Goal: Task Accomplishment & Management: Complete application form

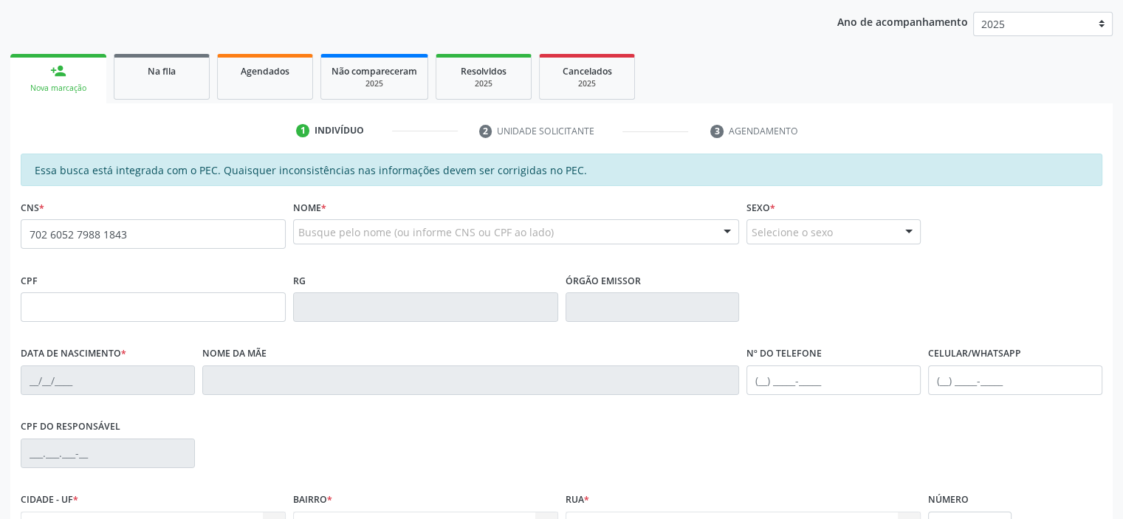
type input "702 6052 7988 1843"
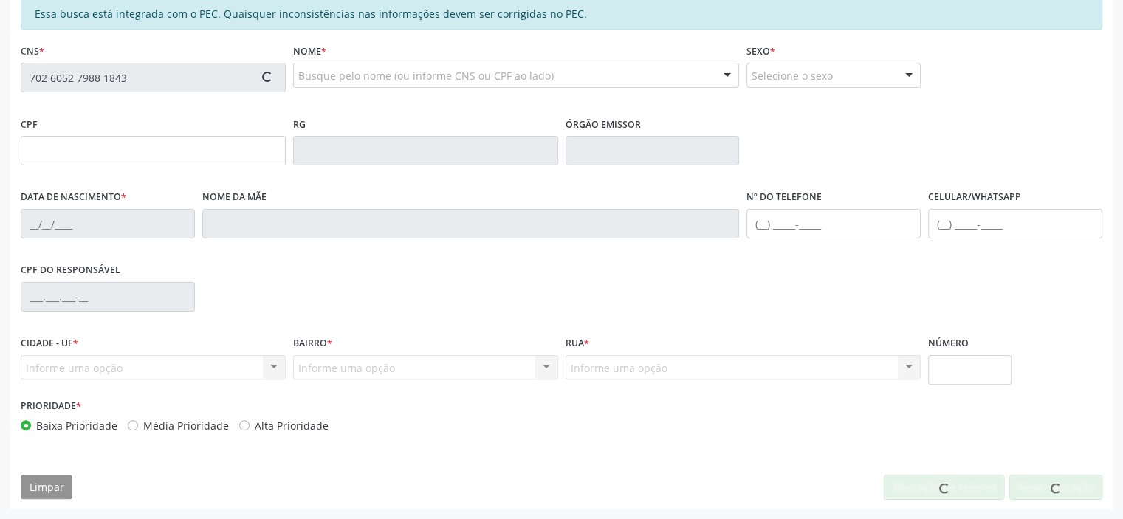
type input "123.330.714-27"
type input "04/07/2001"
type input "Maria Neusa Marques Silva"
type input "(87) 98166-3754"
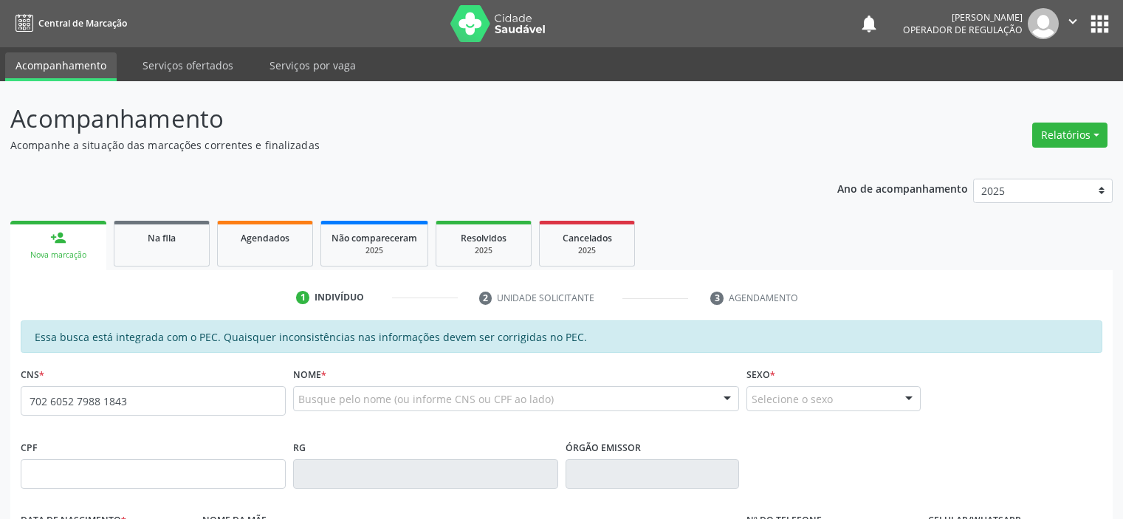
type input "702 6052 7988 1843"
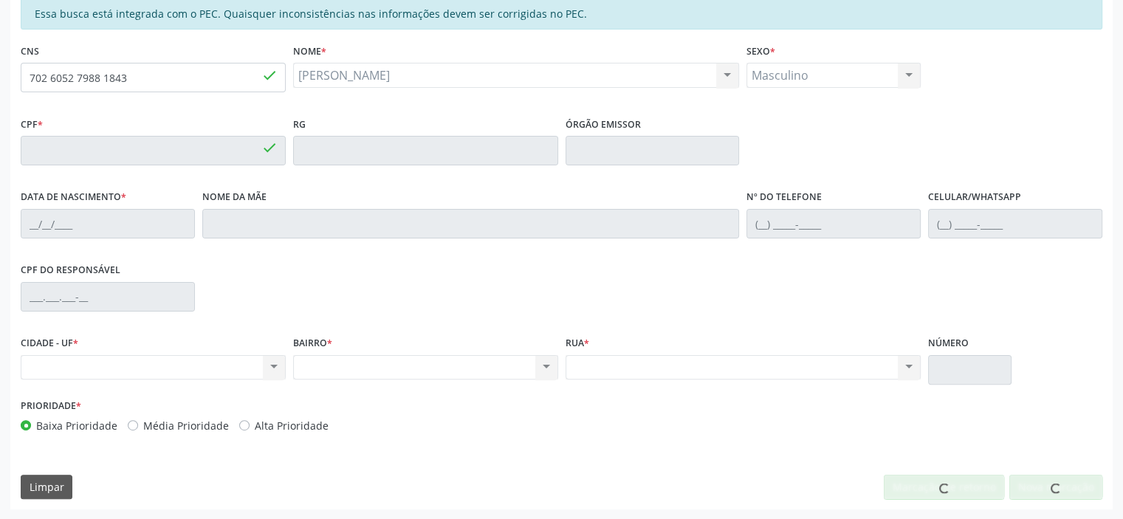
type input "123.330.714-27"
type input "04/07/2001"
type input "[PERSON_NAME]"
type input "(87) 98166-3754"
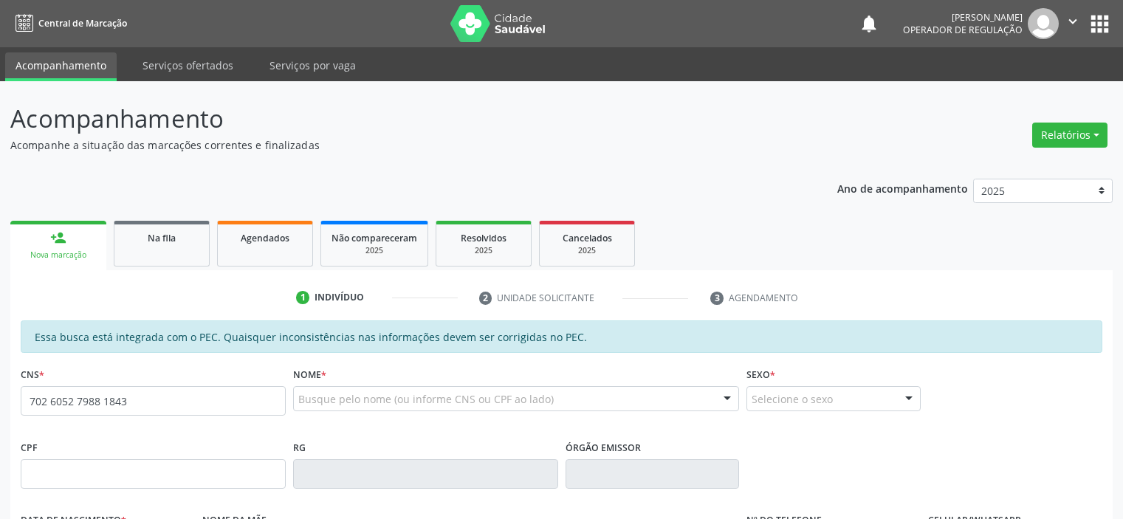
type input "702 6052 7988 1843"
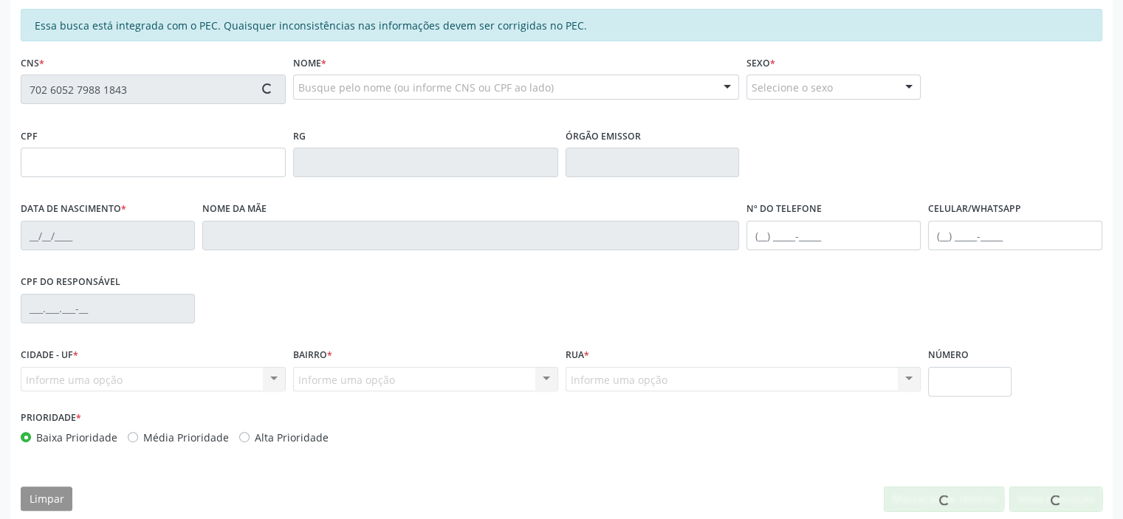
scroll to position [323, 0]
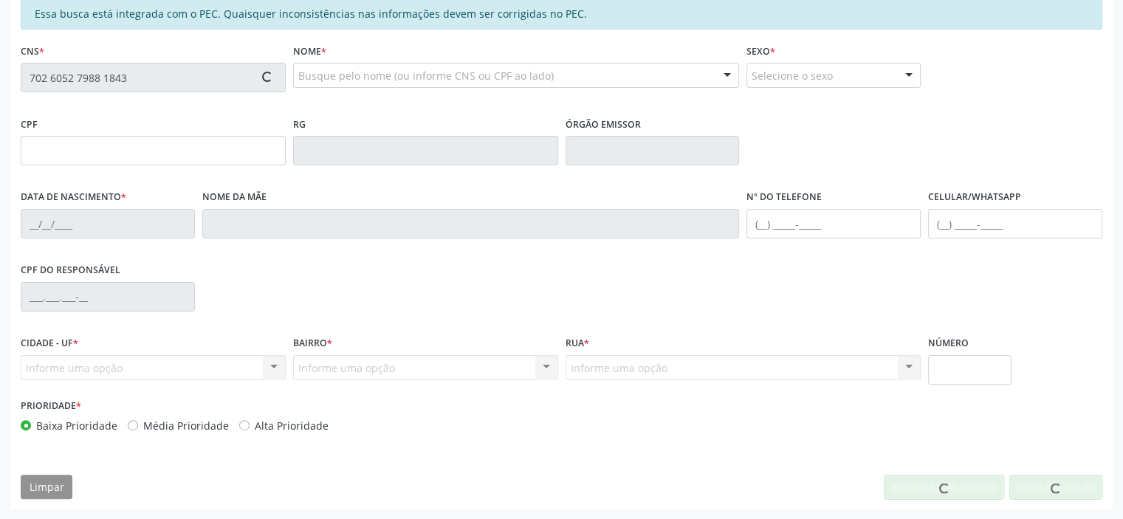
type input "123.330.714-27"
type input "04/07/2001"
type input "Maria Neusa Marques Silva"
type input "(87) 98166-3754"
type input "S/N"
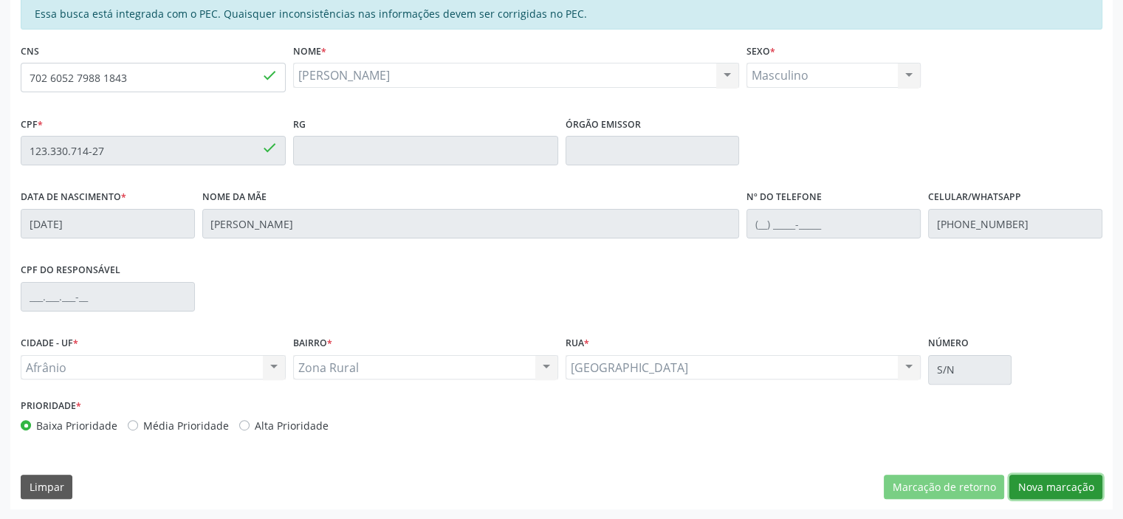
click at [1079, 485] on button "Nova marcação" at bounding box center [1055, 487] width 93 height 25
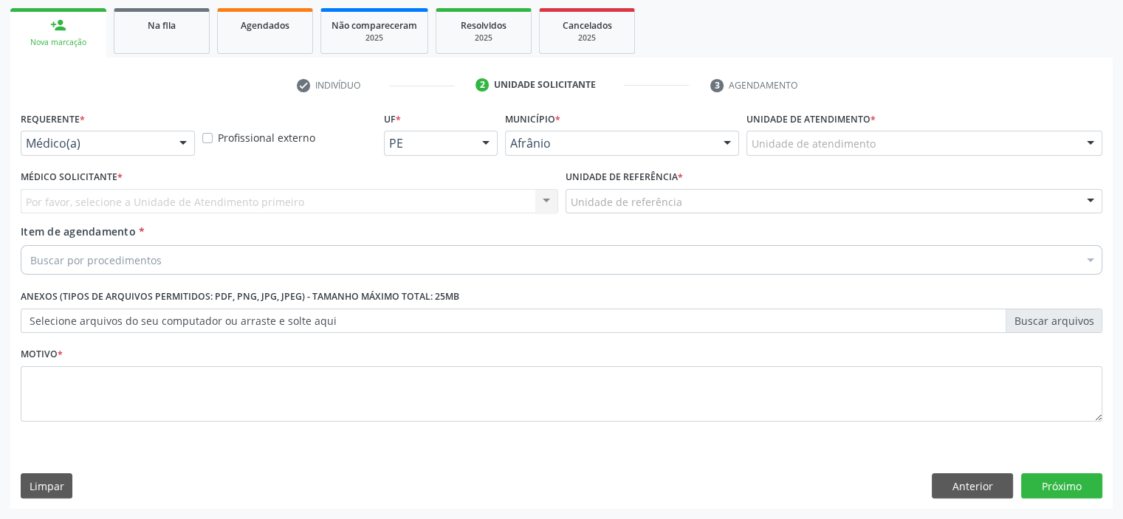
scroll to position [212, 0]
click at [982, 134] on div "Unidade de atendimento" at bounding box center [924, 143] width 356 height 25
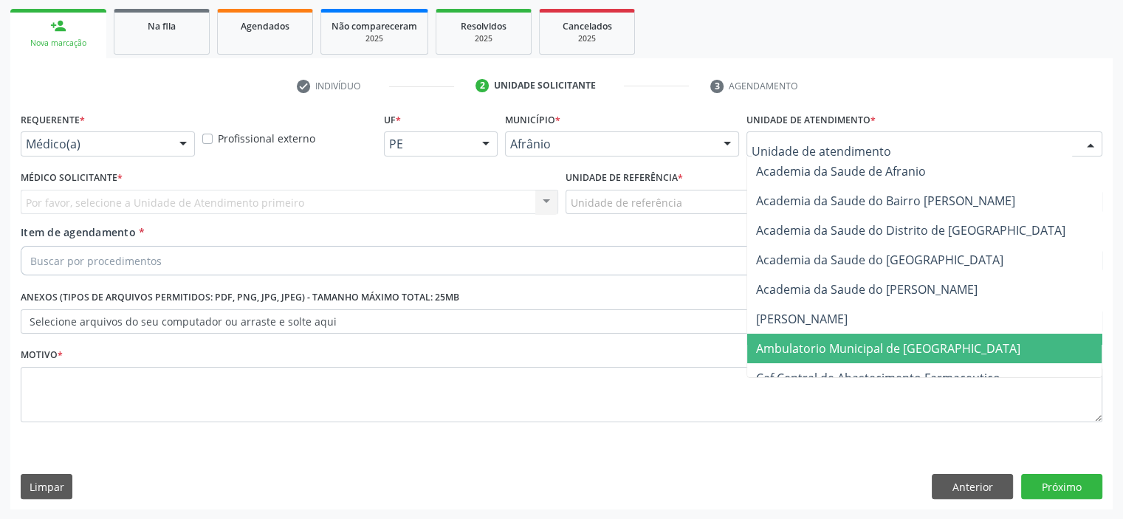
click at [954, 346] on span "Ambulatorio Municipal de [GEOGRAPHIC_DATA]" at bounding box center [927, 349] width 360 height 30
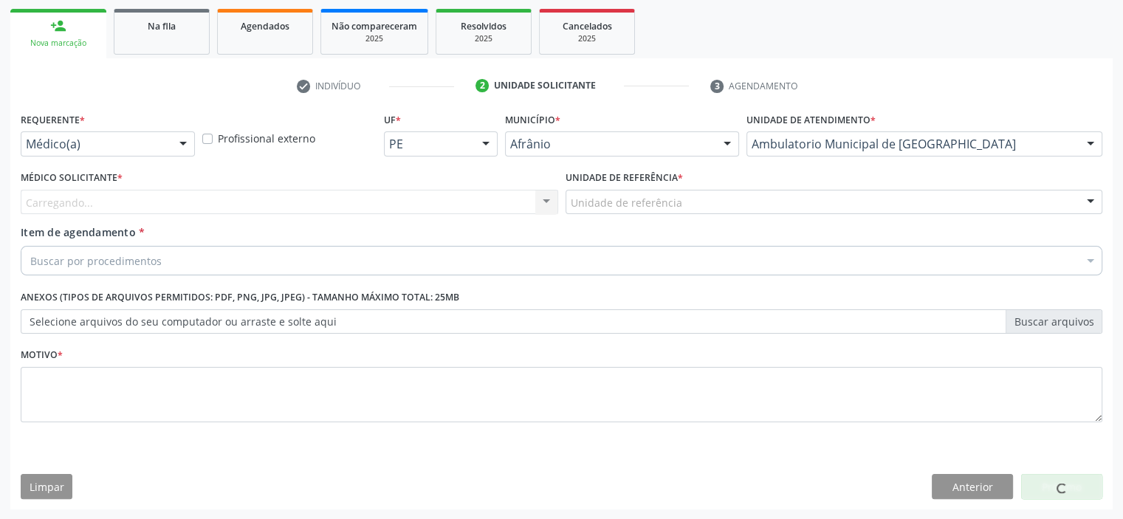
click at [678, 199] on div "Unidade de referência" at bounding box center [834, 202] width 537 height 25
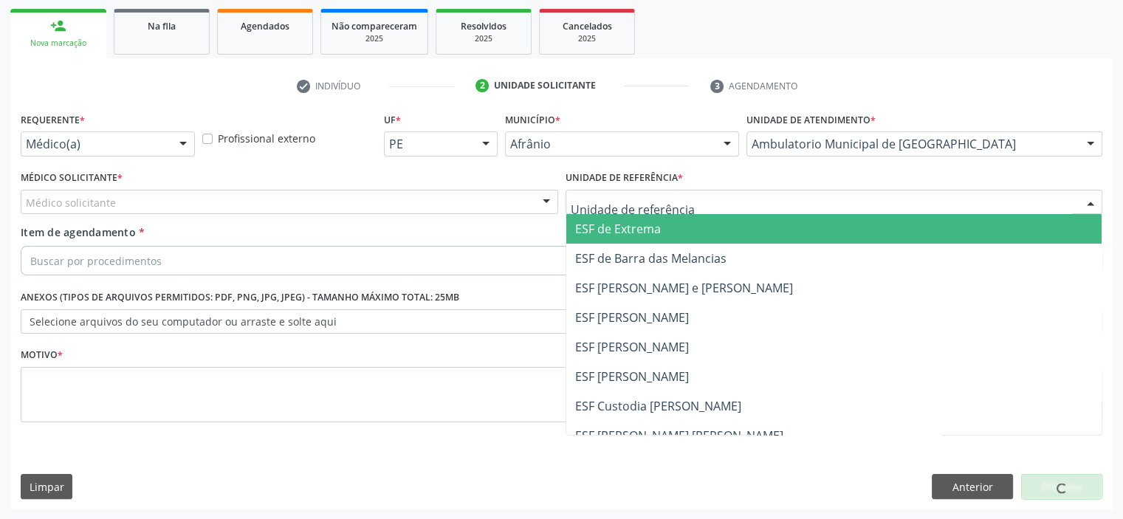
drag, startPoint x: 636, startPoint y: 219, endPoint x: 565, endPoint y: 207, distance: 71.9
click at [636, 219] on span "ESF de Extrema" at bounding box center [834, 229] width 536 height 30
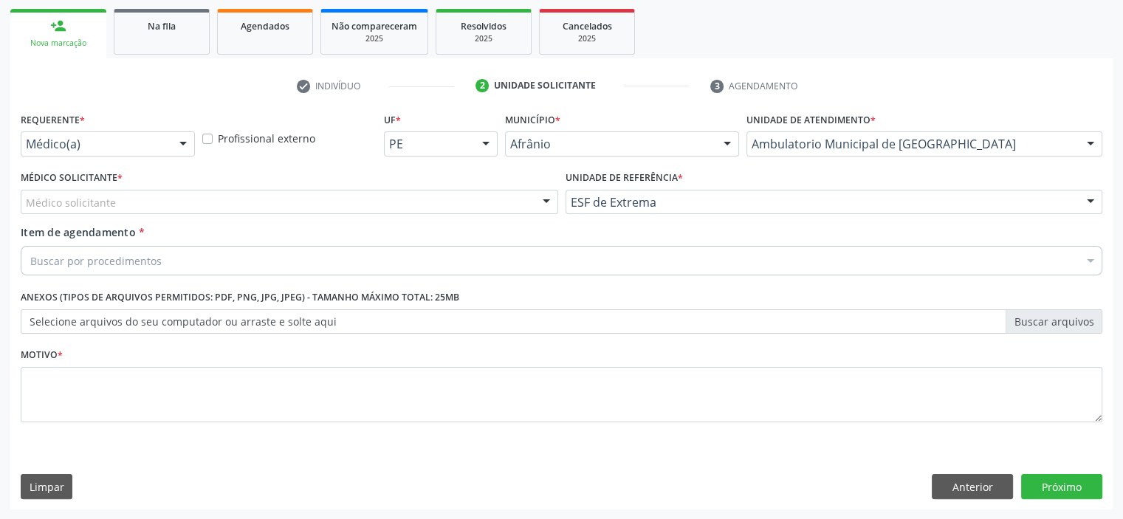
drag, startPoint x: 475, startPoint y: 189, endPoint x: 475, endPoint y: 200, distance: 11.1
click at [475, 191] on div "Médico solicitante" at bounding box center [289, 202] width 537 height 25
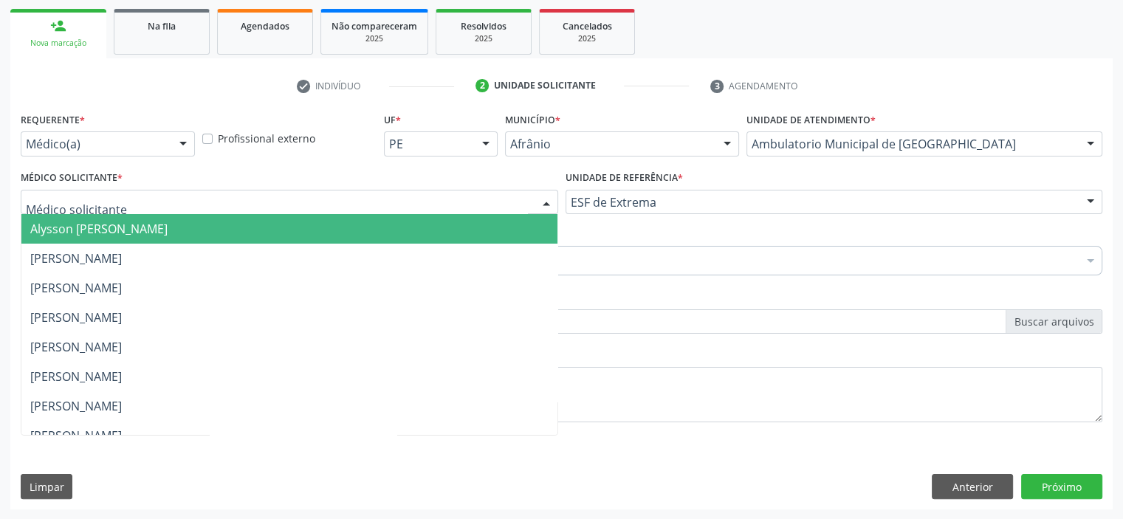
click at [458, 236] on span "Alysson Rodrigo Ferreira Cavalcanti" at bounding box center [289, 229] width 536 height 30
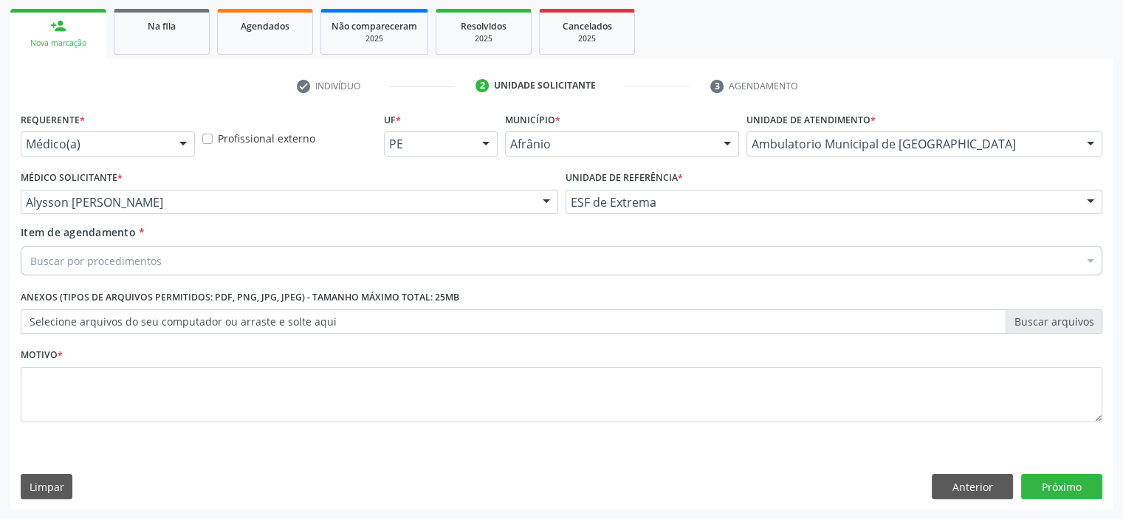
click at [384, 268] on div "Buscar por procedimentos" at bounding box center [562, 261] width 1082 height 30
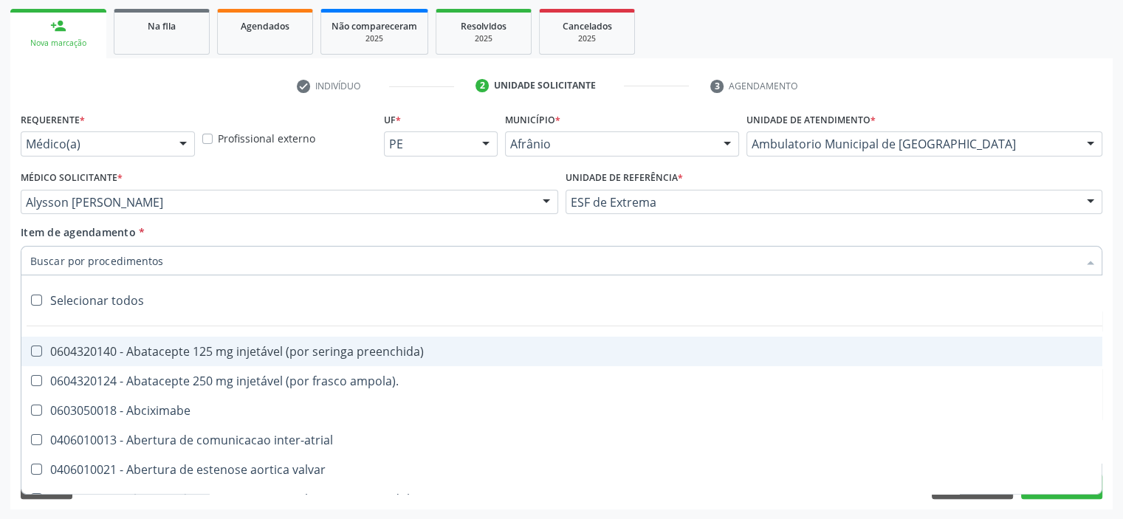
click at [384, 269] on input "Item de agendamento *" at bounding box center [554, 261] width 1048 height 30
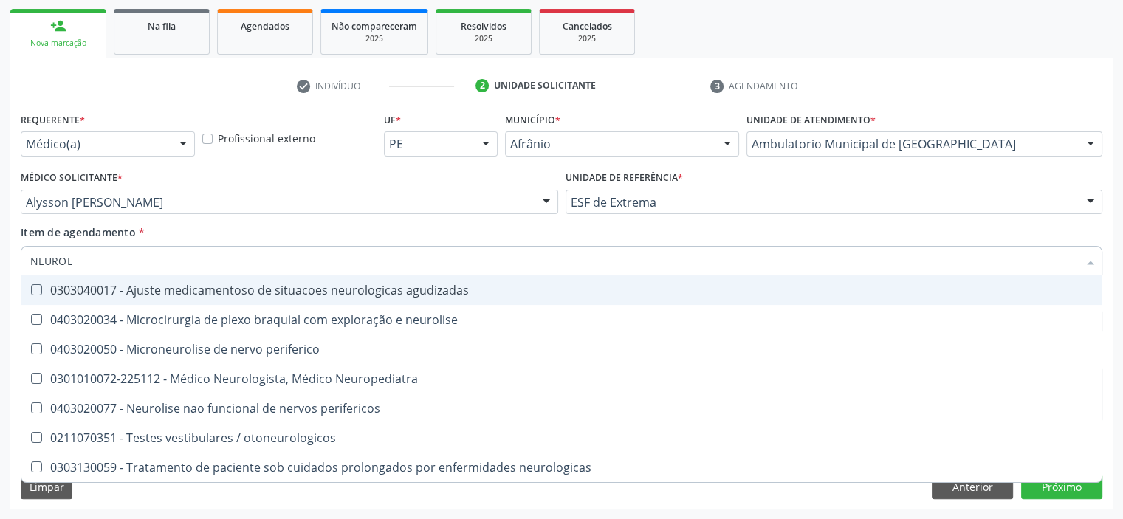
type input "NEUROLO"
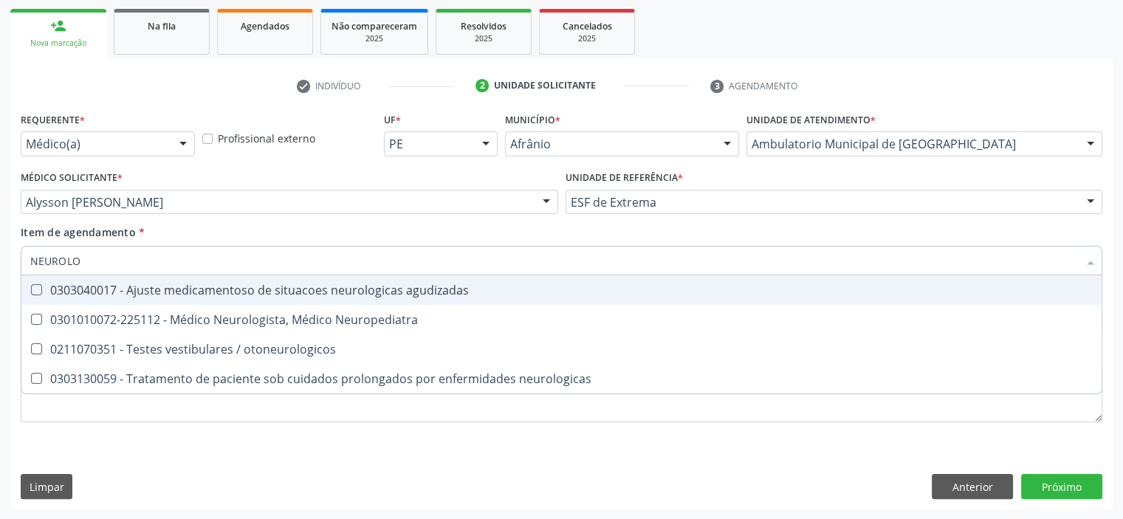
click at [345, 299] on span "0303040017 - Ajuste medicamentoso de situacoes neurologicas agudizadas" at bounding box center [561, 290] width 1080 height 30
checkbox agudizadas "true"
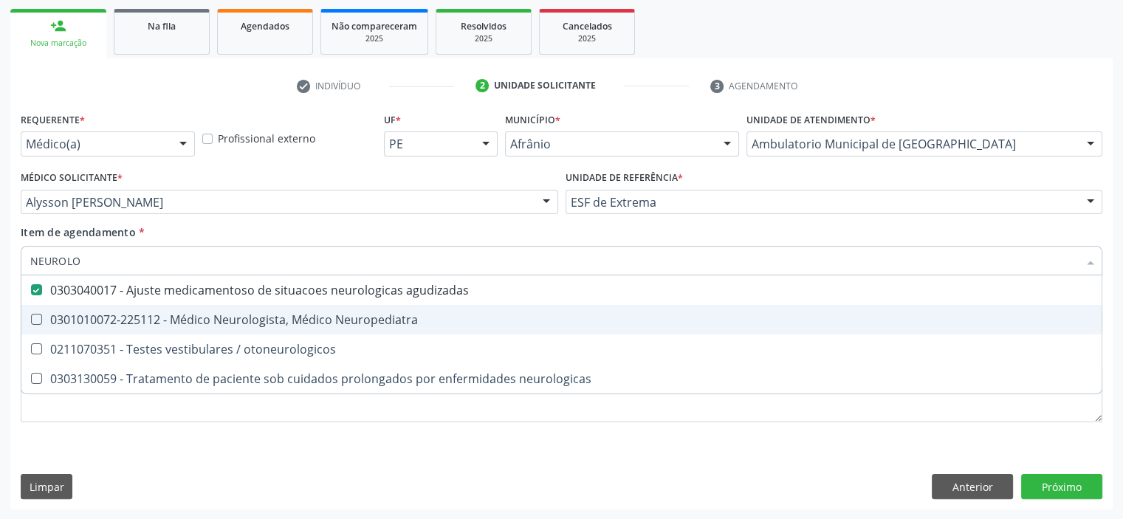
click at [340, 314] on div "0301010072-225112 - Médico Neurologista, Médico Neuropediatra" at bounding box center [561, 320] width 1062 height 12
checkbox Neuropediatra "true"
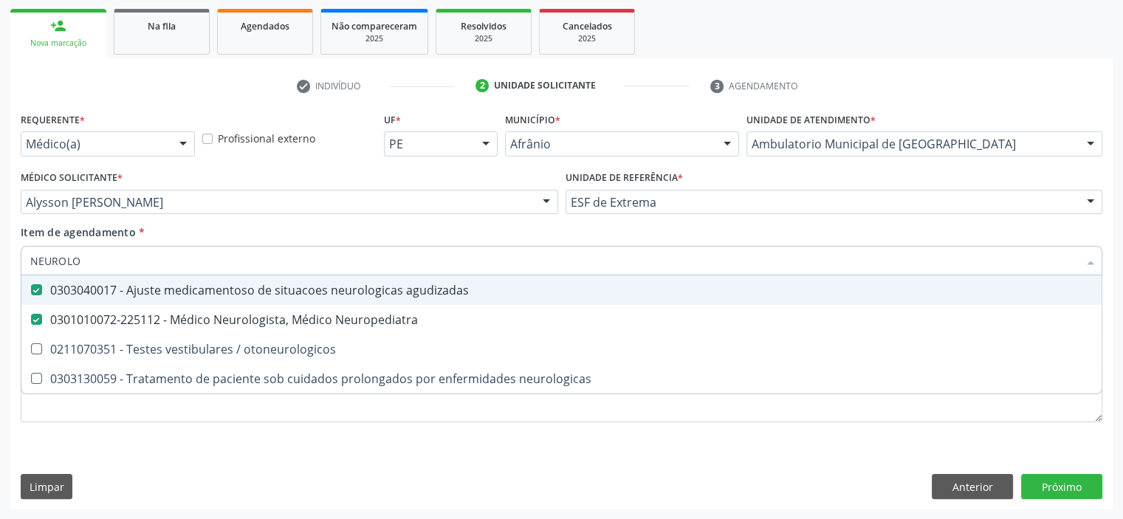
click at [337, 300] on span "0303040017 - Ajuste medicamentoso de situacoes neurologicas agudizadas" at bounding box center [561, 290] width 1080 height 30
checkbox agudizadas "false"
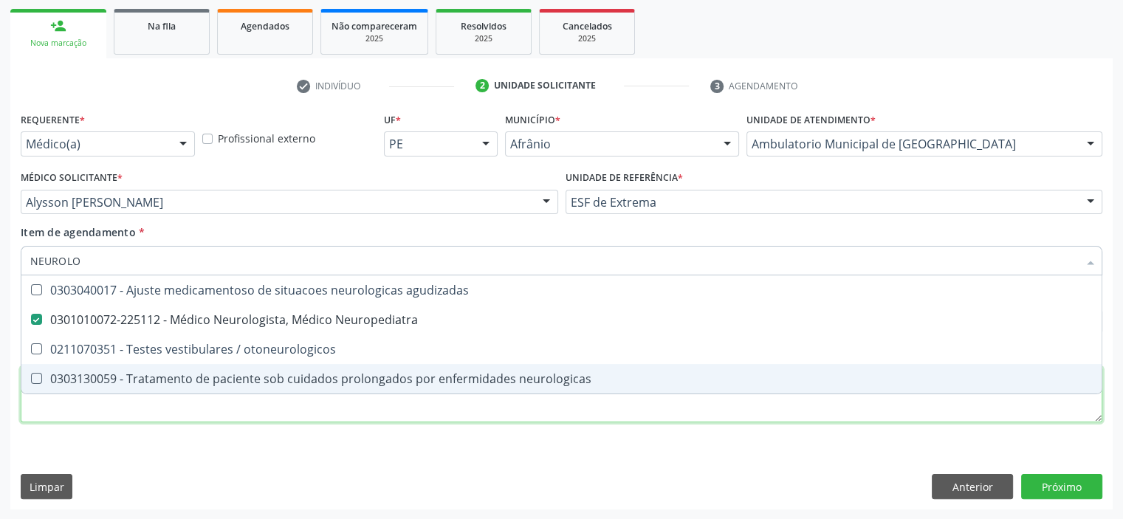
click at [310, 402] on div "Requerente * Médico(a) Médico(a) Enfermeiro(a) Paciente Nenhum resultado encont…" at bounding box center [562, 276] width 1082 height 334
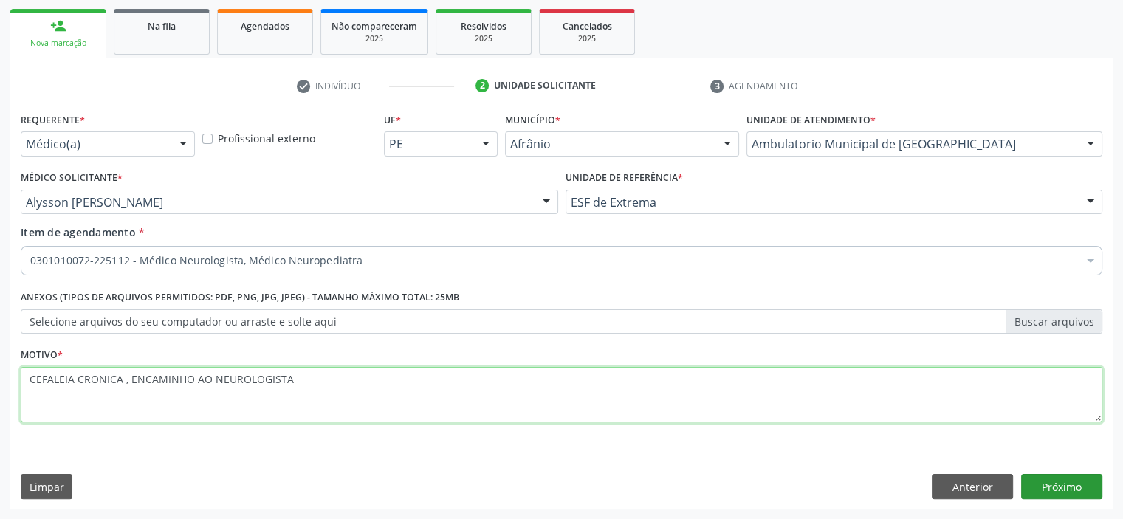
type textarea "CEFALEIA CRONICA , ENCAMINHO AO NEUROLOGISTA"
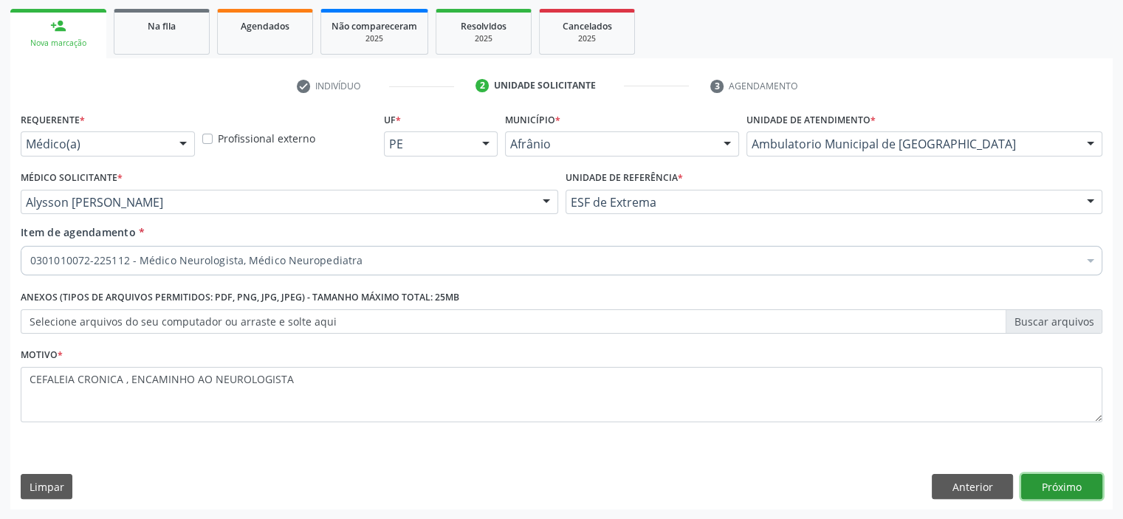
click at [1068, 492] on button "Próximo" at bounding box center [1061, 486] width 81 height 25
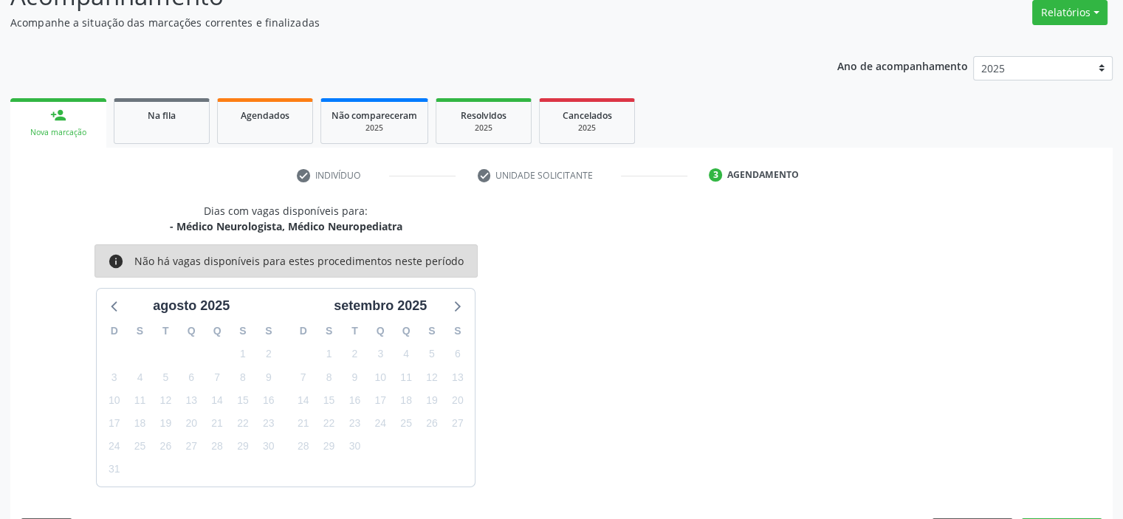
scroll to position [165, 0]
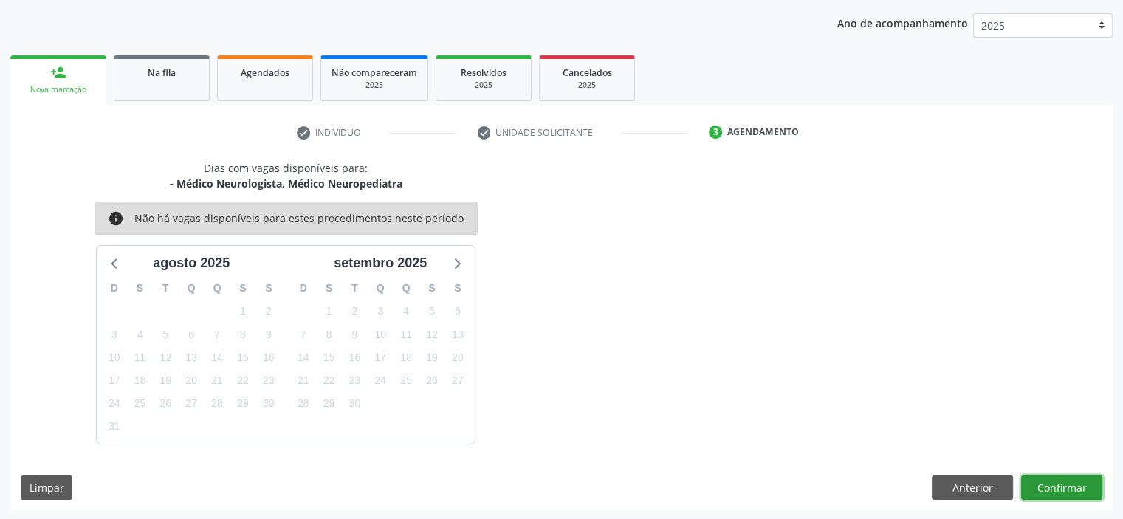
click at [1067, 493] on button "Confirmar" at bounding box center [1061, 487] width 81 height 25
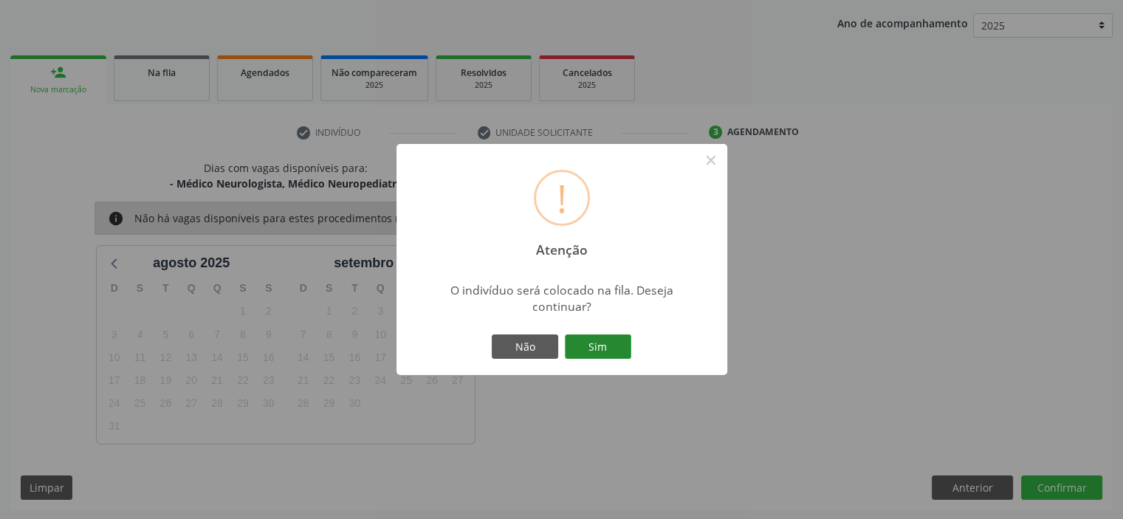
click at [588, 346] on button "Sim" at bounding box center [598, 346] width 66 height 25
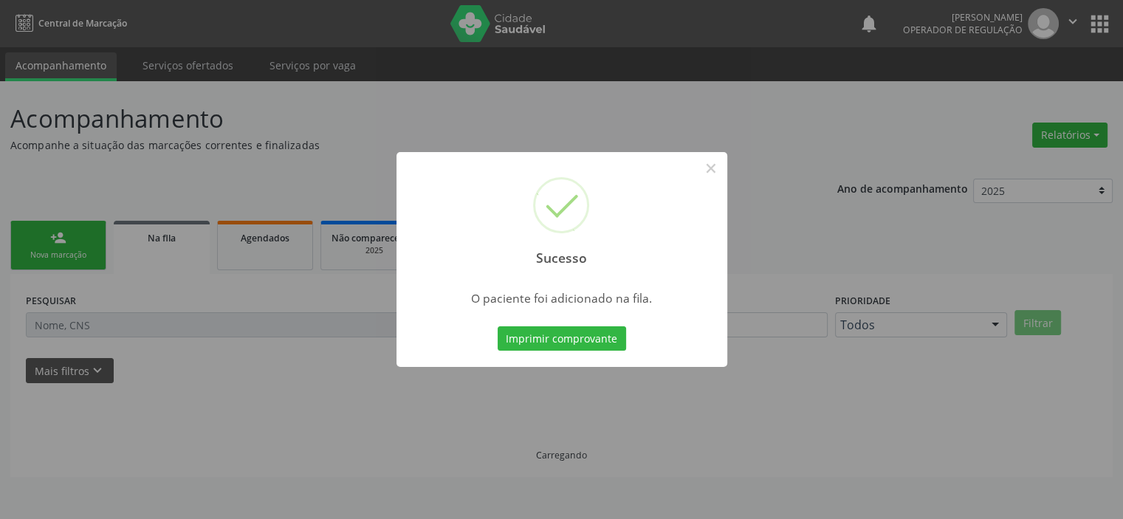
scroll to position [0, 0]
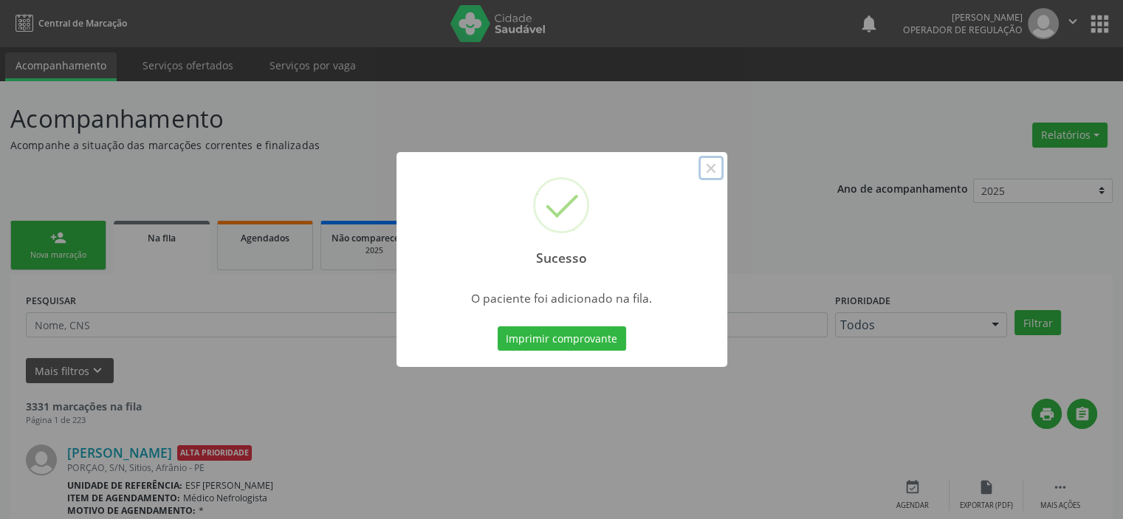
click at [712, 168] on button "×" at bounding box center [710, 168] width 25 height 25
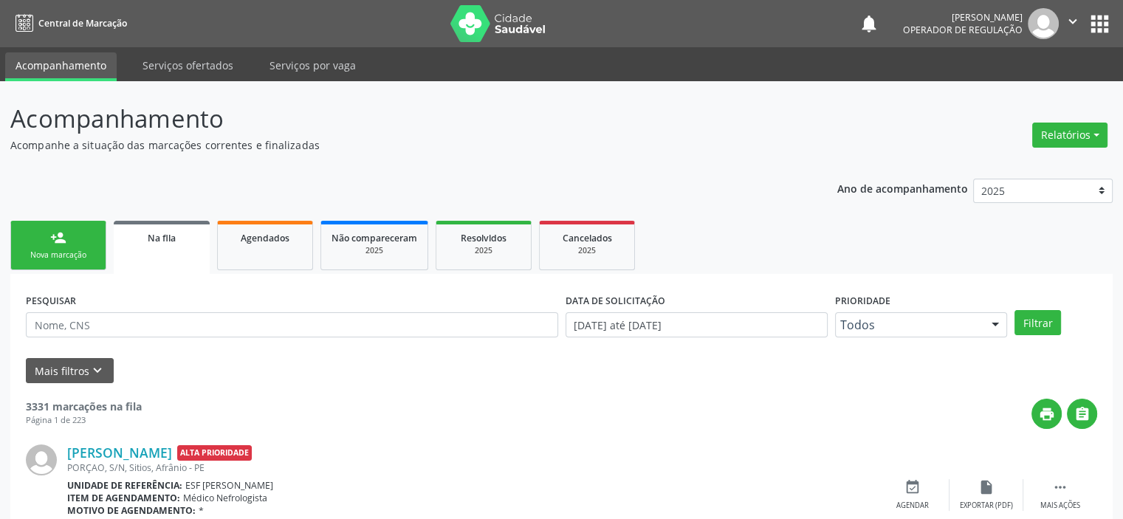
click at [73, 243] on link "person_add Nova marcação" at bounding box center [58, 245] width 96 height 49
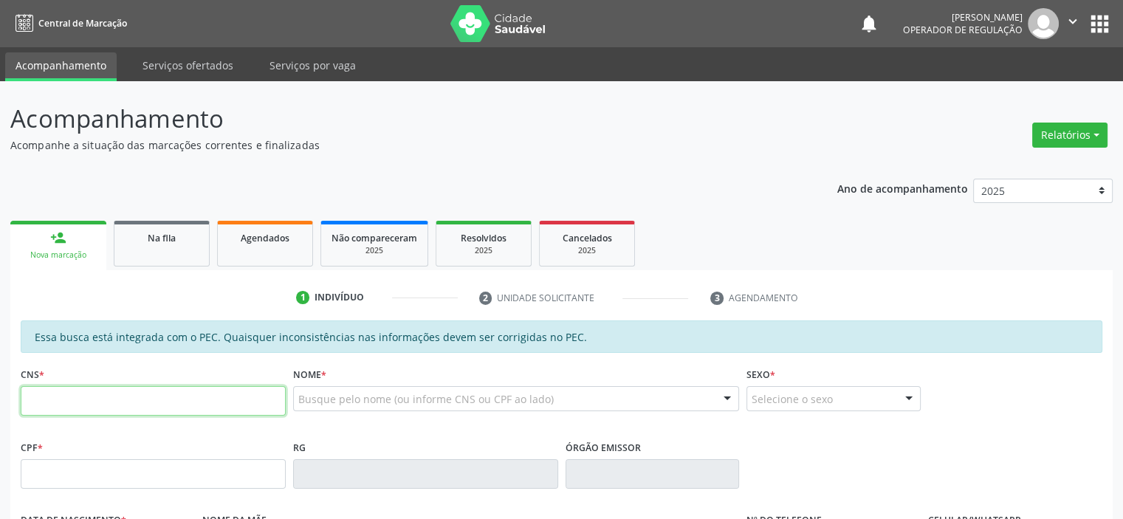
click at [112, 394] on input "text" at bounding box center [153, 401] width 265 height 30
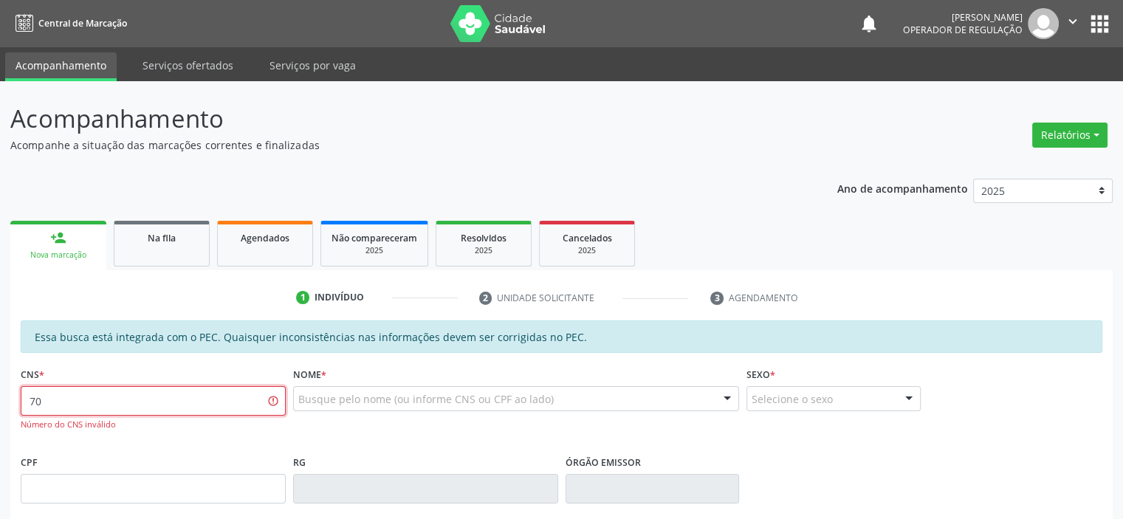
type input "7"
type input "CELCO MANOEL"
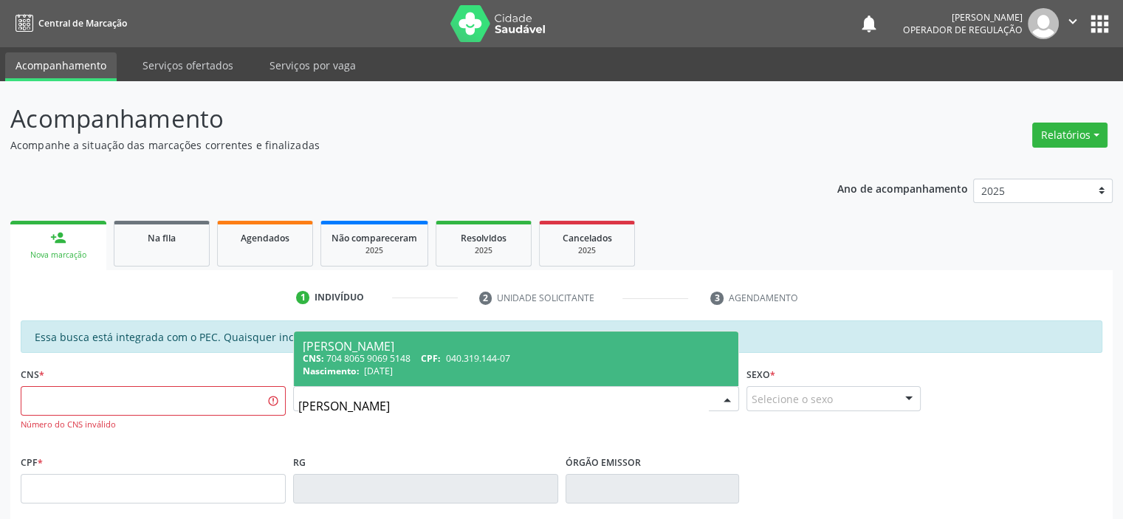
click at [389, 362] on div "CNS: 704 8065 9069 5148 CPF: 040.319.144-07" at bounding box center [516, 358] width 427 height 13
type input "704 8065 9069 5148"
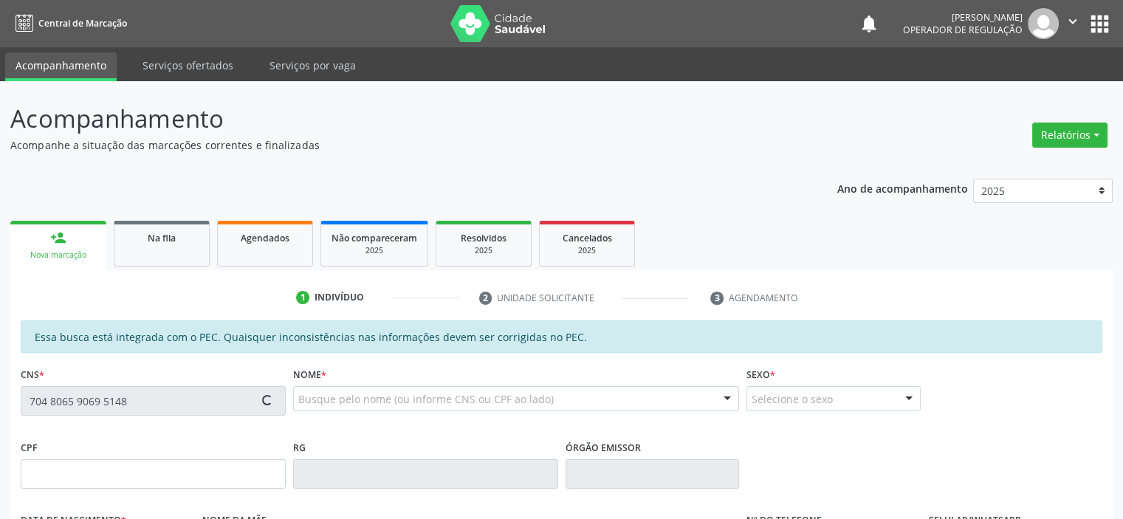
click at [0, 383] on div "Acompanhamento Acompanhe a situação das marcações correntes e finalizadas Relat…" at bounding box center [561, 462] width 1123 height 762
type input "040.319.144-07"
type input "07/12/1949"
type input "Maria Teodoria de Santana"
type input "(87) 98823-9425"
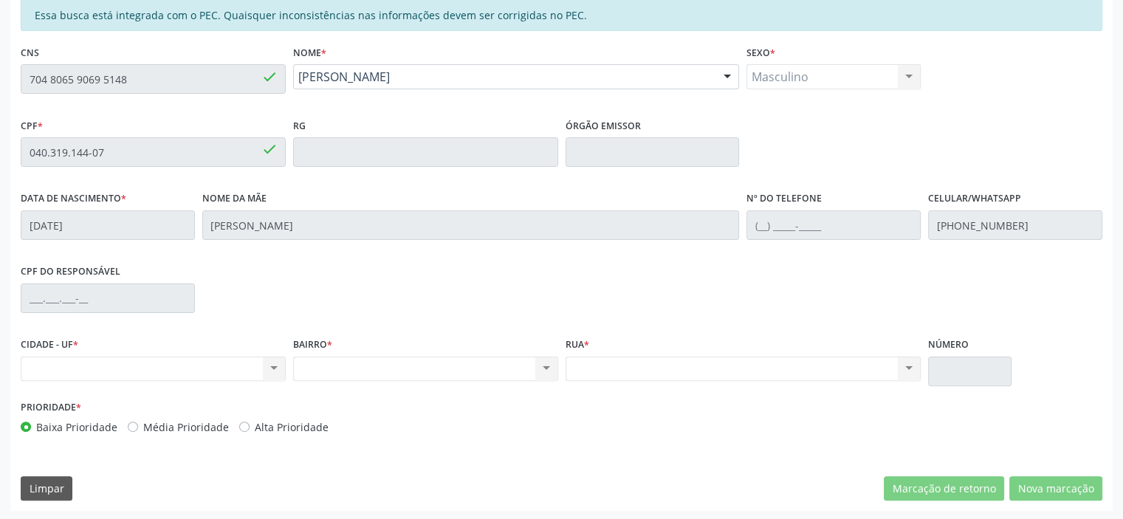
scroll to position [323, 0]
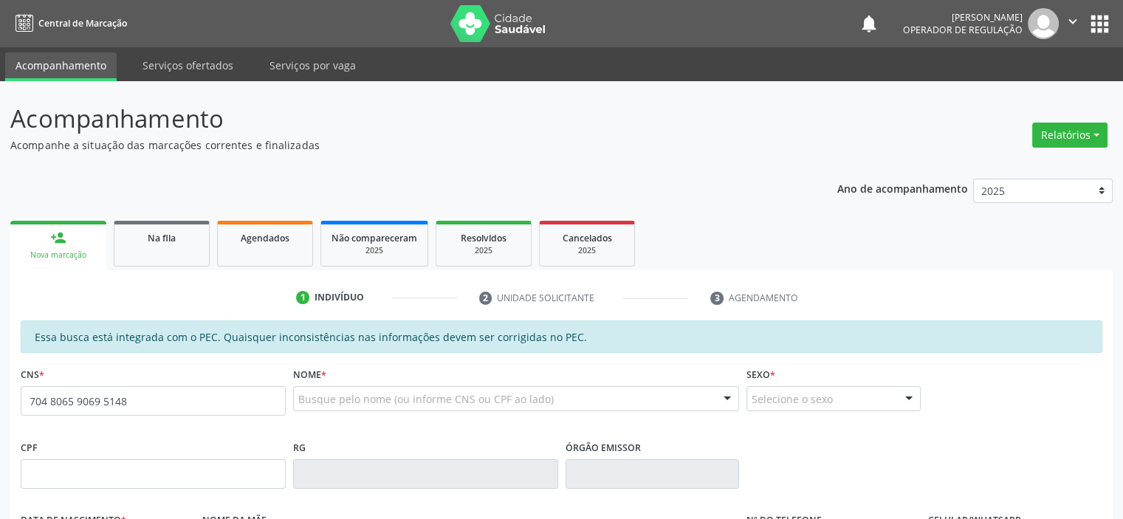
type input "704 8065 9069 5148"
type input "040.319.144-07"
type input "[DATE]"
type input "[PERSON_NAME]"
type input "[PHONE_NUMBER]"
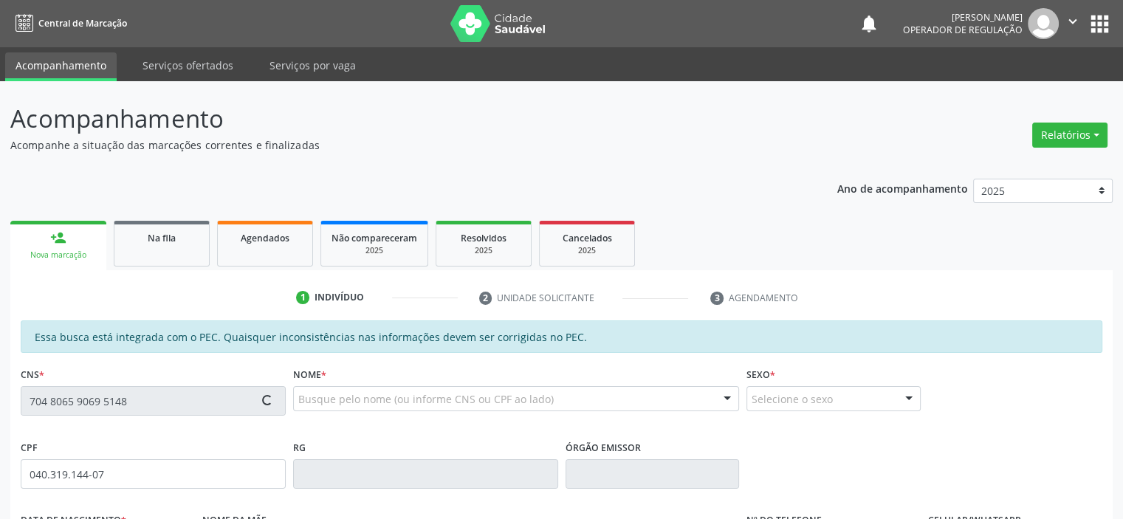
type input "S/N"
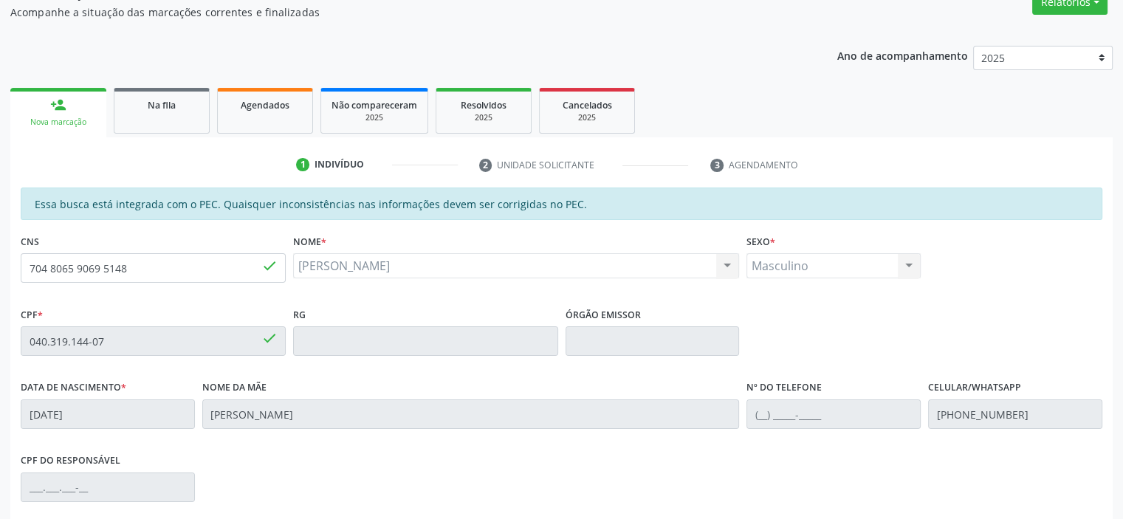
scroll to position [323, 0]
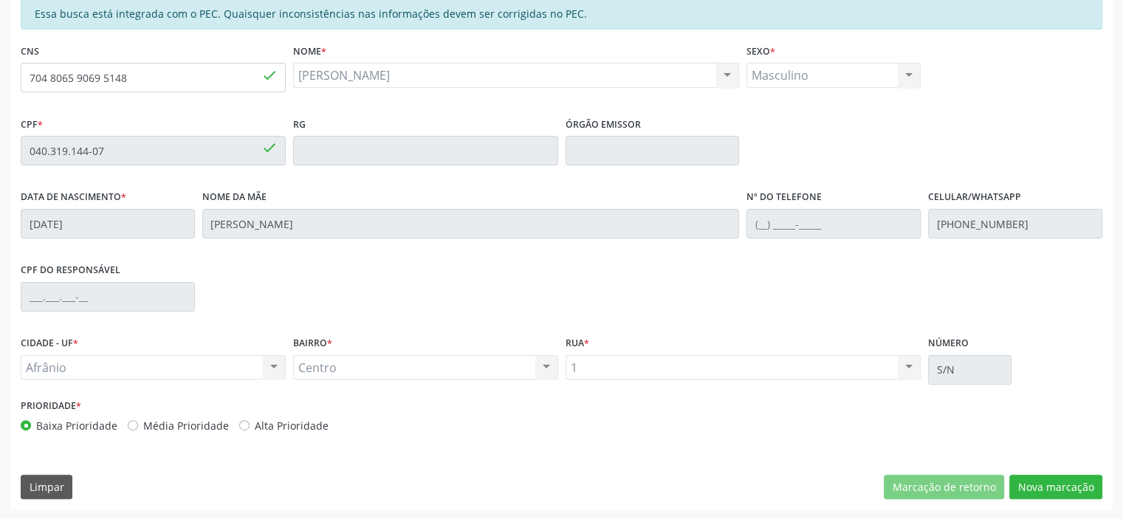
click at [1052, 498] on div "Essa busca está integrada com o PEC. Quaisquer inconsistências nas informações …" at bounding box center [561, 253] width 1102 height 512
click at [1042, 489] on button "Nova marcação" at bounding box center [1055, 487] width 93 height 25
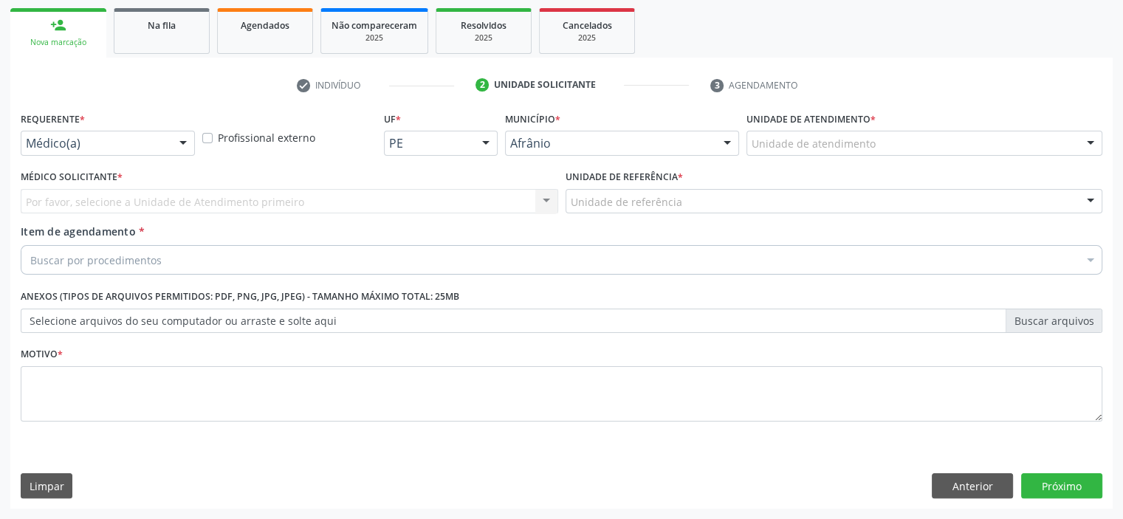
scroll to position [212, 0]
click at [956, 147] on div "Unidade de atendimento" at bounding box center [924, 143] width 356 height 25
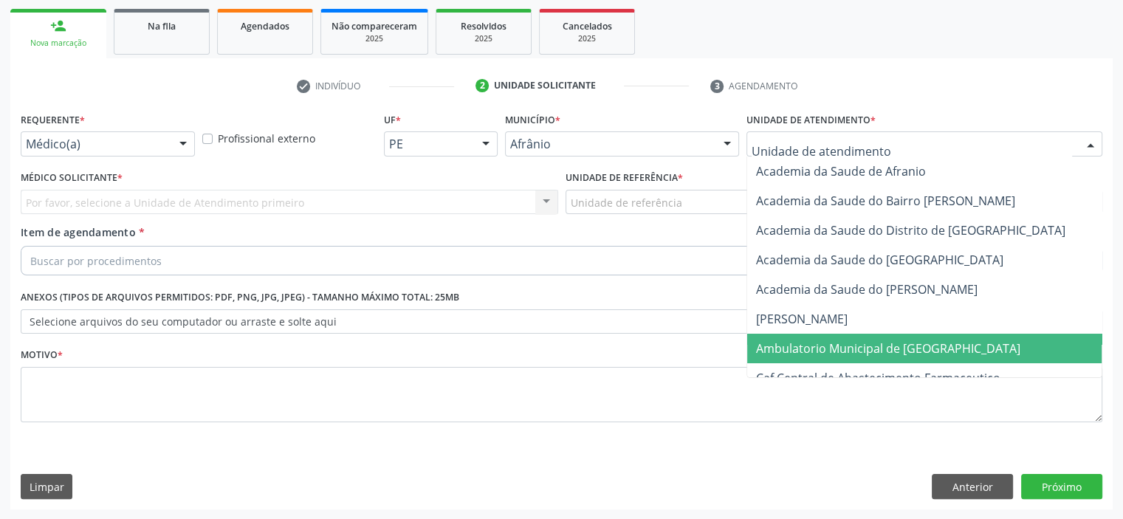
click at [934, 346] on span "Ambulatorio Municipal de [GEOGRAPHIC_DATA]" at bounding box center [888, 348] width 264 height 16
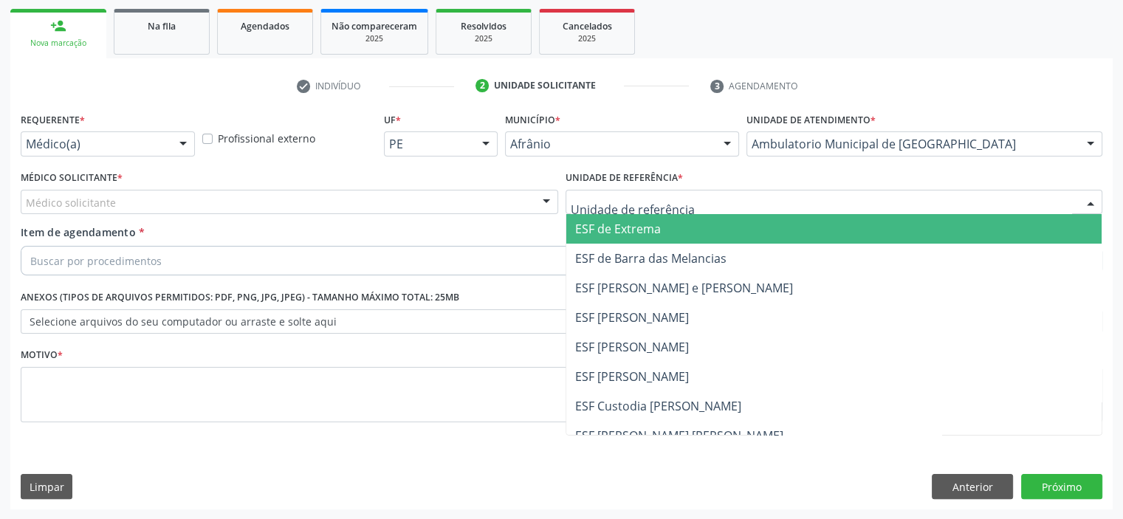
click at [588, 224] on span "ESF de Extrema" at bounding box center [618, 229] width 86 height 16
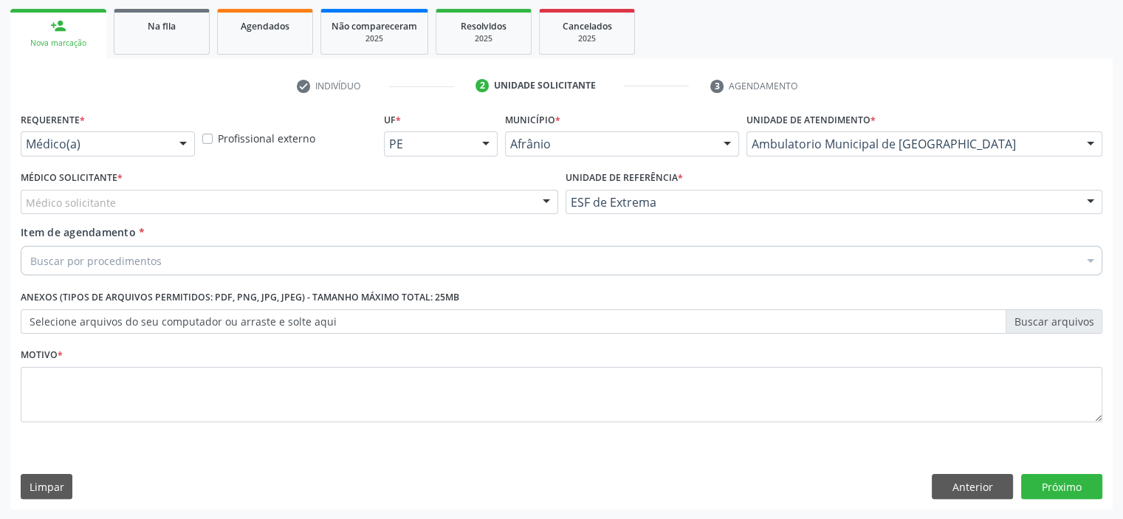
click at [498, 207] on div "Médico solicitante" at bounding box center [289, 202] width 537 height 25
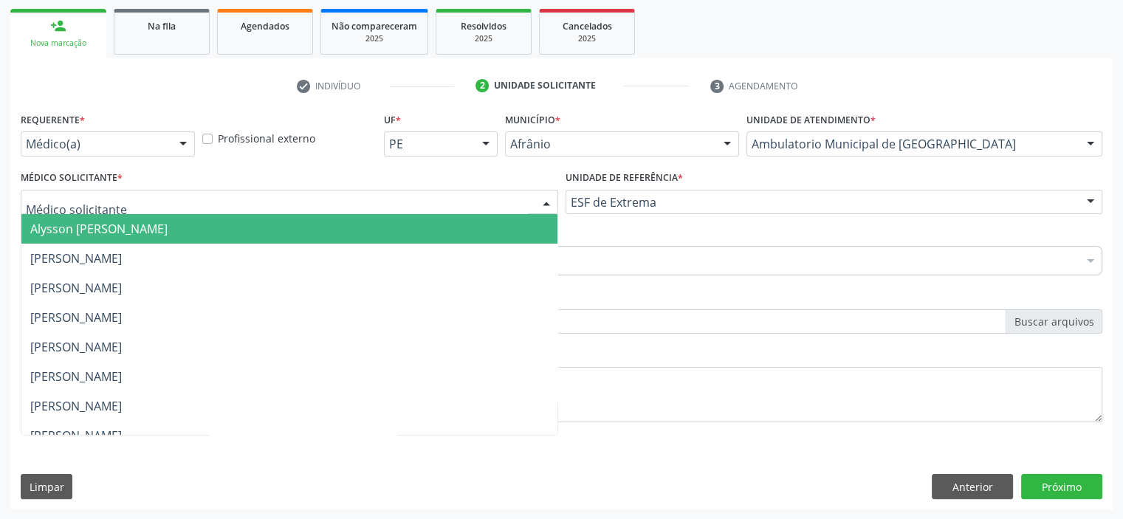
click at [506, 228] on span "Alysson [PERSON_NAME]" at bounding box center [289, 229] width 536 height 30
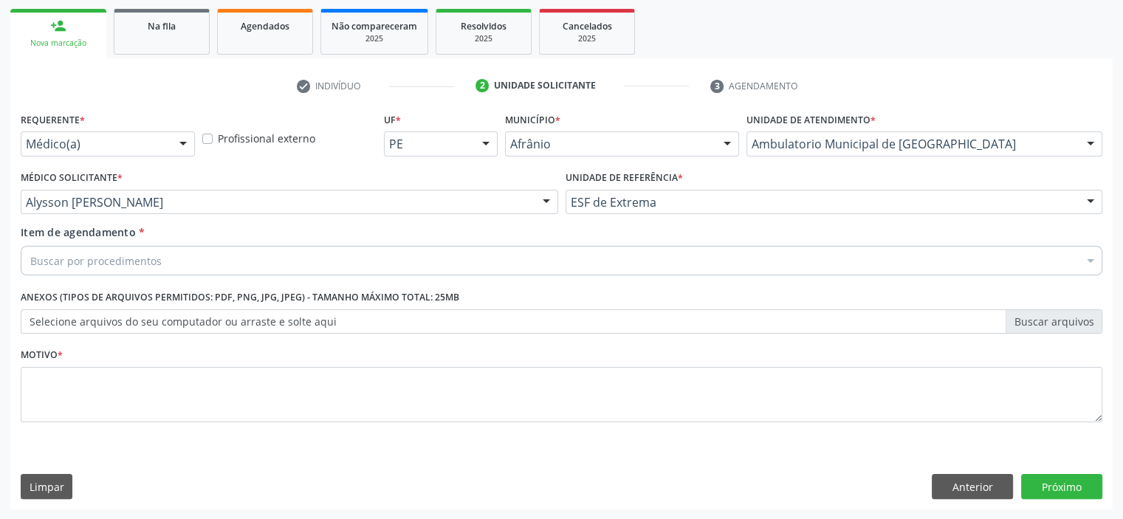
click at [373, 265] on div "Buscar por procedimentos" at bounding box center [562, 261] width 1082 height 30
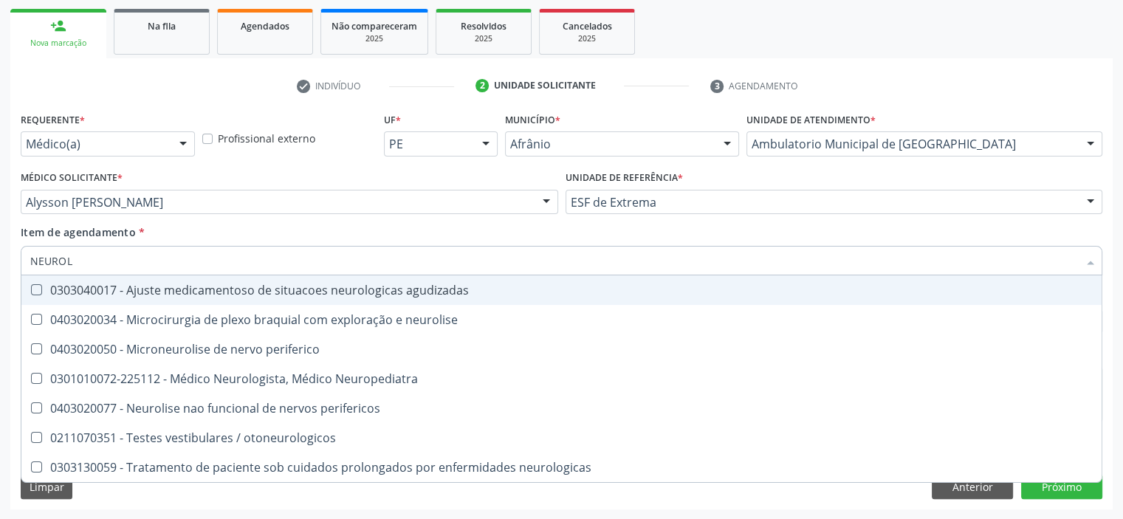
type input "NEUROLO"
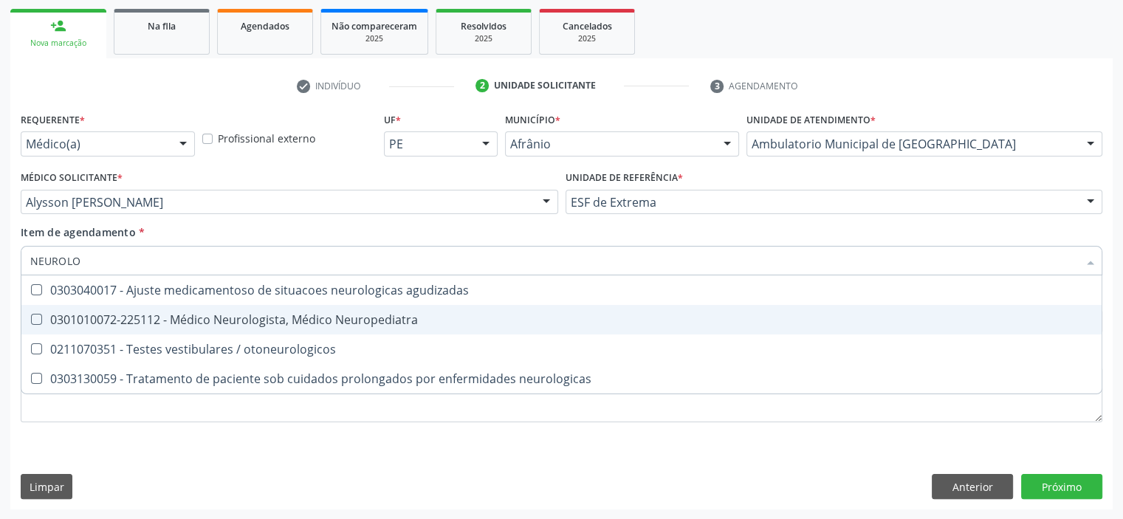
click at [330, 319] on div "0301010072-225112 - Médico Neurologista, Médico Neuropediatra" at bounding box center [561, 320] width 1062 height 12
checkbox Neuropediatra "true"
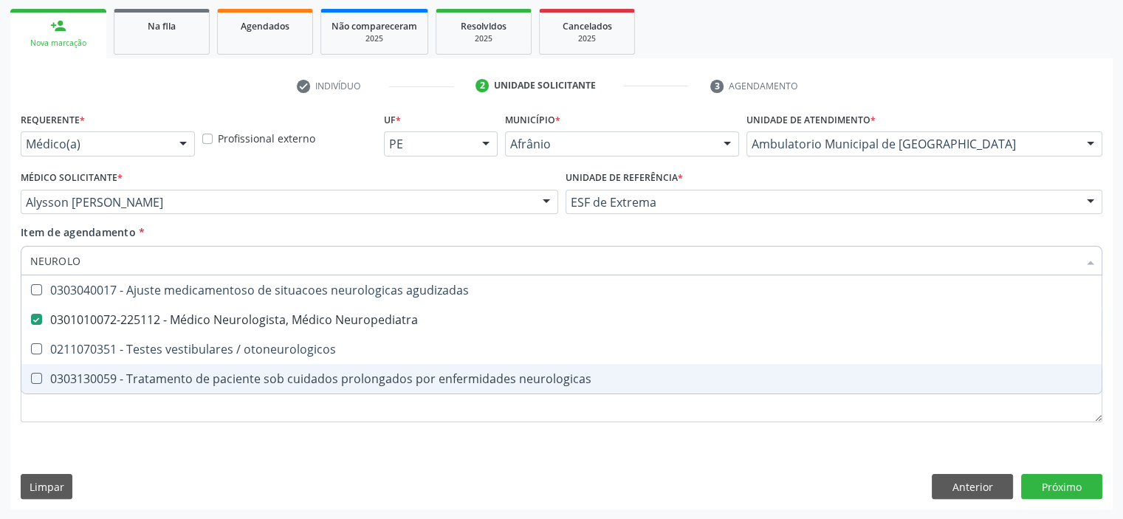
click at [302, 424] on div "Requerente * Médico(a) Médico(a) Enfermeiro(a) Paciente Nenhum resultado encont…" at bounding box center [562, 276] width 1082 height 334
click at [298, 364] on li "0211070351 - Testes vestibulares / otoneurologicos" at bounding box center [561, 349] width 1080 height 30
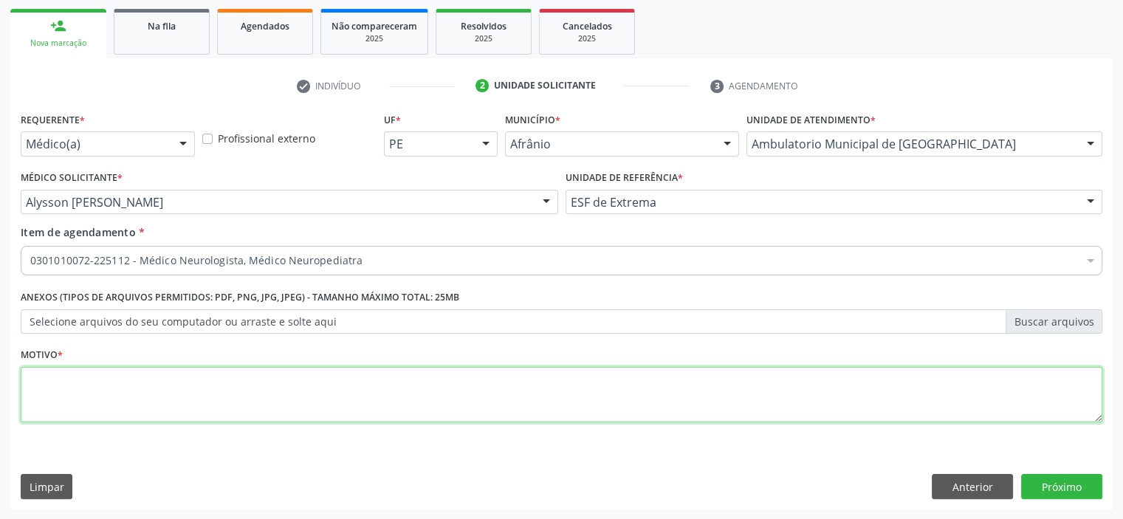
click at [306, 406] on textarea at bounding box center [562, 395] width 1082 height 56
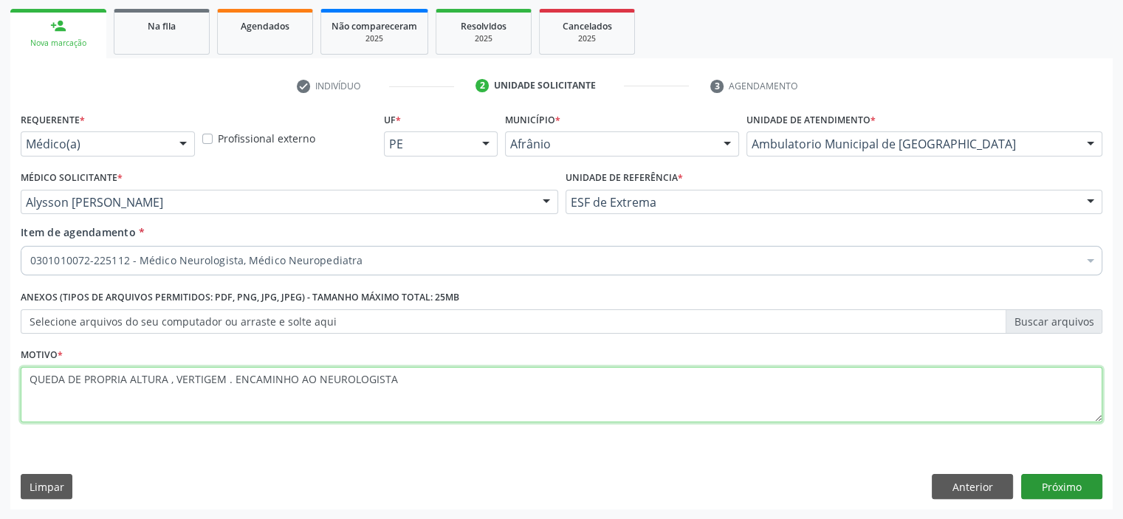
type textarea "QUEDA DE PROPRIA ALTURA , VERTIGEM . ENCAMINHO AO NEUROLOGISTA"
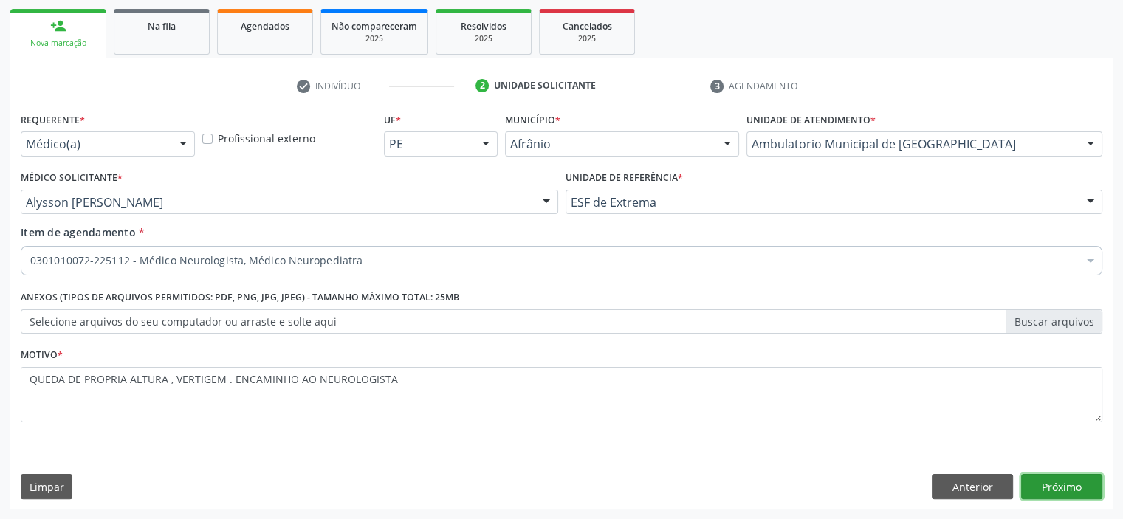
click at [1052, 481] on button "Próximo" at bounding box center [1061, 486] width 81 height 25
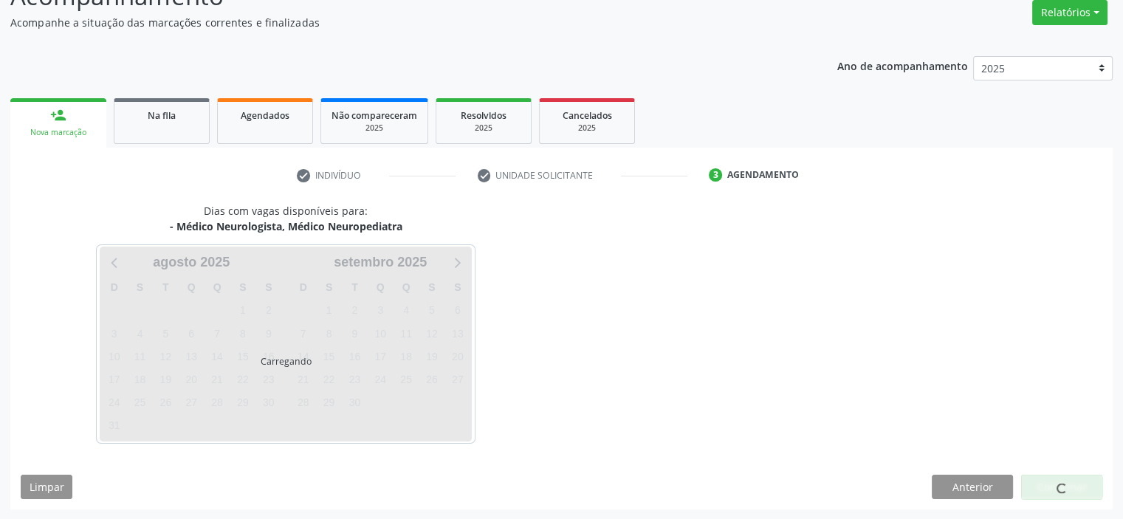
scroll to position [165, 0]
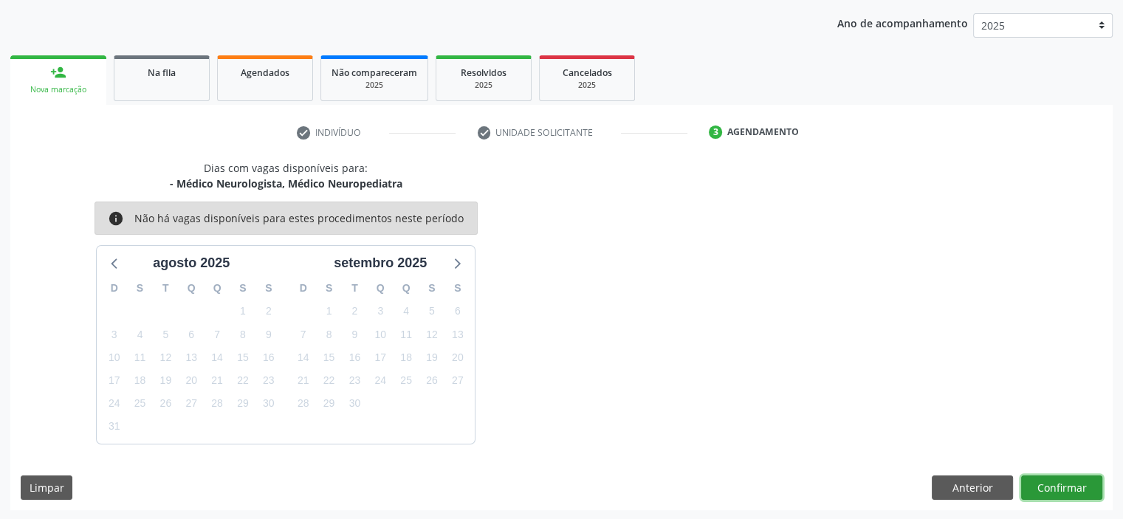
click at [1048, 481] on button "Confirmar" at bounding box center [1061, 487] width 81 height 25
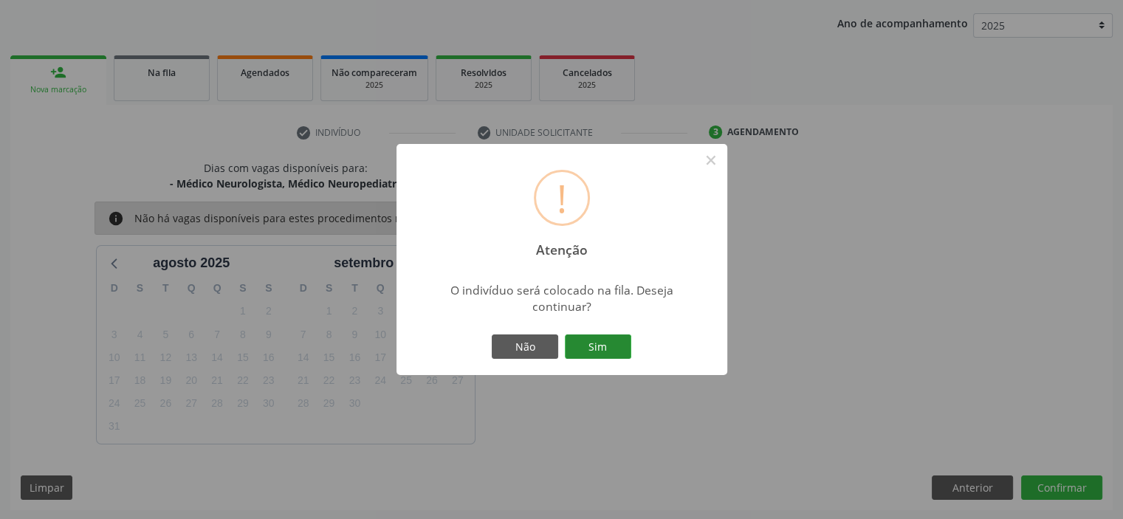
click at [597, 342] on button "Sim" at bounding box center [598, 346] width 66 height 25
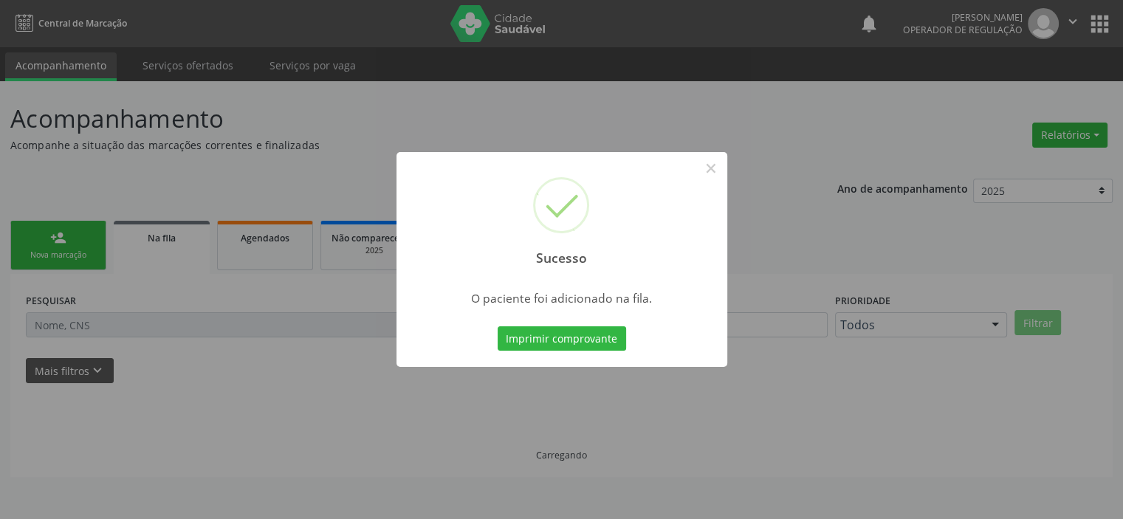
scroll to position [0, 0]
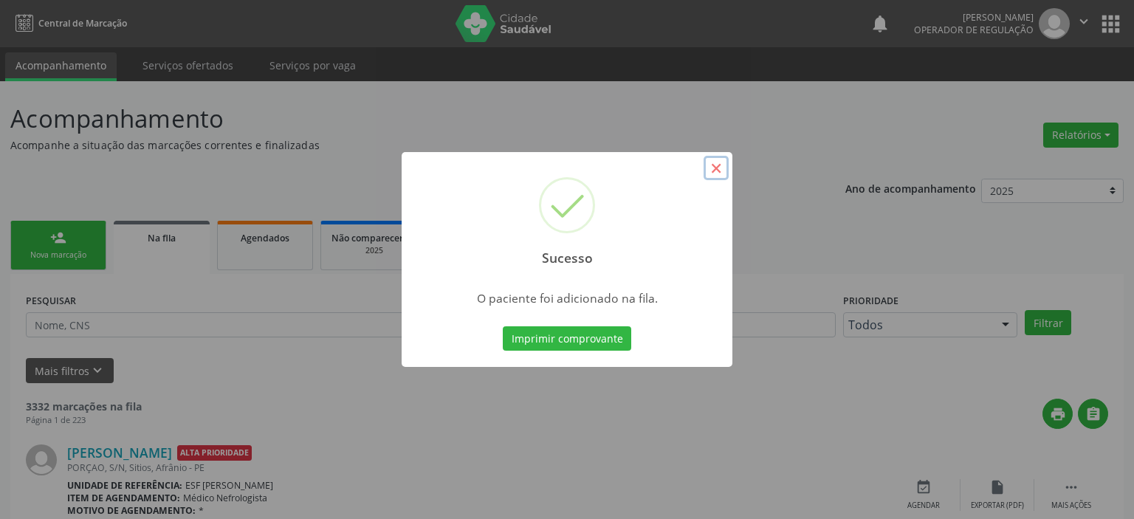
click at [715, 170] on button "×" at bounding box center [716, 168] width 25 height 25
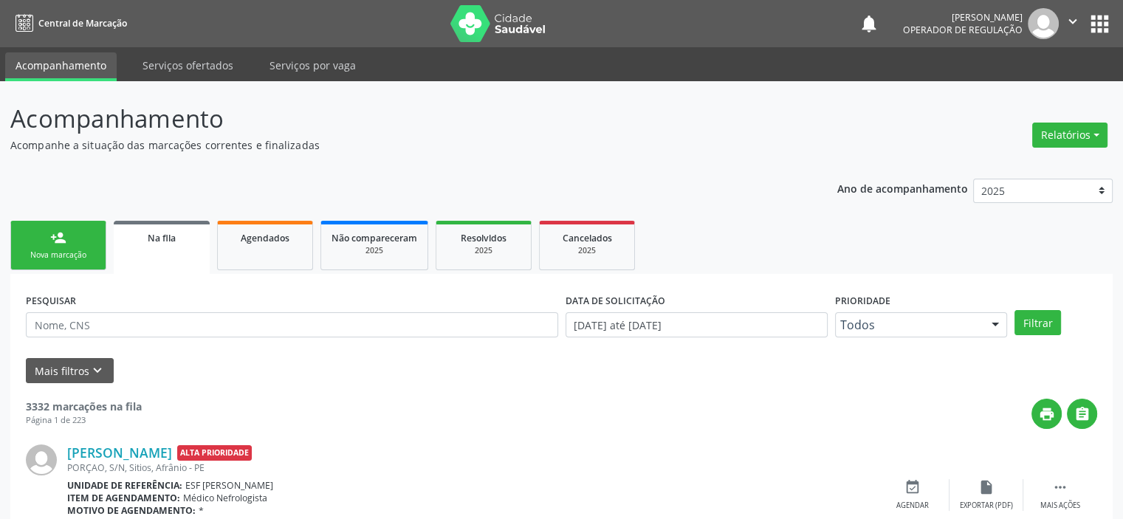
click at [66, 244] on div "person_add" at bounding box center [58, 238] width 16 height 16
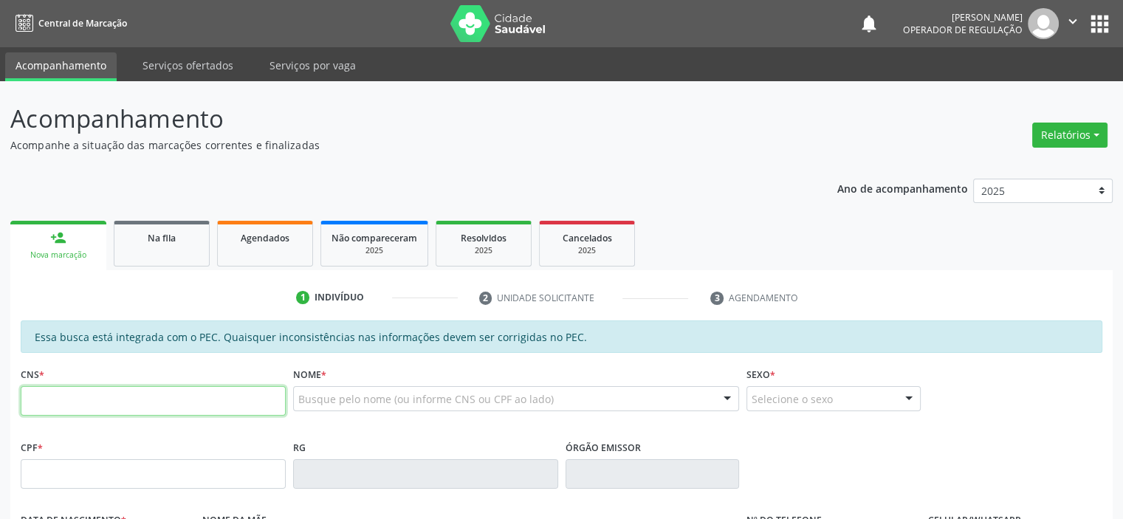
click at [134, 394] on input "text" at bounding box center [153, 401] width 265 height 30
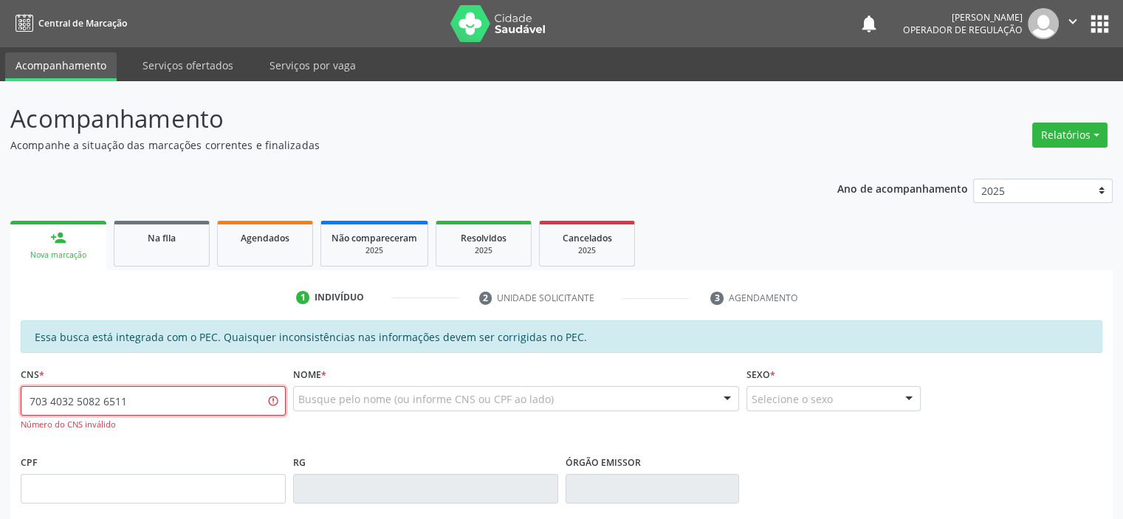
drag, startPoint x: 137, startPoint y: 401, endPoint x: 74, endPoint y: 401, distance: 62.8
click at [74, 401] on input "703 4032 5082 6511" at bounding box center [153, 401] width 265 height 30
type input "703 4032 5082 6516"
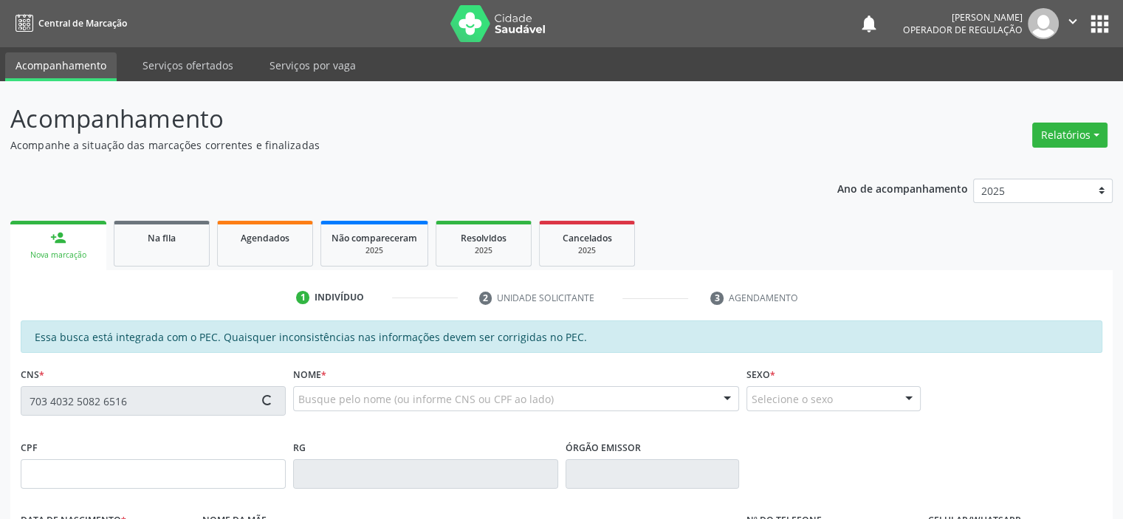
type input "706.911.364-16"
type input "01/04/1998"
type input "Maria Josefa de Sousa"
type input "(87) 98803-2521"
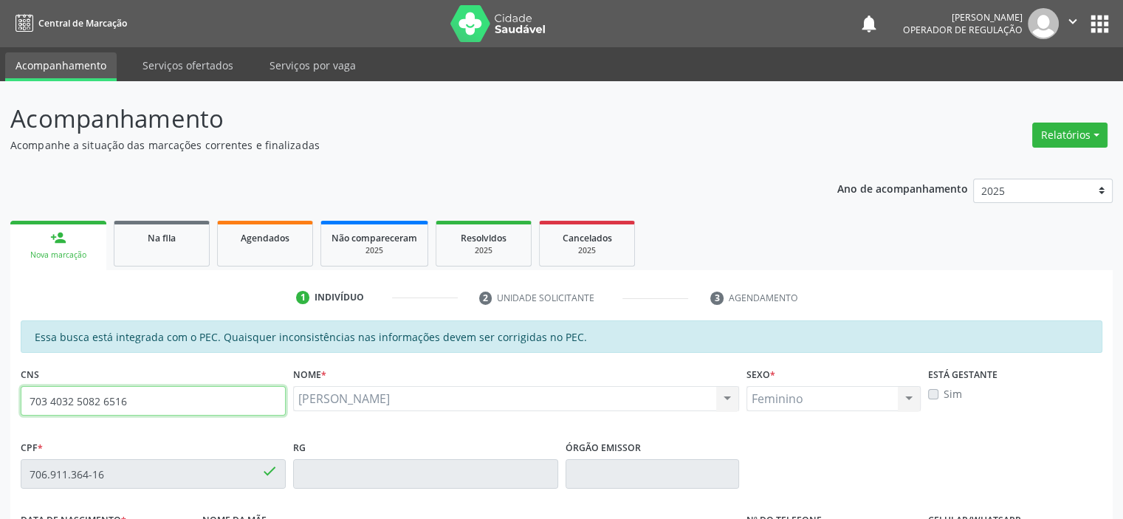
drag, startPoint x: 145, startPoint y: 408, endPoint x: 0, endPoint y: 399, distance: 145.7
click at [0, 399] on div "Acompanhamento Acompanhe a situação das marcações correntes e finalizadas Relat…" at bounding box center [561, 462] width 1123 height 762
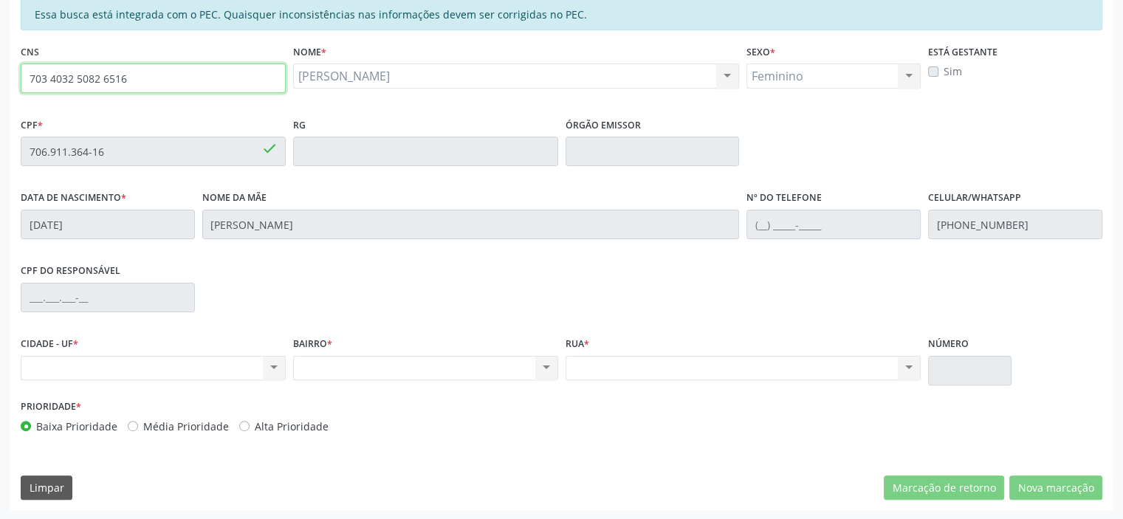
scroll to position [323, 0]
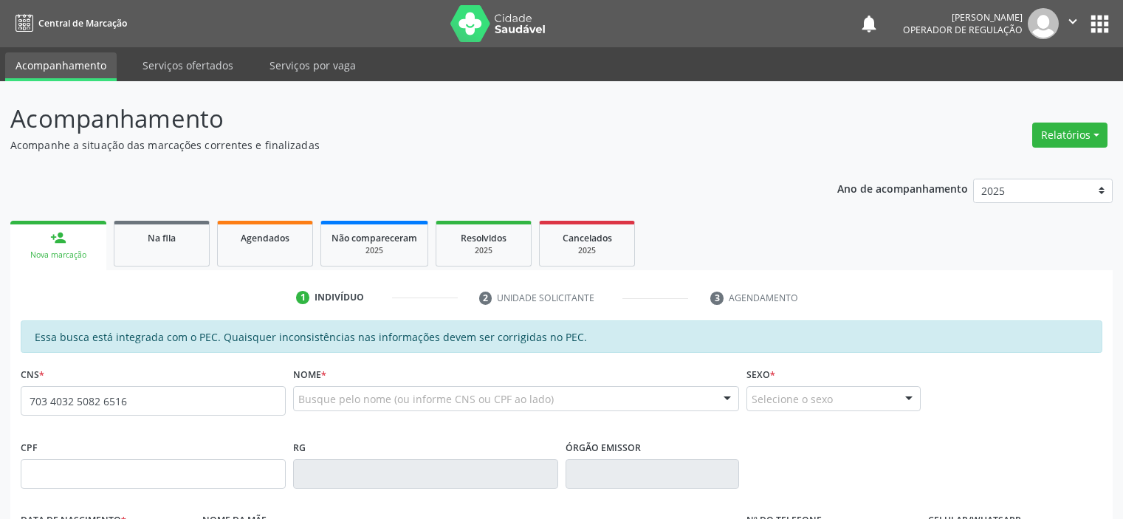
type input "703 4032 5082 6516"
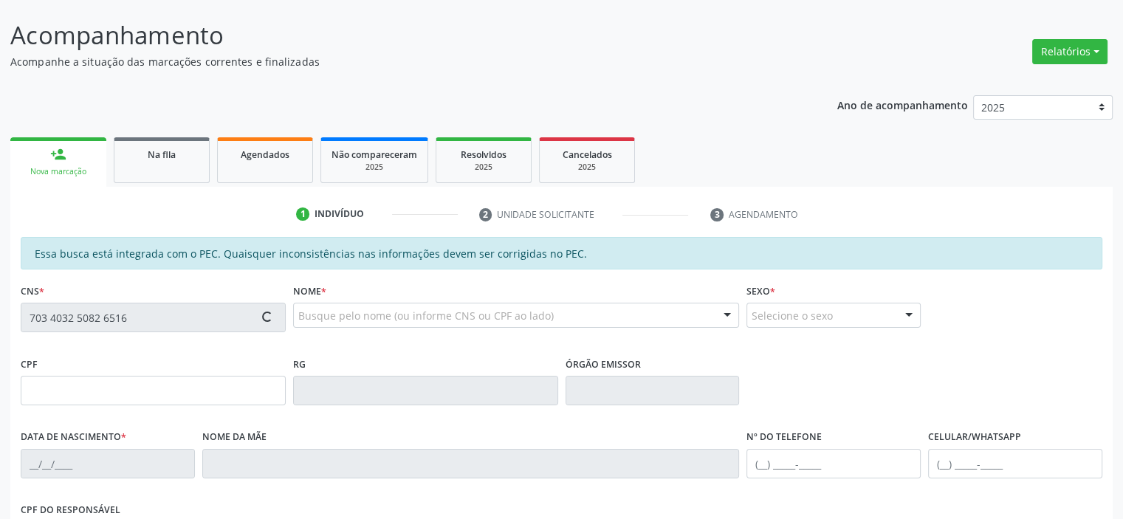
scroll to position [323, 0]
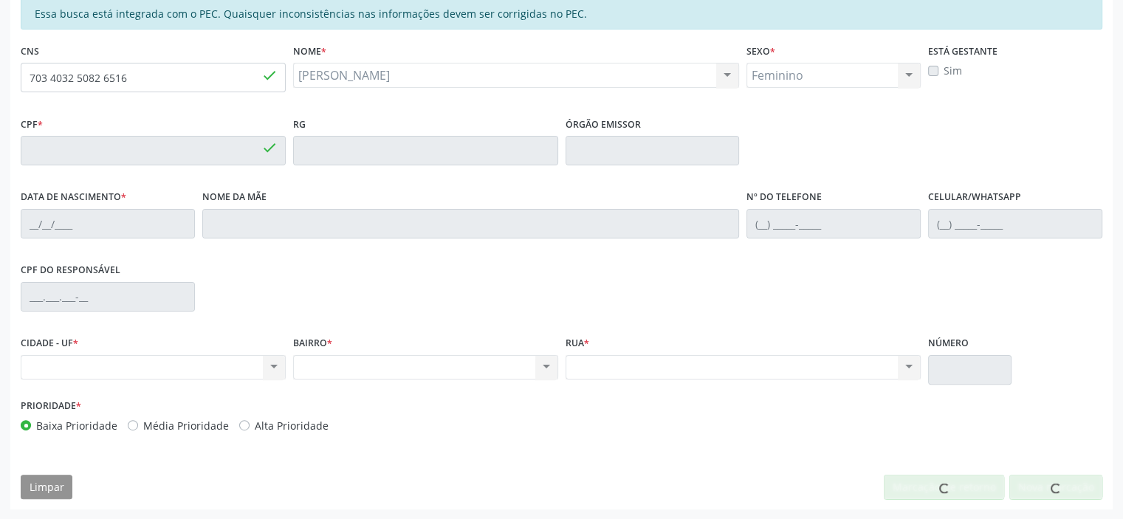
type input "706.911.364-16"
type input "[DATE]"
type input "[PERSON_NAME]"
type input "[PHONE_NUMBER]"
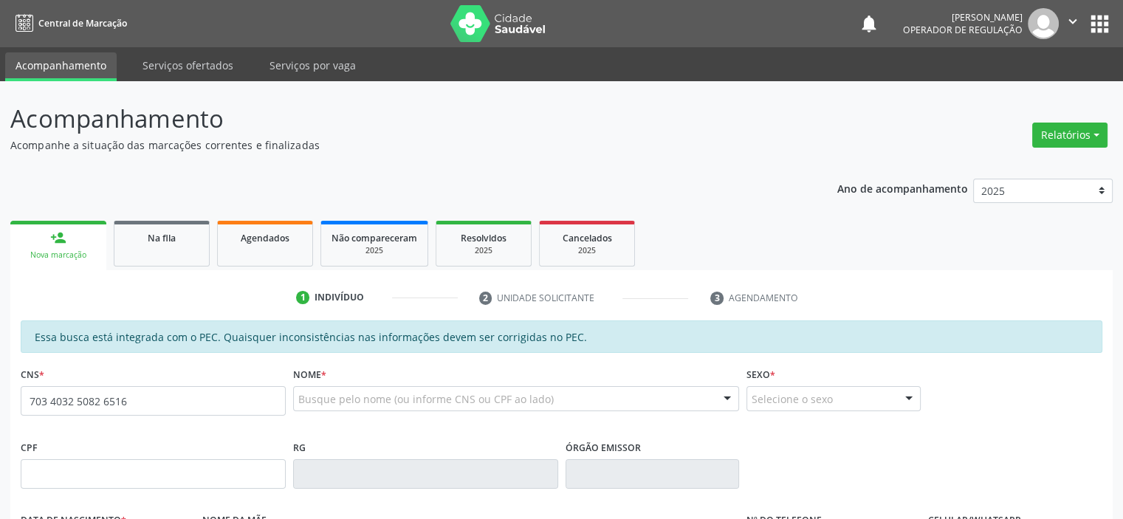
type input "703 4032 5082 6516"
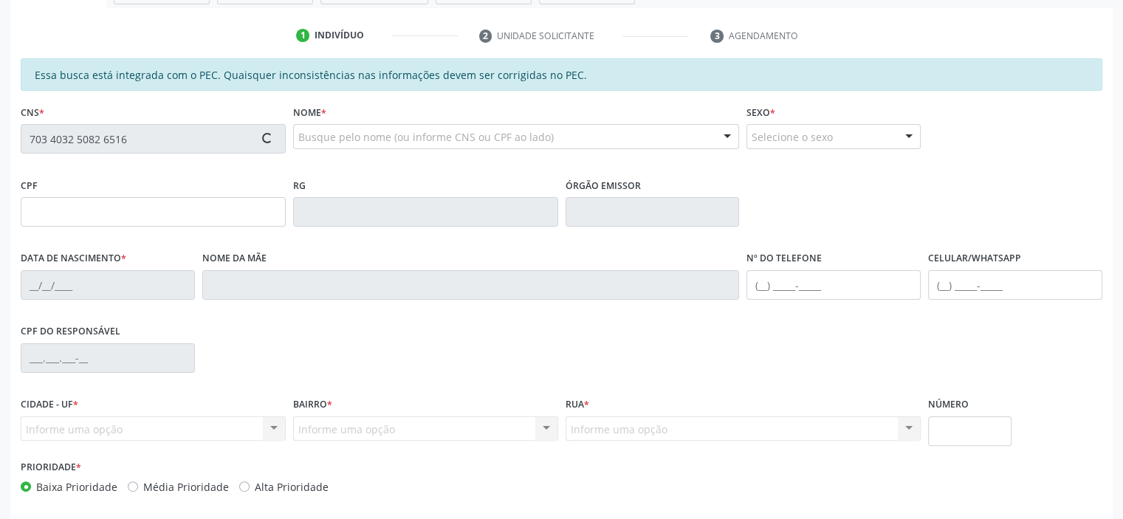
scroll to position [295, 0]
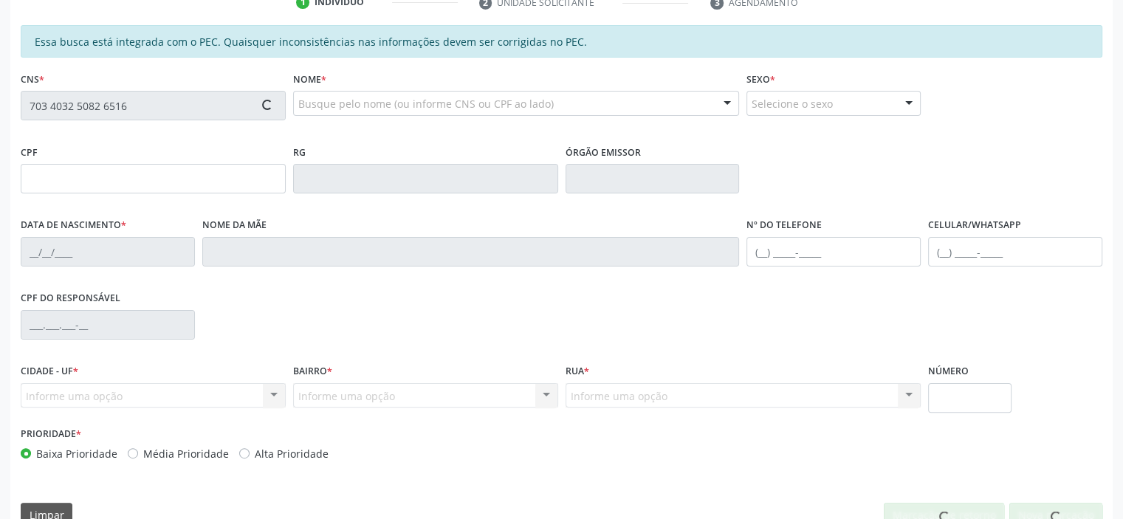
type input "706.911.364-16"
type input "[DATE]"
type input "[PERSON_NAME]"
type input "[PHONE_NUMBER]"
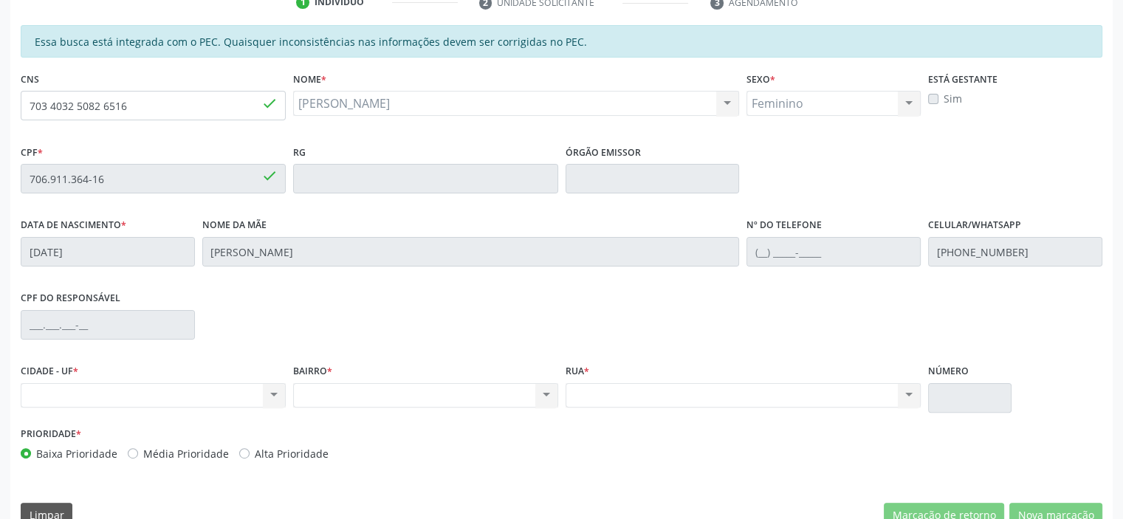
scroll to position [323, 0]
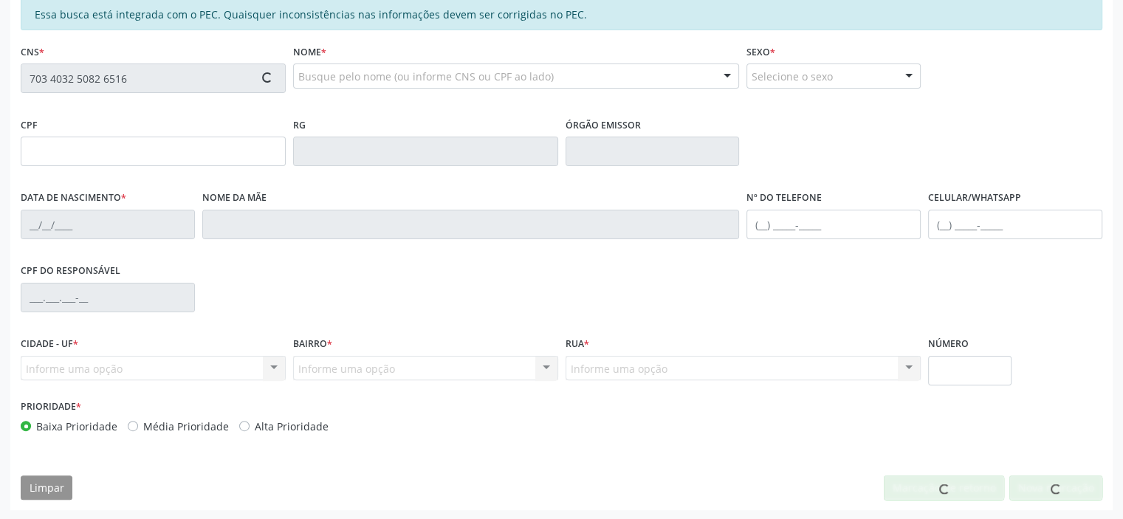
scroll to position [323, 0]
type input "706.911.364-16"
type input "[DATE]"
type input "[PERSON_NAME]"
type input "[PHONE_NUMBER]"
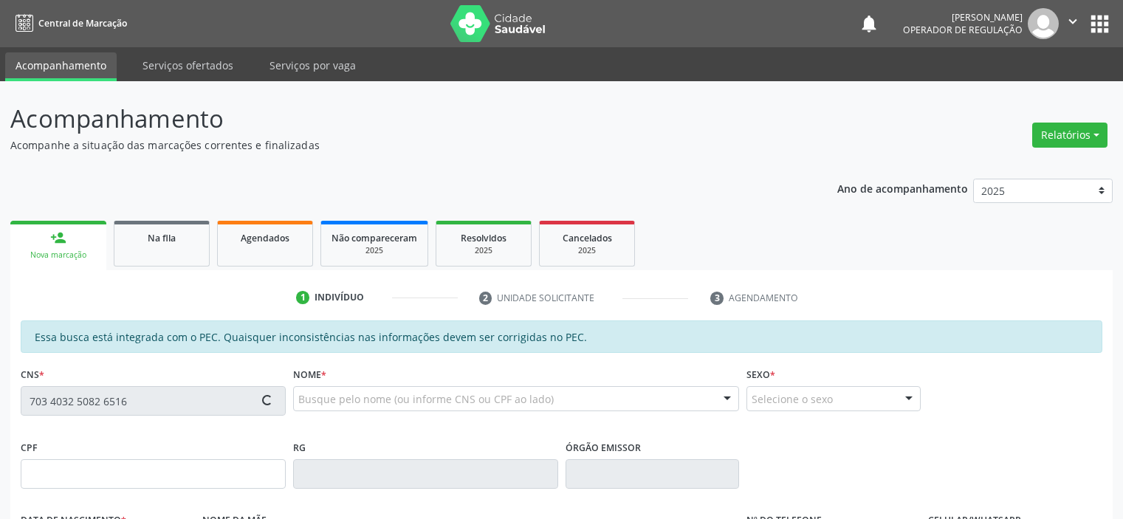
scroll to position [323, 0]
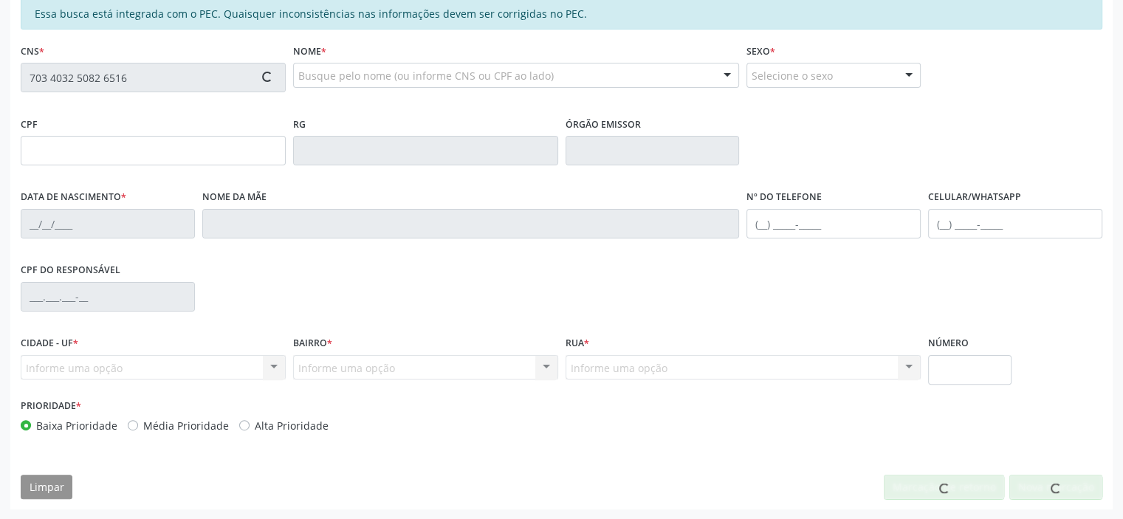
type input "706.911.364-16"
type input "[DATE]"
type input "[PERSON_NAME]"
type input "[PHONE_NUMBER]"
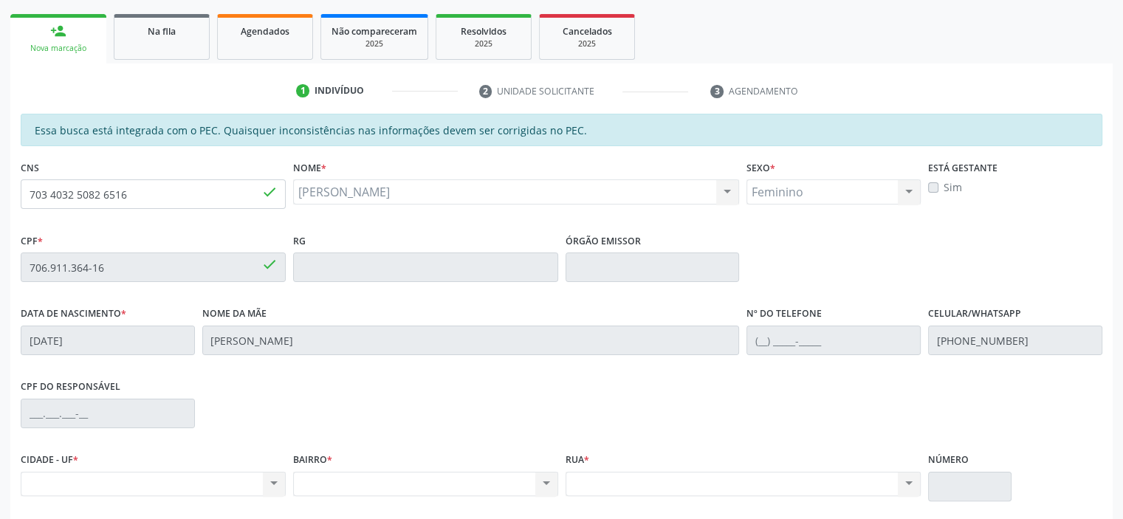
scroll to position [28, 0]
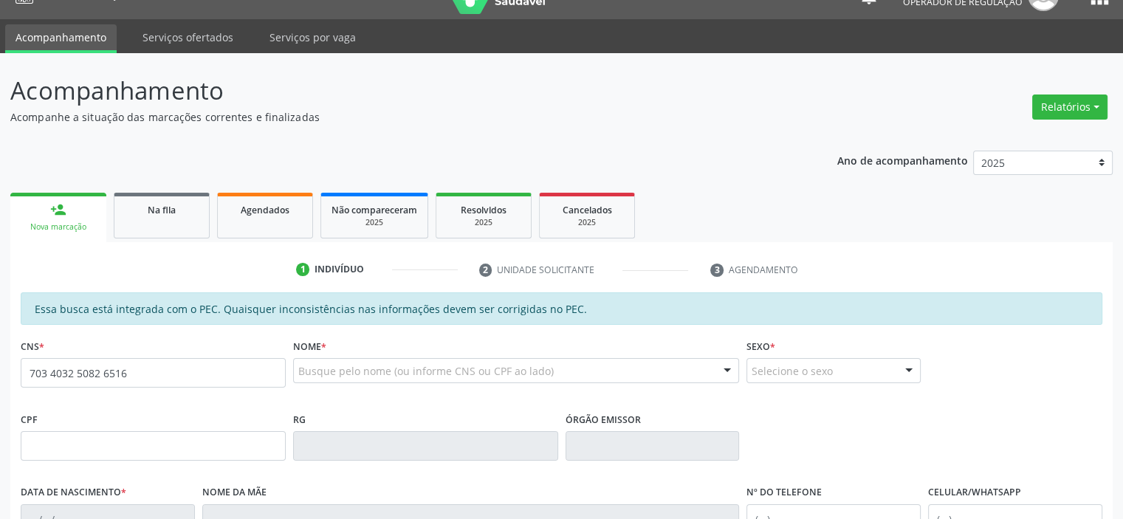
type input "703 4032 5082 6516"
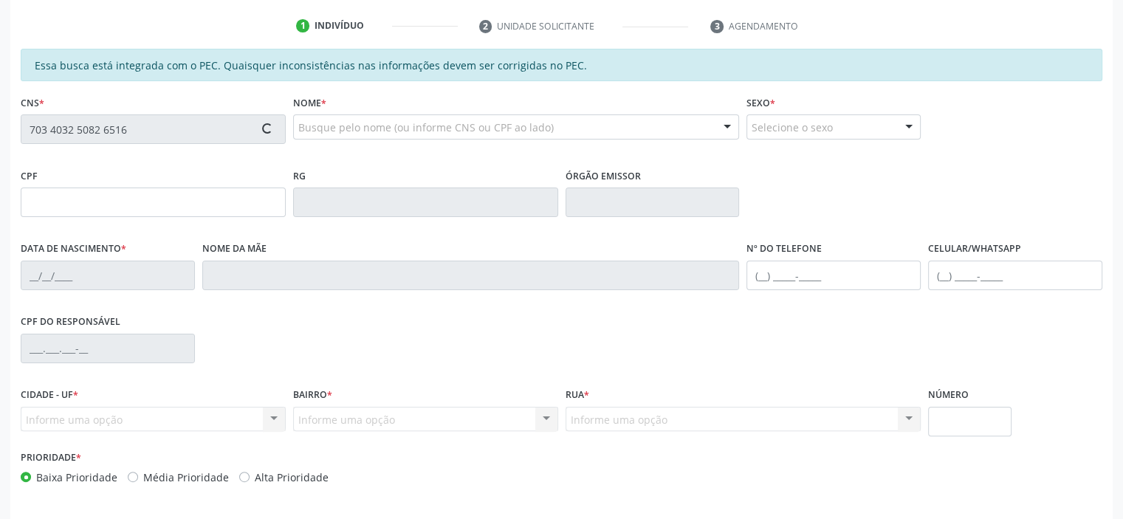
scroll to position [323, 0]
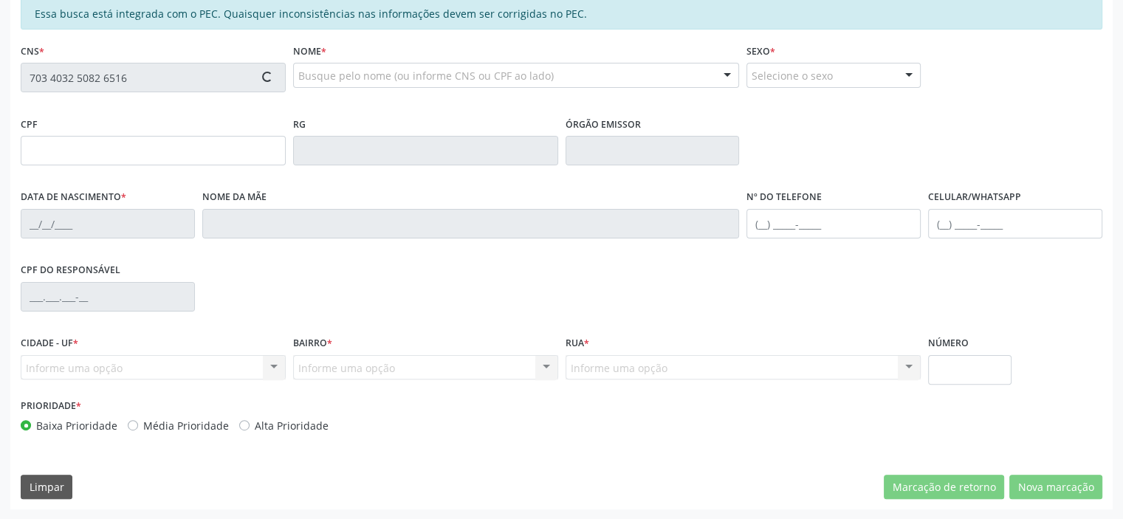
type input "[DATE]"
type input "[PERSON_NAME]"
type input "[PHONE_NUMBER]"
type input "706.911.364-16"
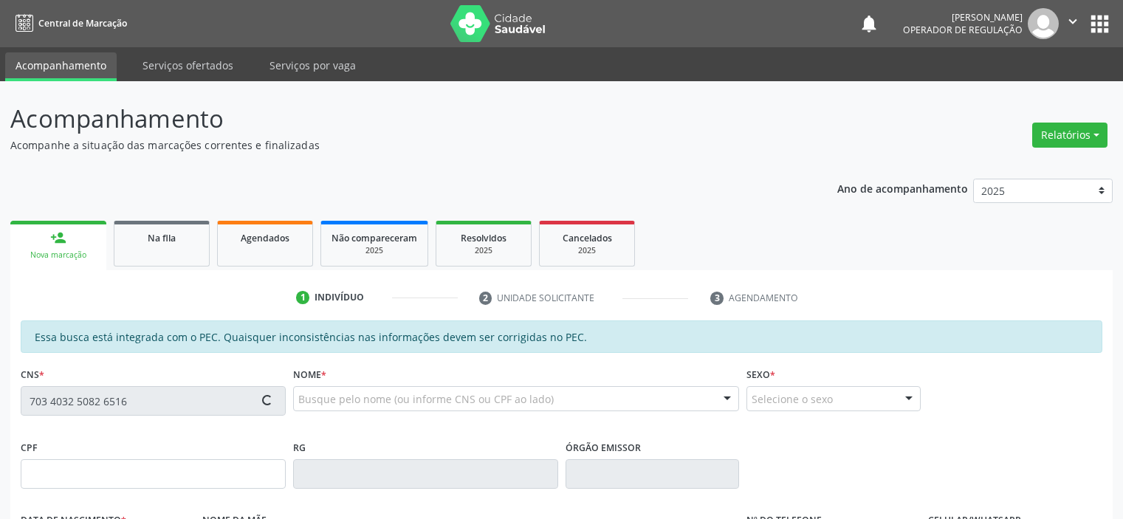
scroll to position [323, 0]
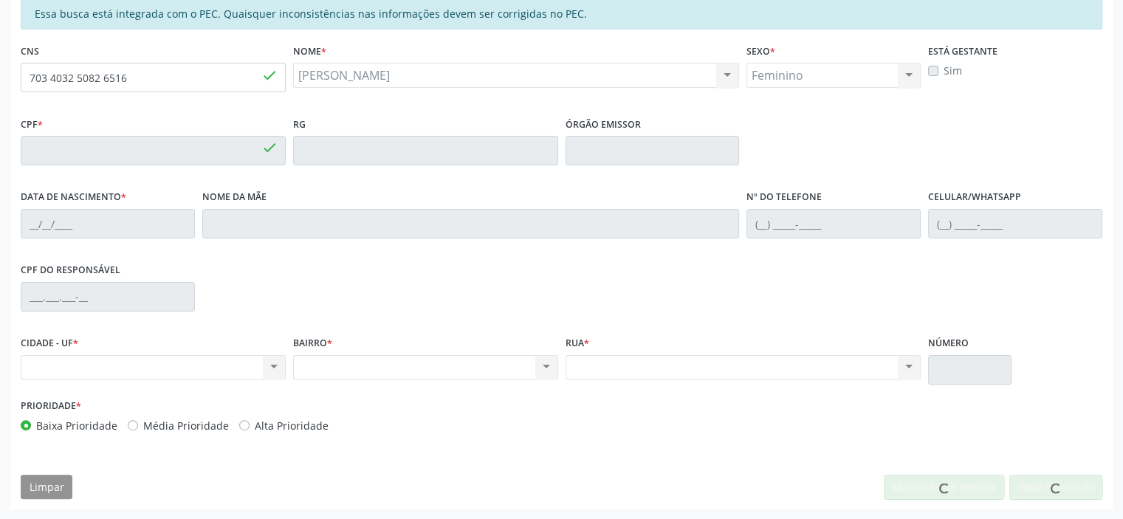
type input "706.911.364-16"
type input "[DATE]"
type input "[PERSON_NAME]"
type input "[PHONE_NUMBER]"
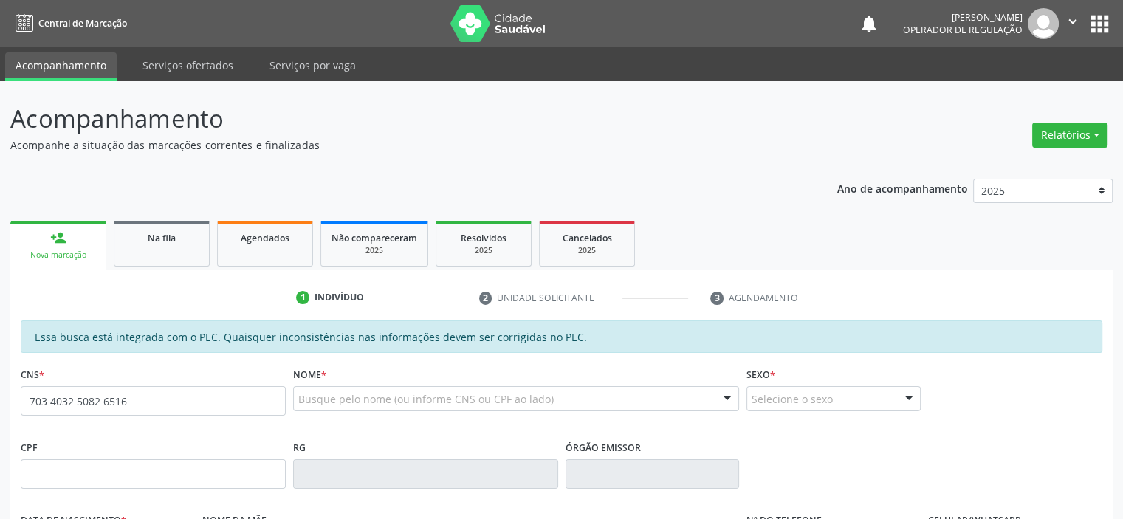
type input "703 4032 5082 6516"
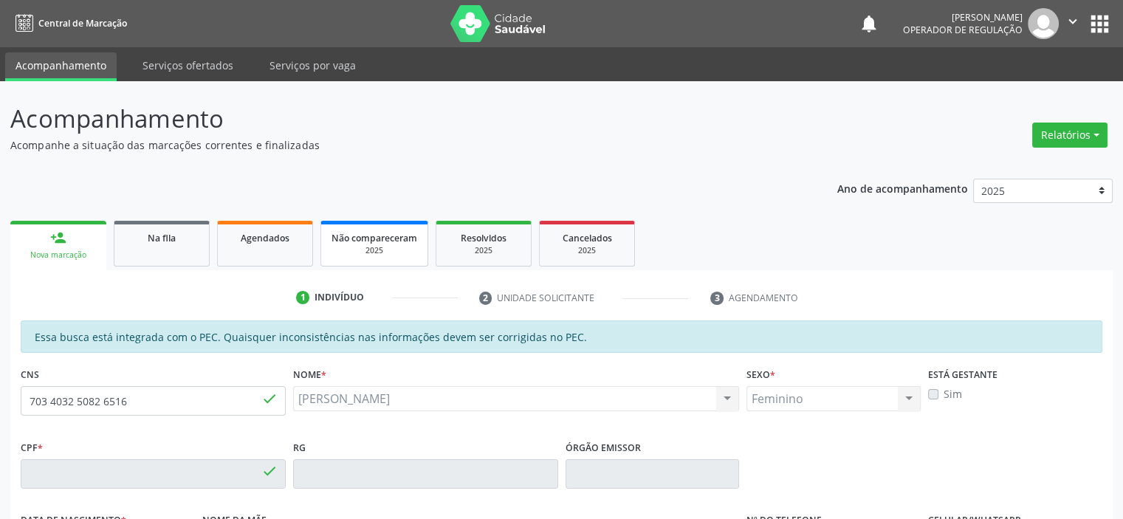
type input "706.911.364-16"
type input "[DATE]"
type input "[PERSON_NAME]"
type input "[PHONE_NUMBER]"
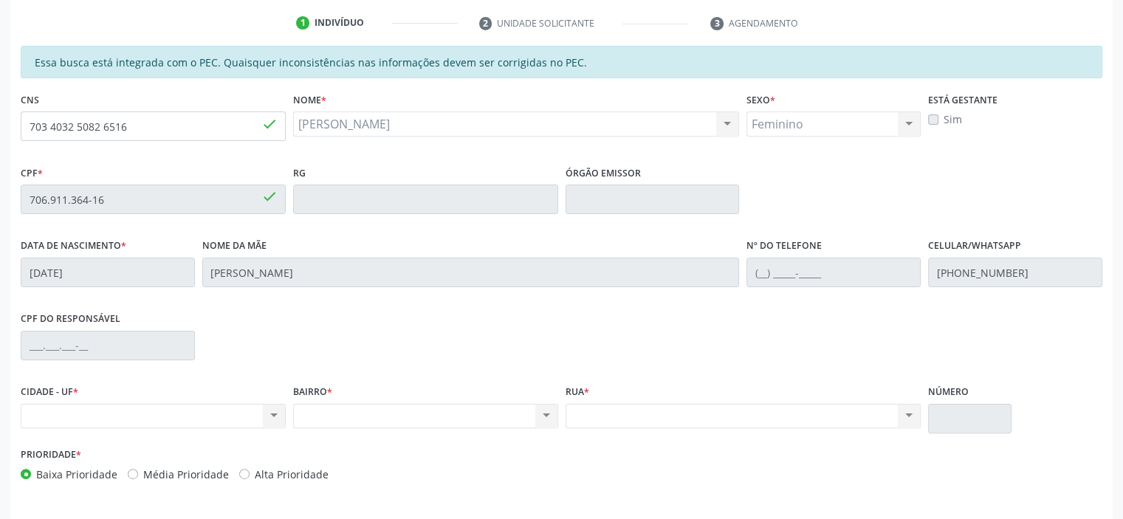
scroll to position [250, 0]
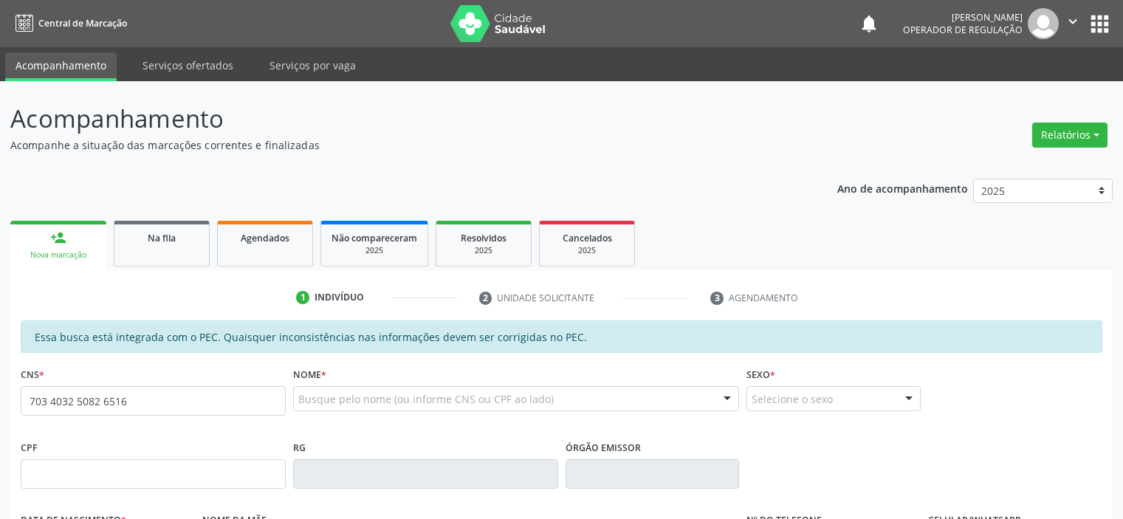
type input "703 4032 5082 6516"
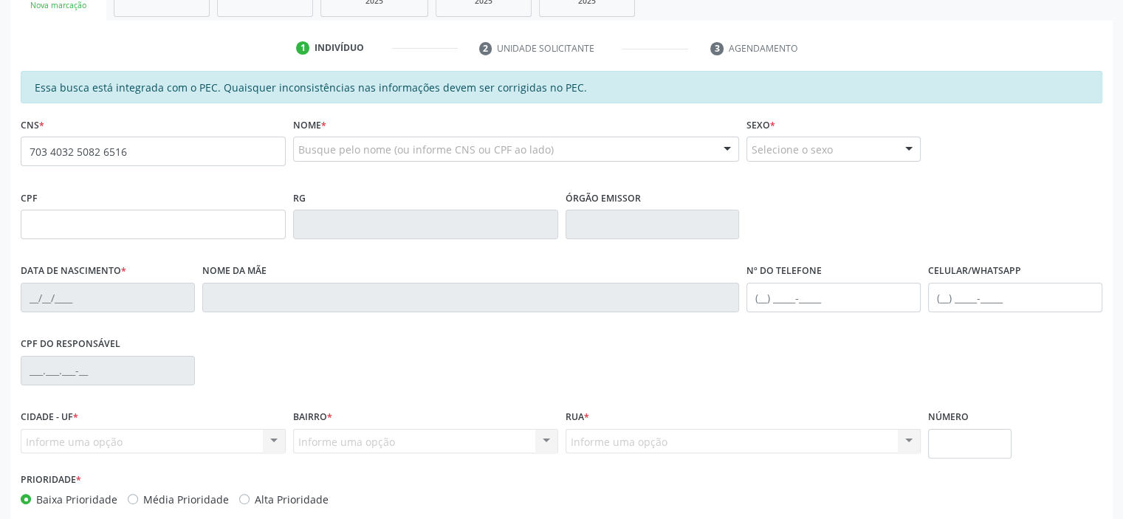
scroll to position [250, 0]
type input "706.911.364-16"
type input "[DATE]"
type input "[PERSON_NAME]"
type input "[PHONE_NUMBER]"
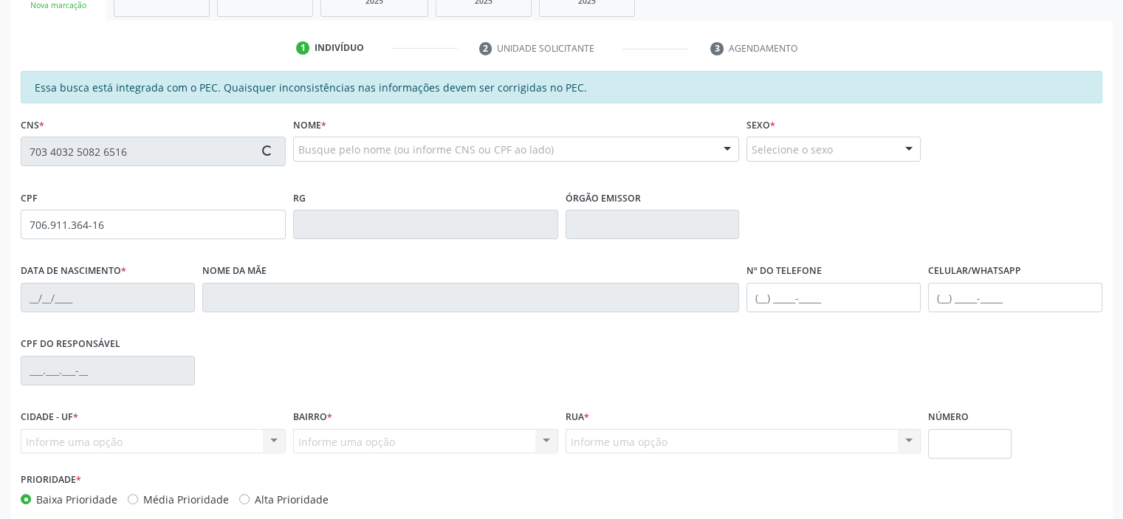
type input "S/N"
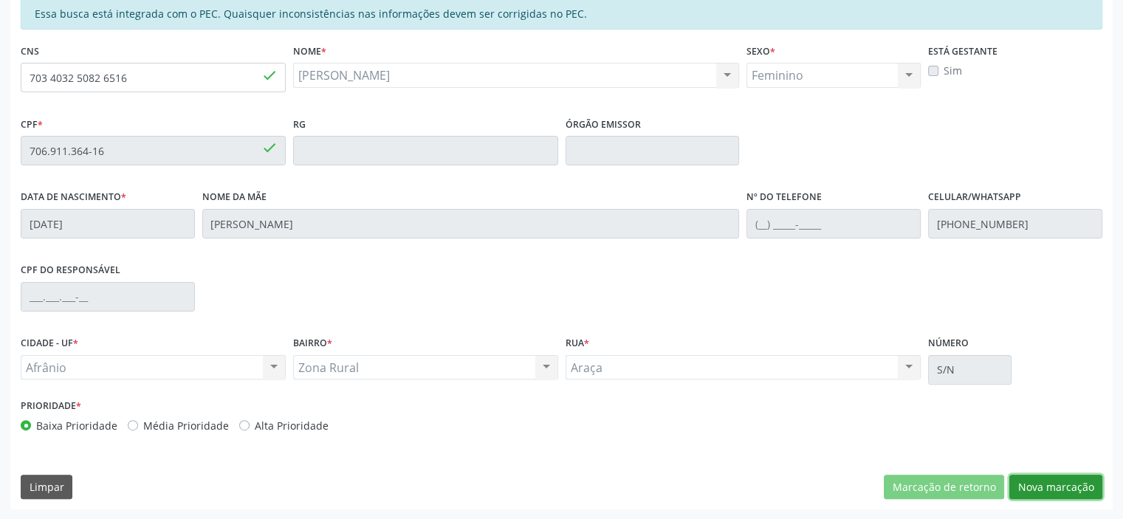
click at [1071, 487] on button "Nova marcação" at bounding box center [1055, 487] width 93 height 25
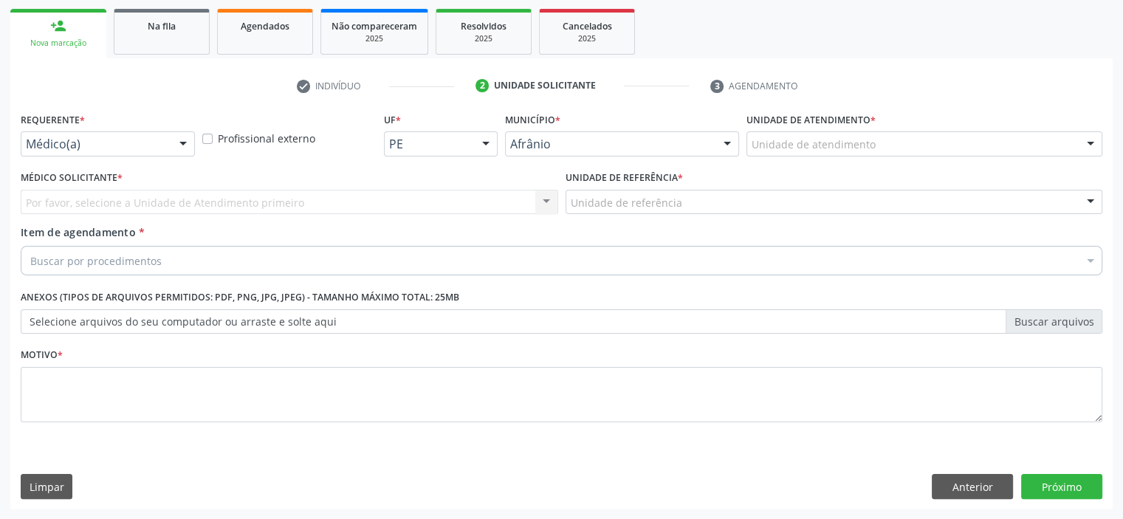
click at [963, 158] on div "Unidade de atendimento * Unidade de atendimento Academia da Saude de Afranio Ac…" at bounding box center [924, 138] width 363 height 58
click at [918, 138] on div at bounding box center [924, 143] width 356 height 25
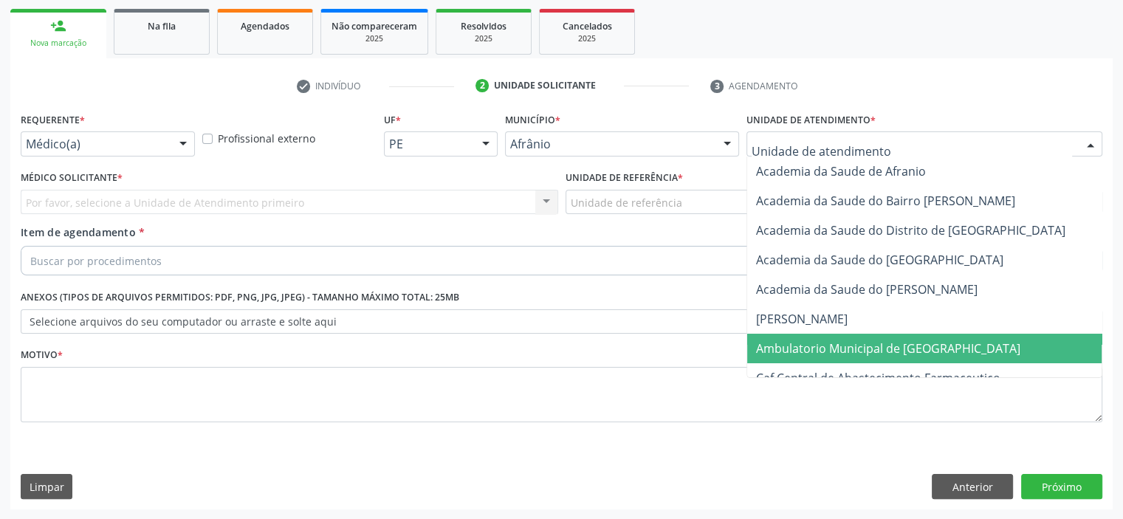
click at [892, 342] on span "Ambulatorio Municipal de [GEOGRAPHIC_DATA]" at bounding box center [888, 348] width 264 height 16
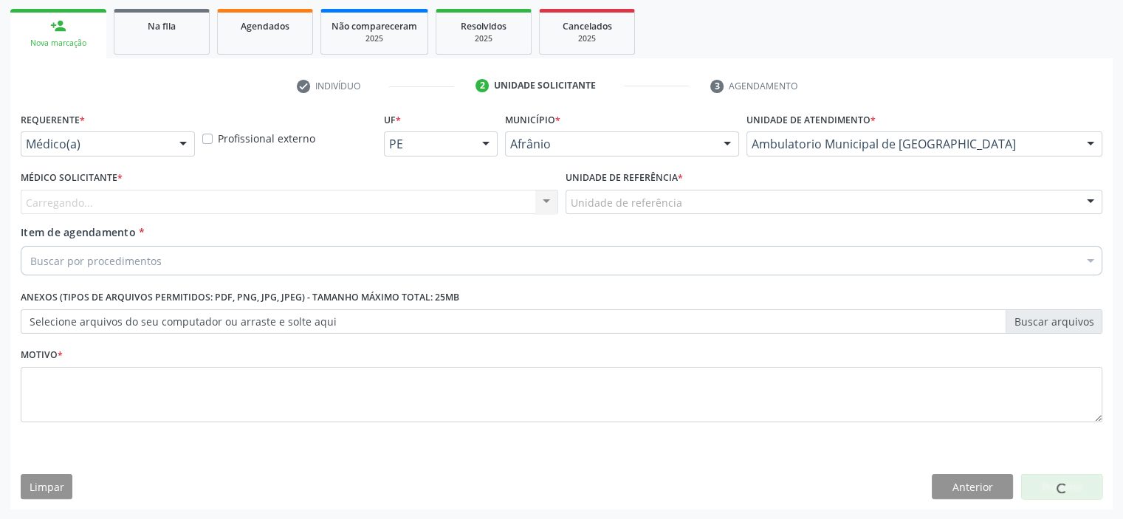
click at [716, 215] on div "Unidade de referência * Unidade de referência ESF de Extrema ESF de Barra das M…" at bounding box center [834, 196] width 545 height 58
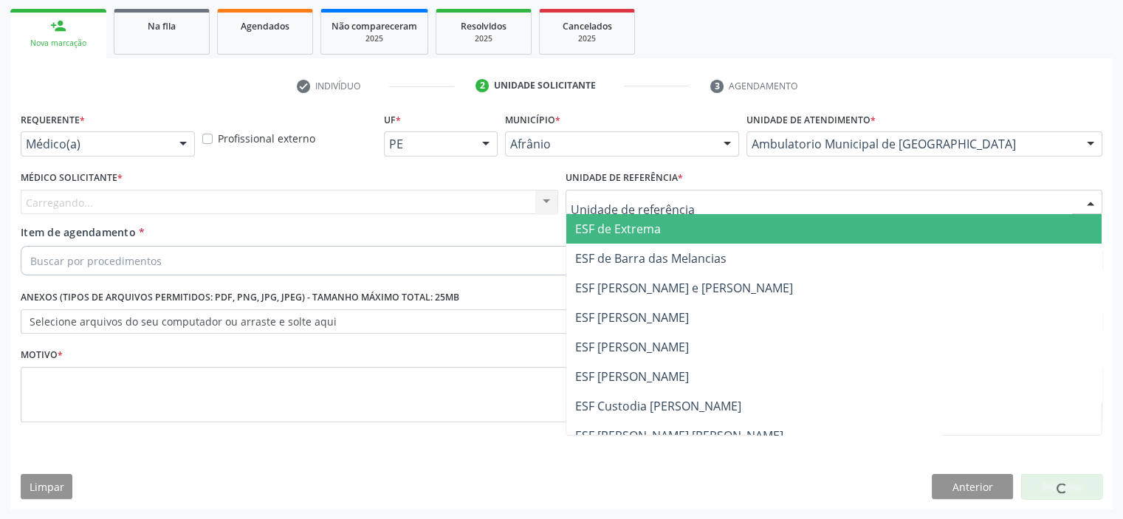
click at [712, 203] on div at bounding box center [834, 202] width 537 height 25
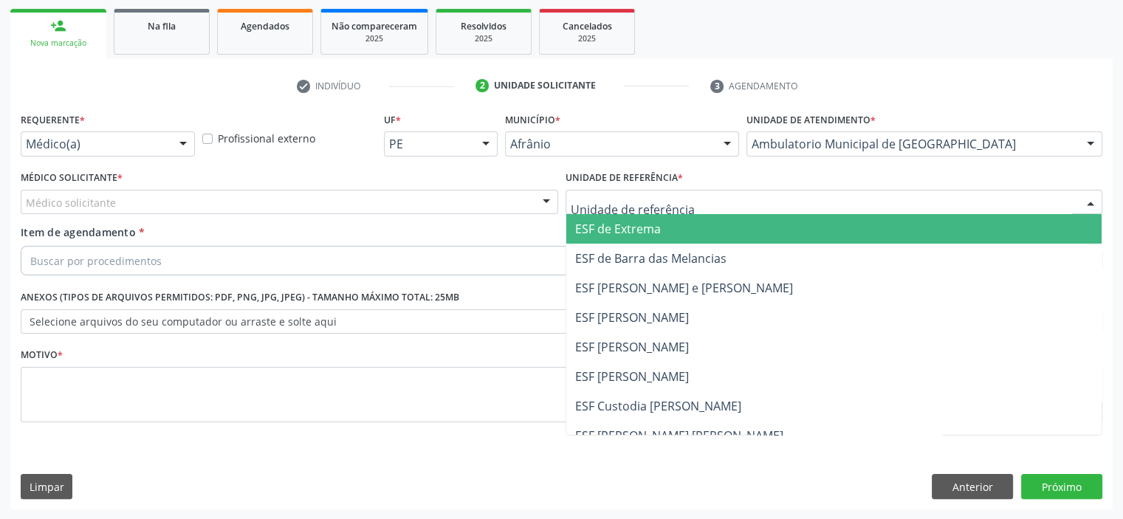
drag, startPoint x: 706, startPoint y: 237, endPoint x: 655, endPoint y: 220, distance: 53.7
click at [706, 238] on span "ESF de Extrema" at bounding box center [834, 229] width 536 height 30
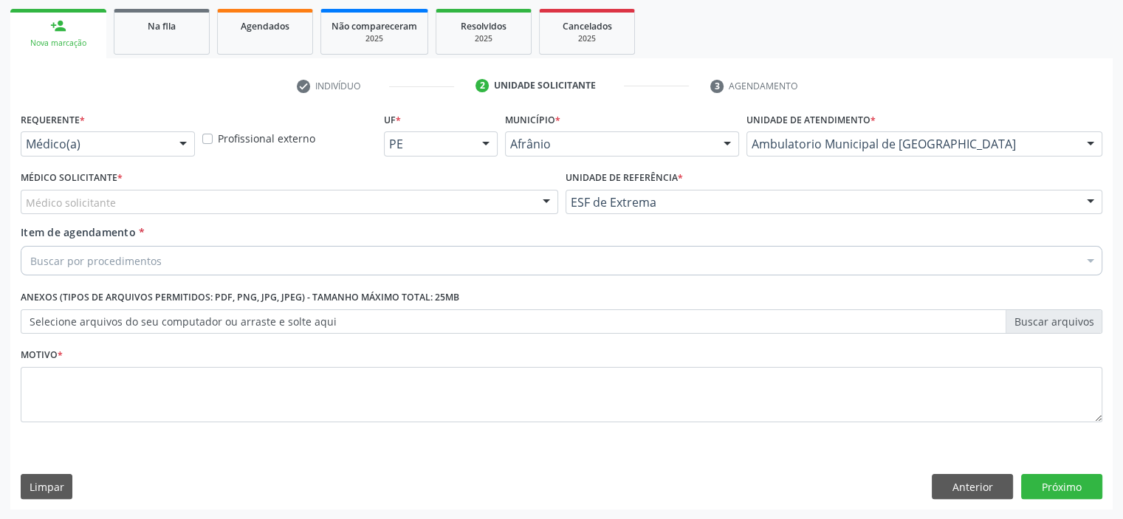
click at [503, 202] on div "Médico solicitante" at bounding box center [289, 202] width 537 height 25
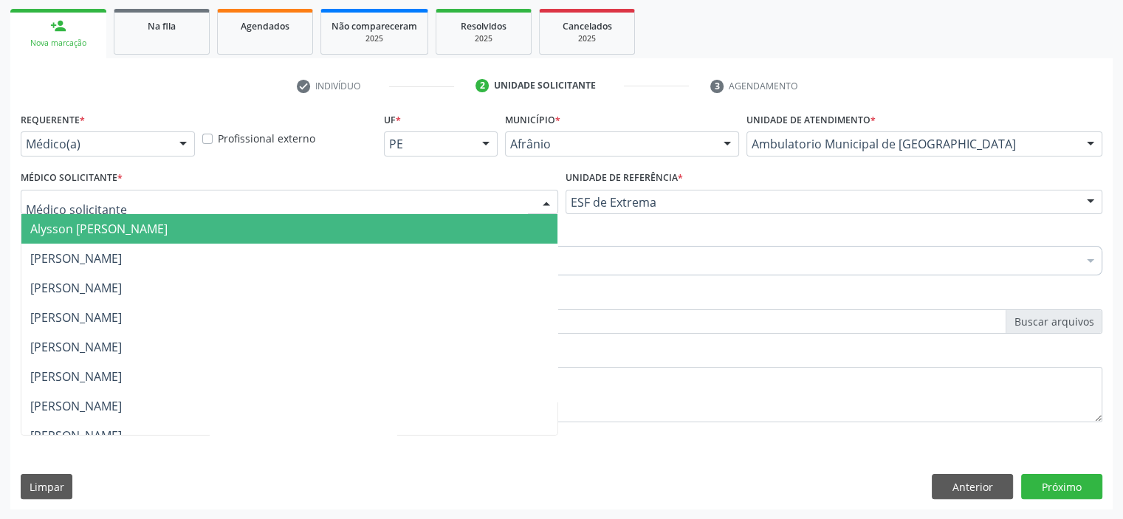
click at [492, 236] on span "Alysson [PERSON_NAME]" at bounding box center [289, 229] width 536 height 30
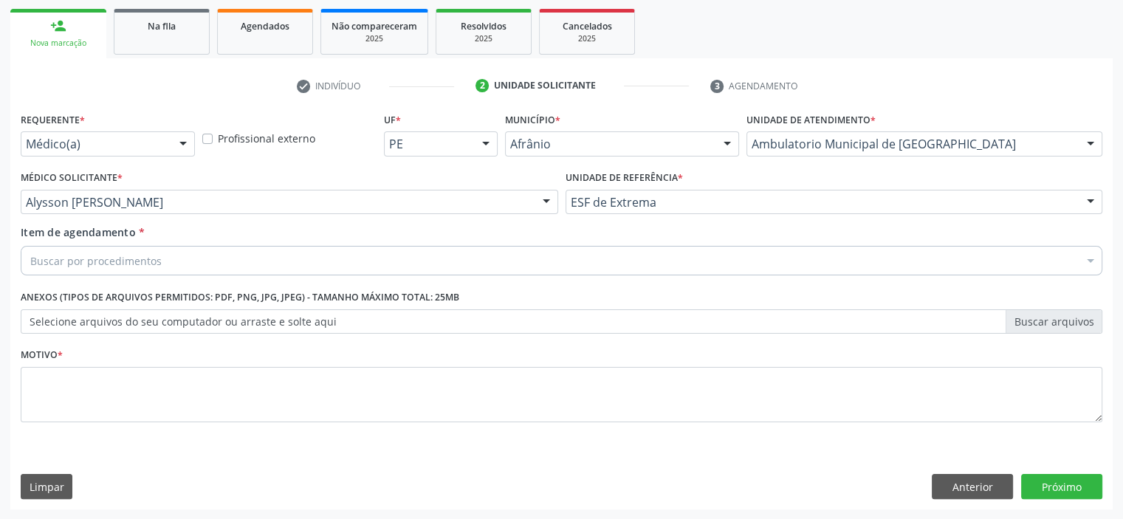
click at [445, 263] on div "Buscar por procedimentos" at bounding box center [562, 261] width 1082 height 30
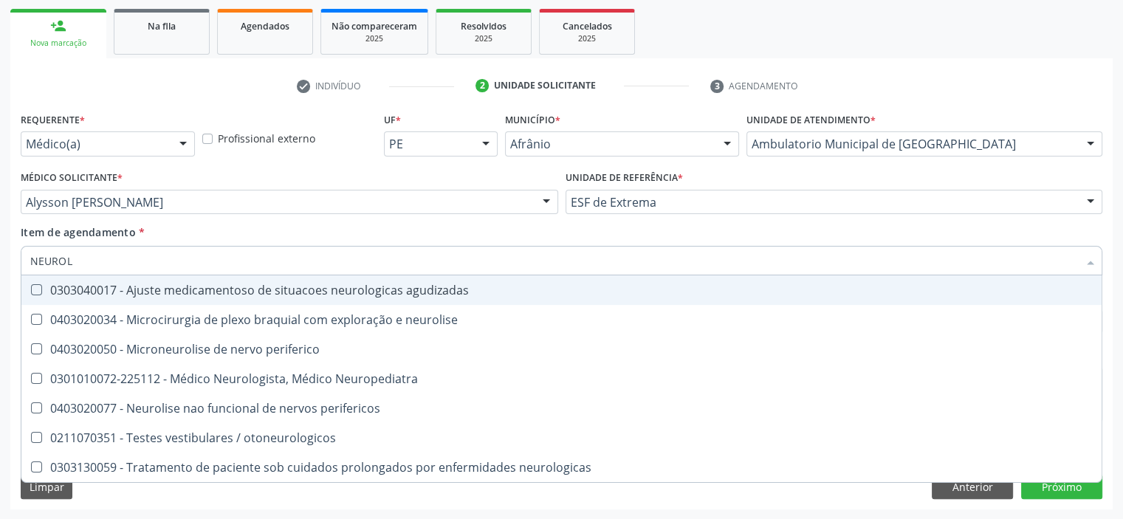
type input "NEUROLO"
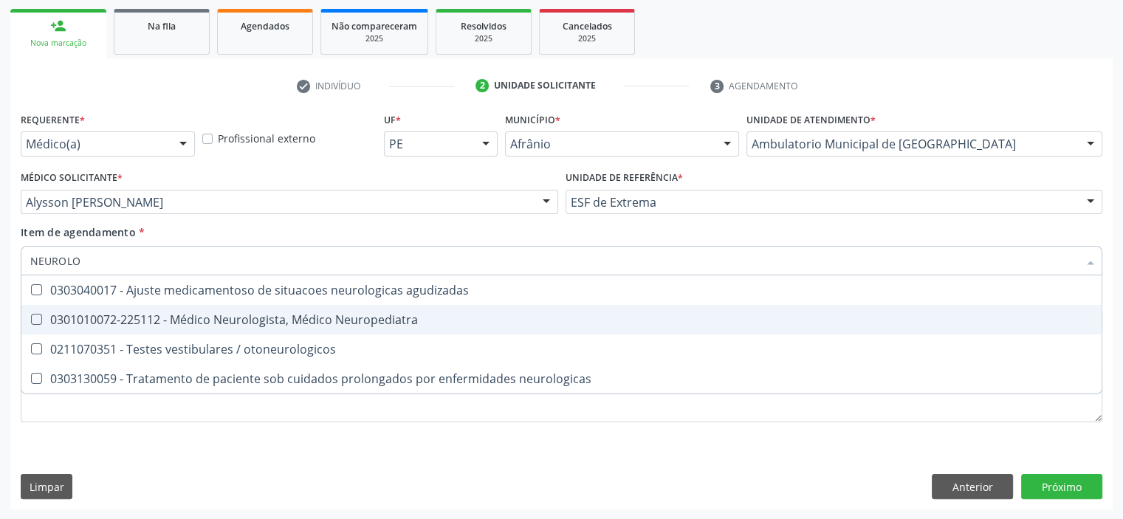
drag, startPoint x: 436, startPoint y: 324, endPoint x: 391, endPoint y: 362, distance: 59.2
click at [436, 324] on div "0301010072-225112 - Médico Neurologista, Médico Neuropediatra" at bounding box center [561, 320] width 1062 height 12
checkbox Neuropediatra "true"
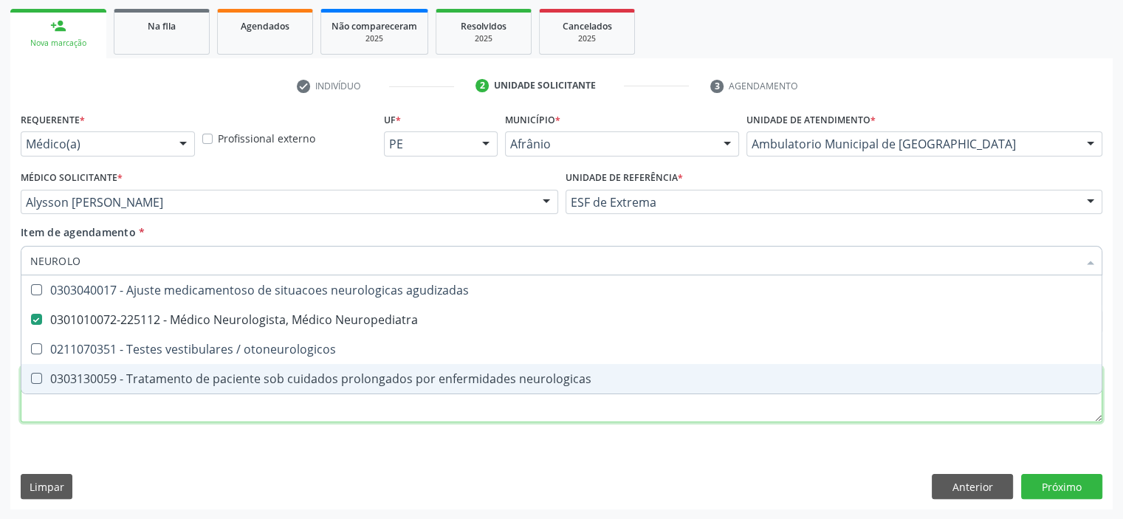
click at [295, 410] on div "Requerente * Médico(a) Médico(a) Enfermeiro(a) Paciente Nenhum resultado encont…" at bounding box center [562, 276] width 1082 height 334
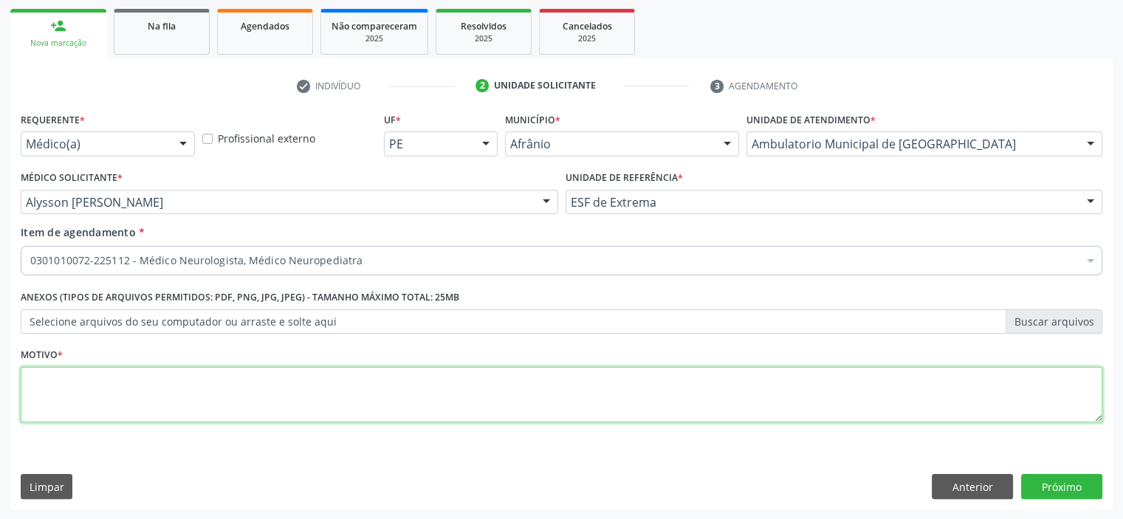
click at [295, 410] on textarea at bounding box center [562, 395] width 1082 height 56
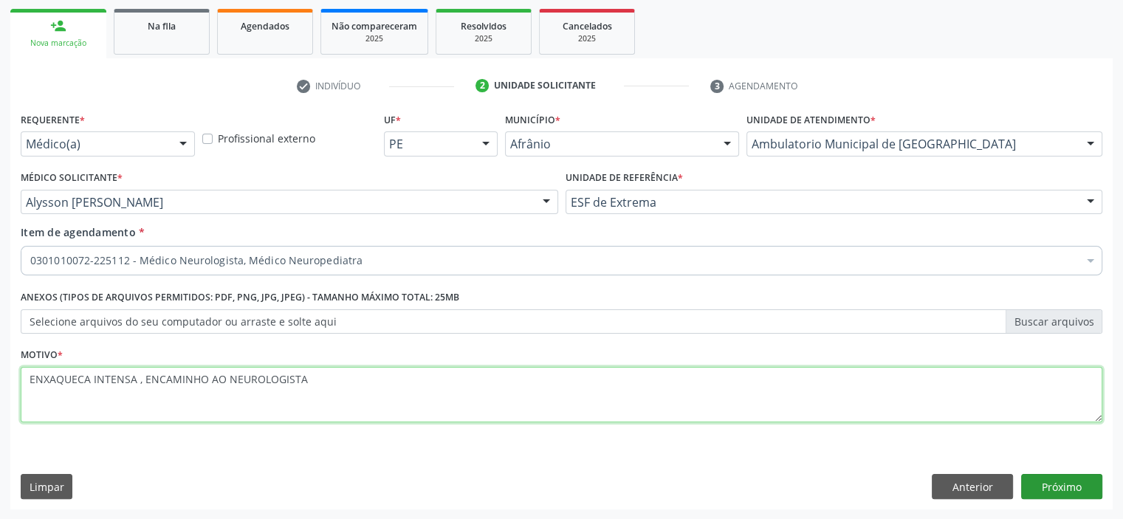
type textarea "ENXAQUECA INTENSA , ENCAMINHO AO NEUROLOGISTA"
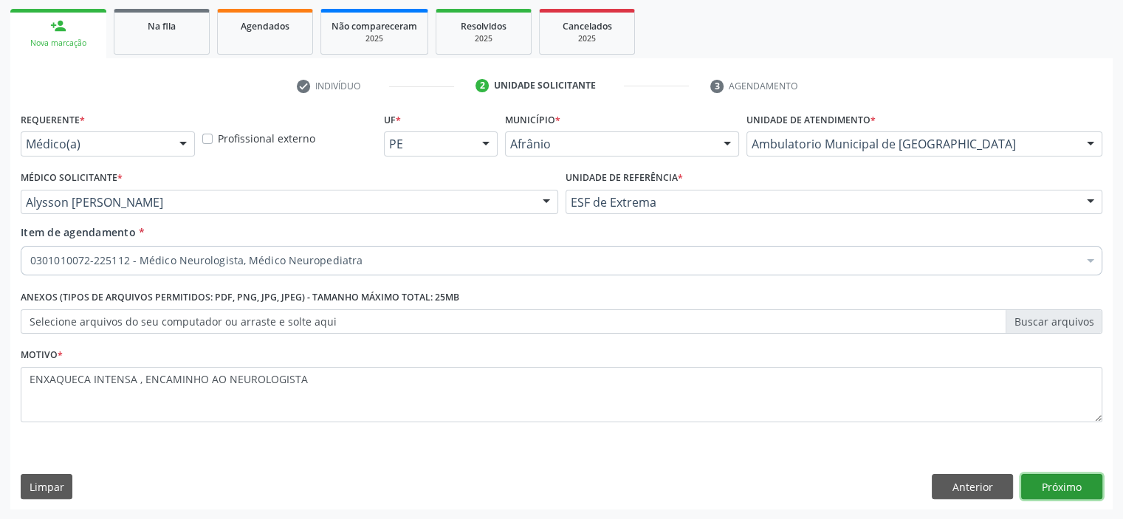
click at [1070, 484] on button "Próximo" at bounding box center [1061, 486] width 81 height 25
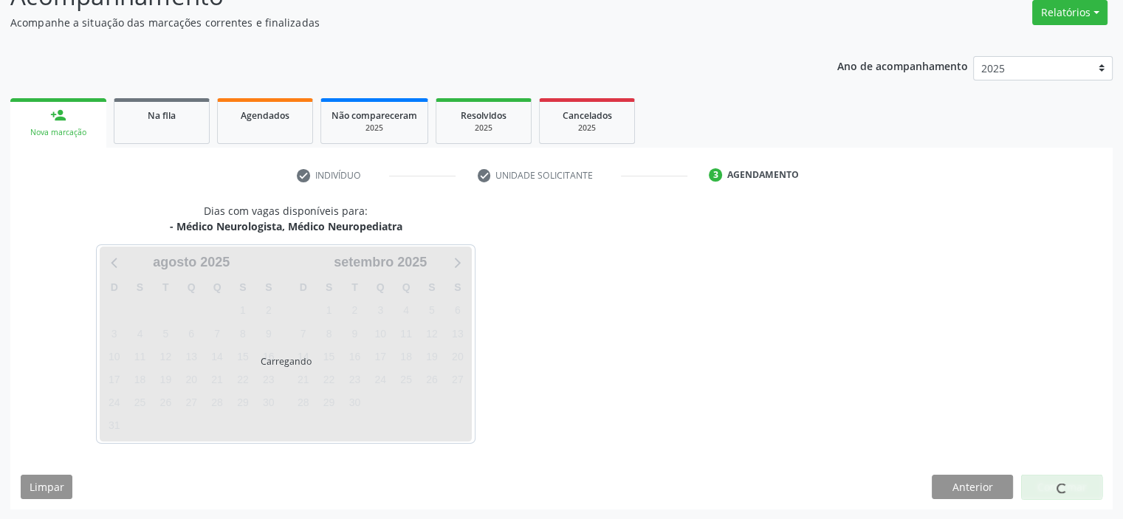
scroll to position [165, 0]
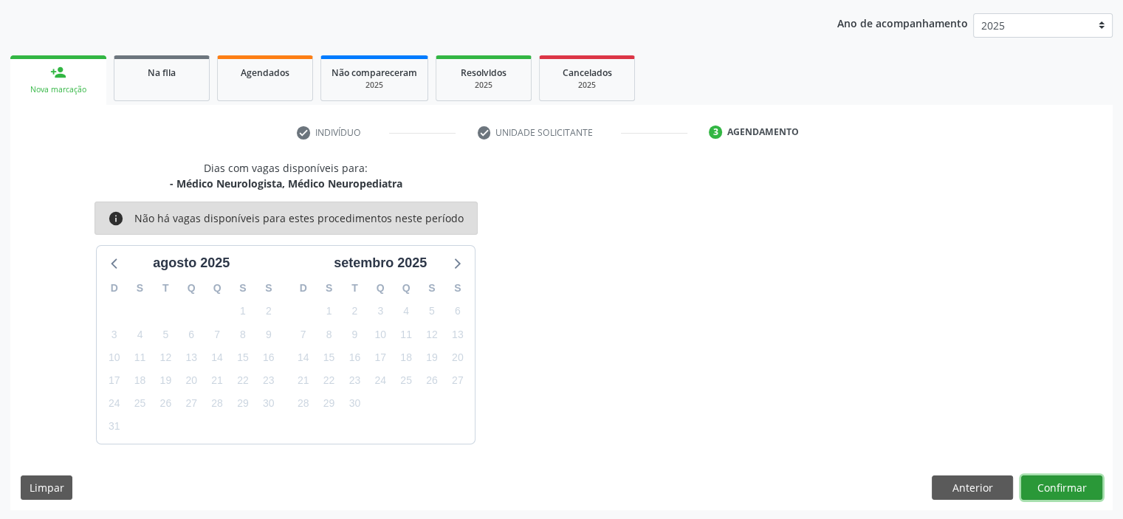
click at [1054, 485] on button "Confirmar" at bounding box center [1061, 487] width 81 height 25
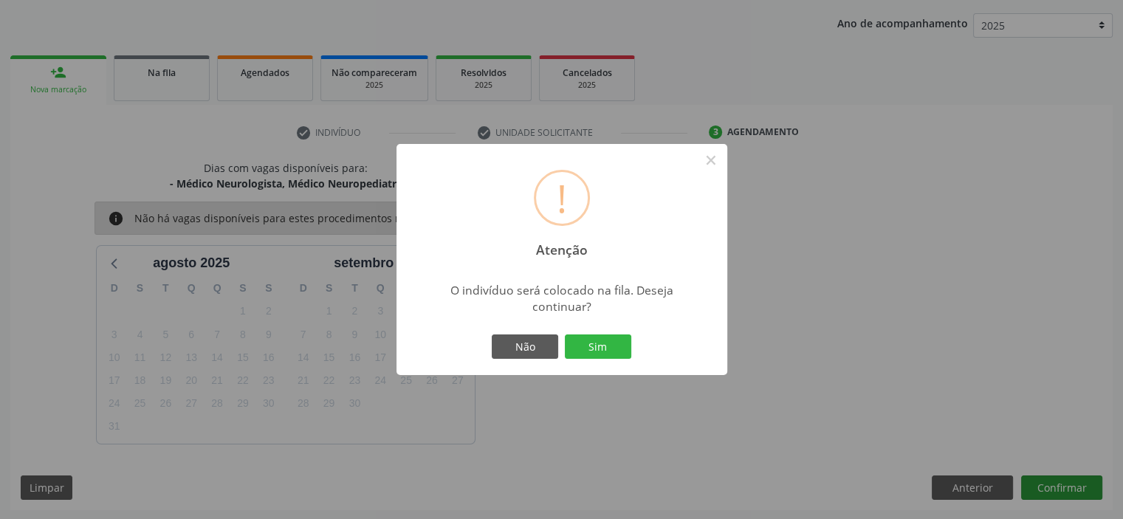
click at [565, 334] on button "Sim" at bounding box center [598, 346] width 66 height 25
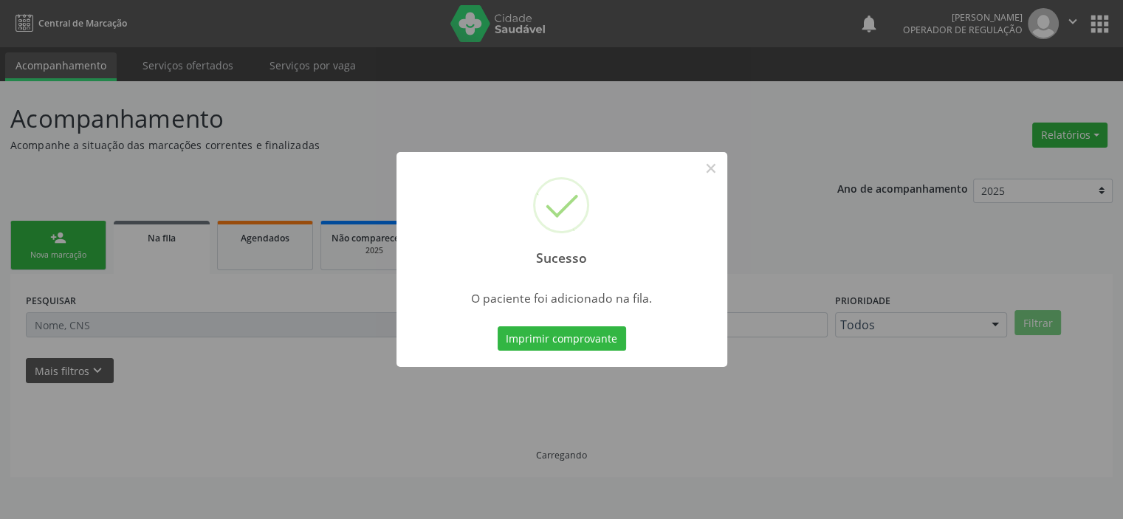
scroll to position [0, 0]
click at [715, 167] on button "×" at bounding box center [710, 168] width 25 height 25
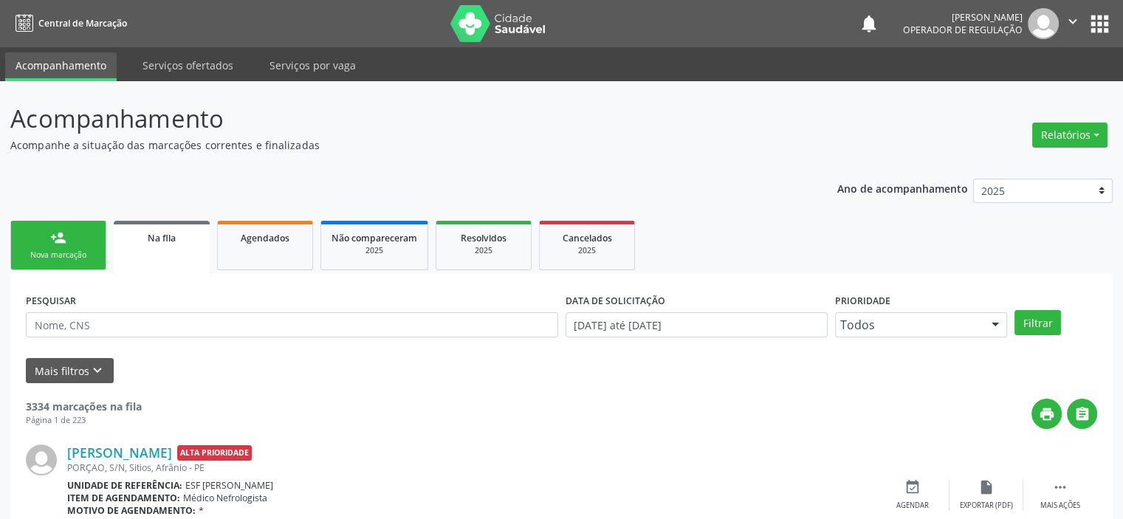
click at [38, 252] on div "Nova marcação" at bounding box center [58, 255] width 74 height 11
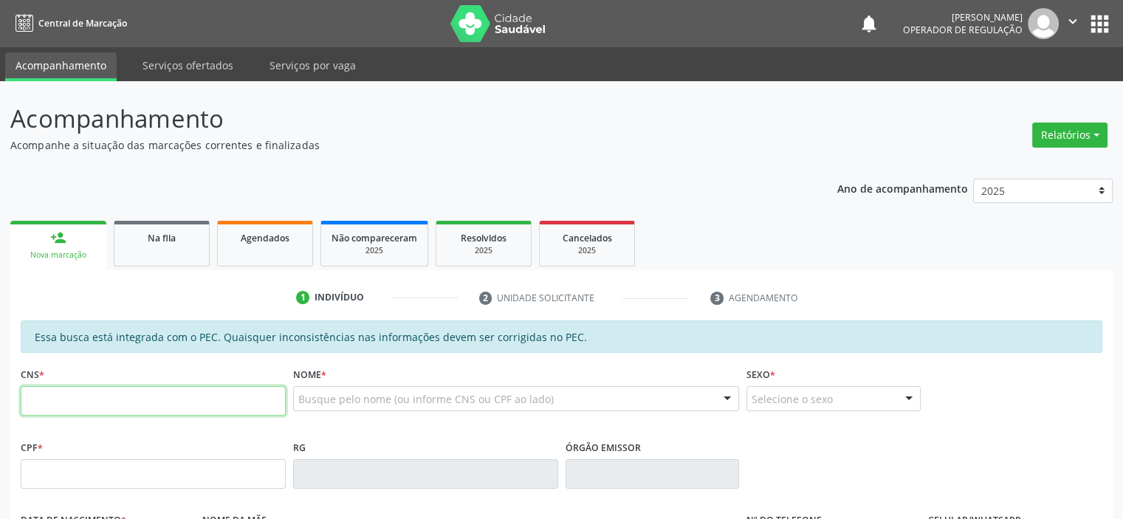
click at [118, 405] on input "text" at bounding box center [153, 401] width 265 height 30
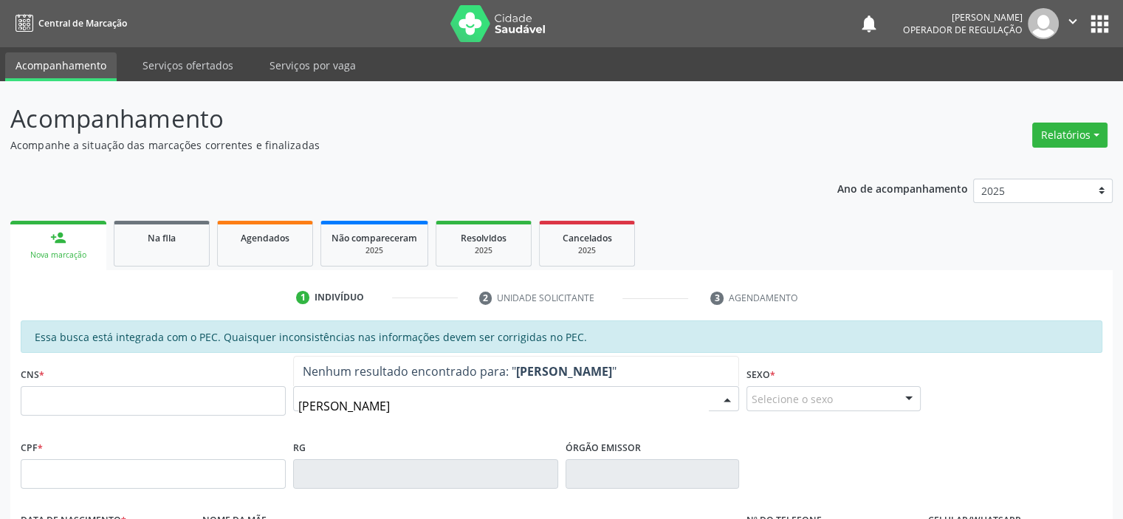
click at [317, 406] on input "MEIRE CONCEIÇÃO" at bounding box center [503, 406] width 411 height 30
click at [334, 408] on input "MEURE CONCEIÇÃO" at bounding box center [503, 406] width 411 height 30
type input "MEURI CONCEIÇÃO"
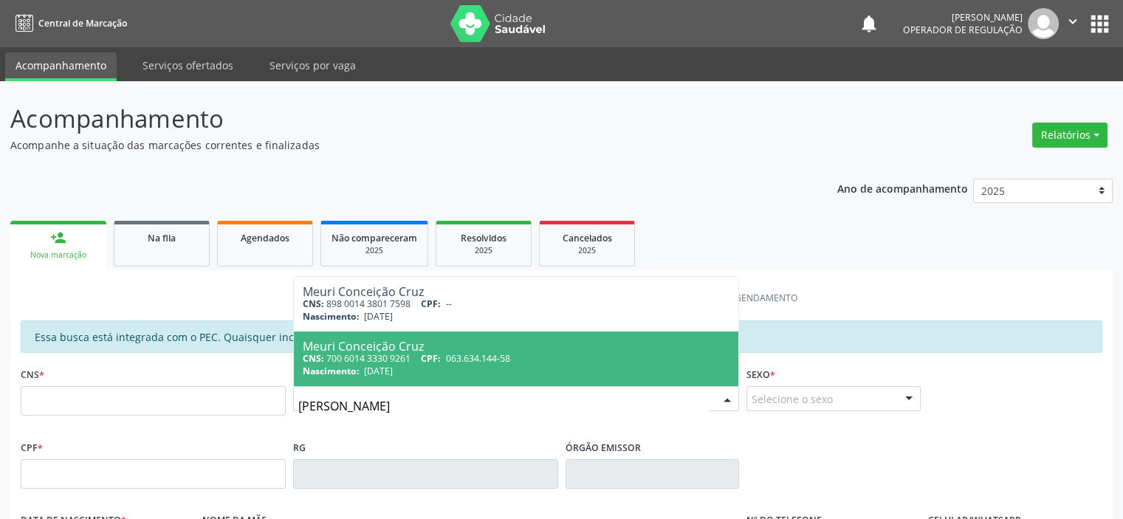
click at [360, 360] on div "CNS: 700 6014 3330 9261 CPF: 063.634.144-58" at bounding box center [516, 358] width 427 height 13
type input "700 6014 3330 9261"
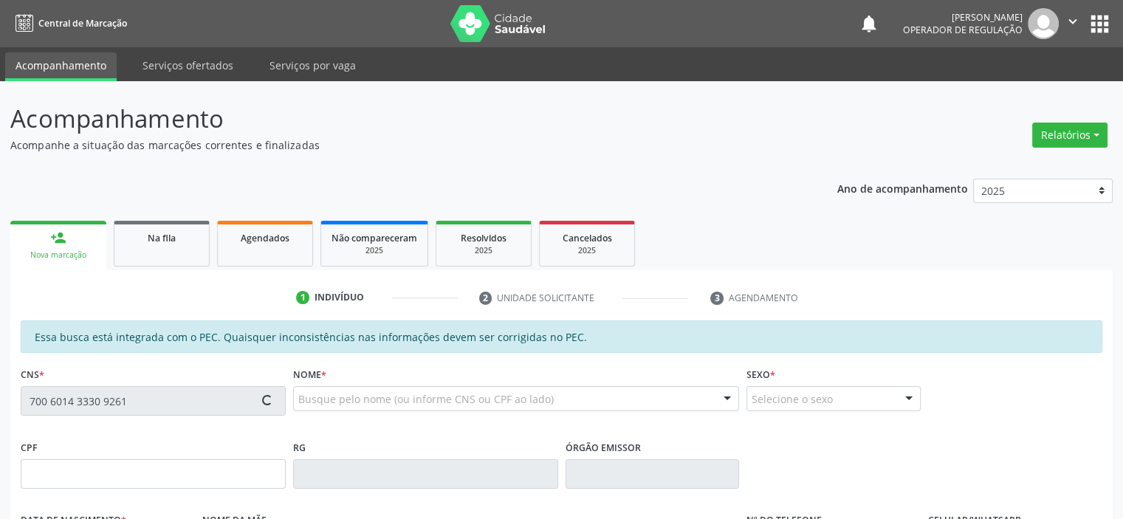
type input "063.634.144-58"
type input "02/04/1987"
type input "Valdenir América da Conceição Cruz"
type input "(87) 98864-0791"
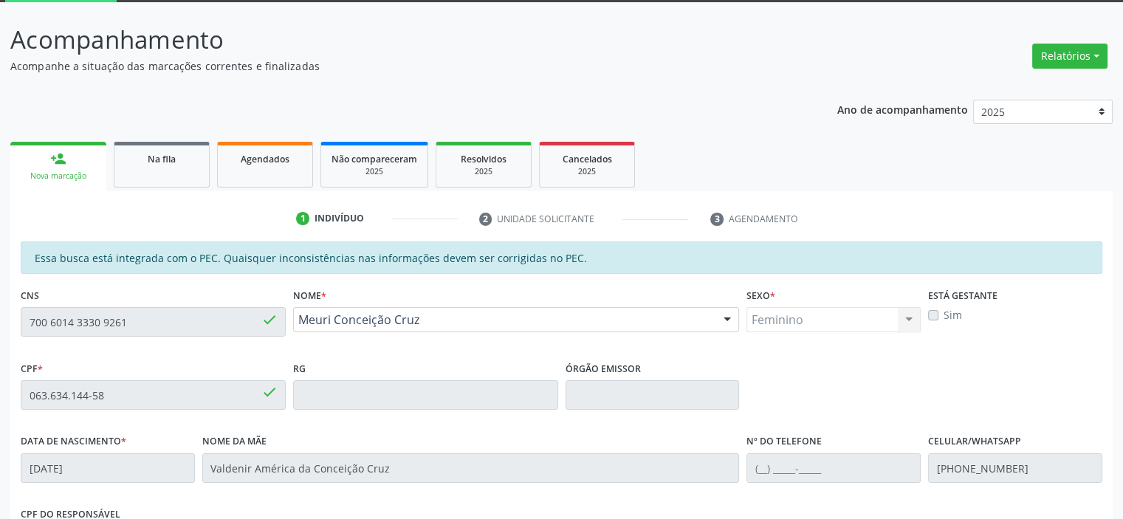
scroll to position [221, 0]
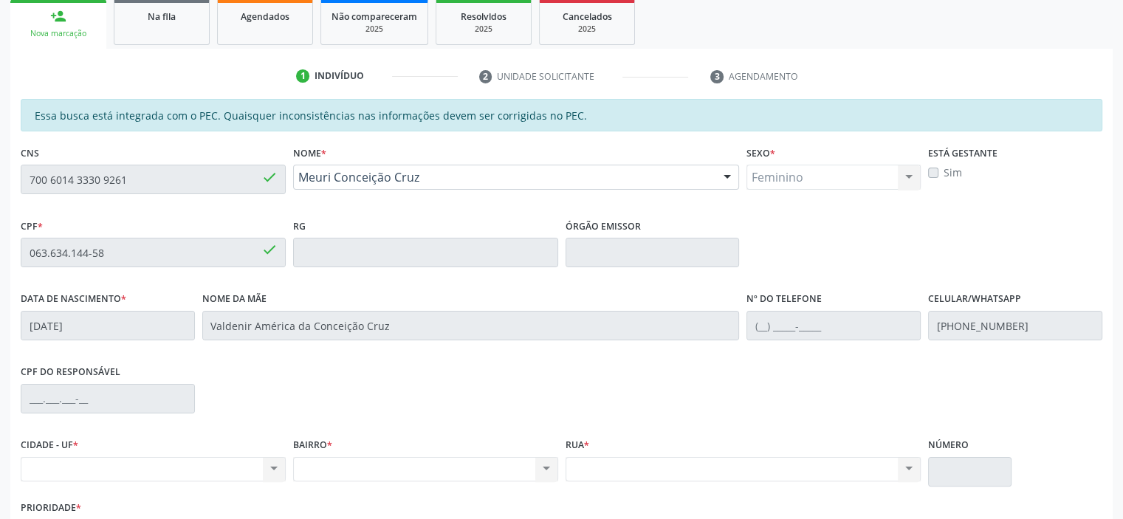
click at [1, 176] on div "Acompanhamento Acompanhe a situação das marcações correntes e finalizadas Relat…" at bounding box center [561, 241] width 1123 height 762
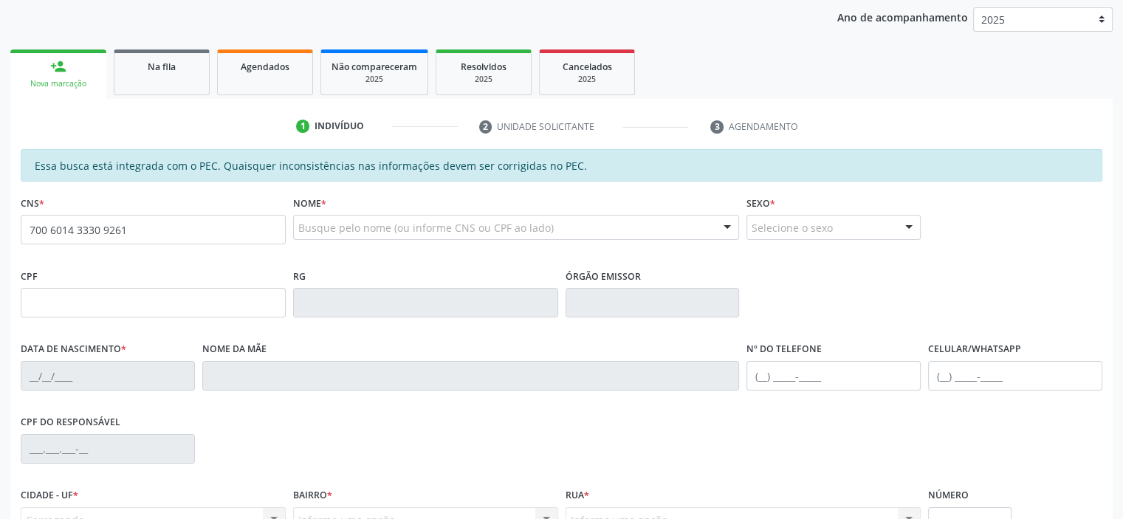
type input "700 6014 3330 9261"
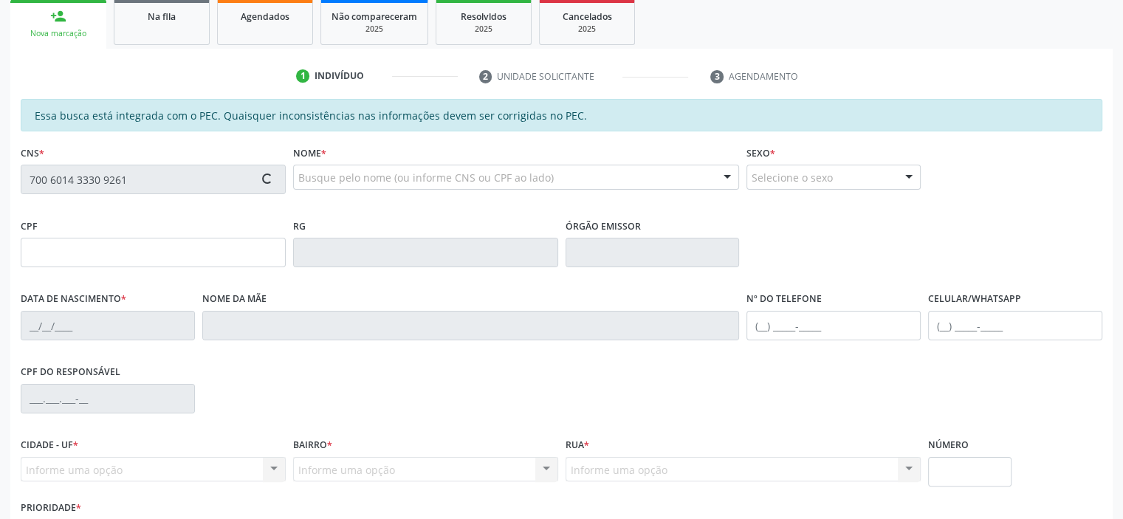
type input "063.634.144-58"
type input "[DATE]"
type input "Valdenir América da Conceição Cruz"
type input "[PHONE_NUMBER]"
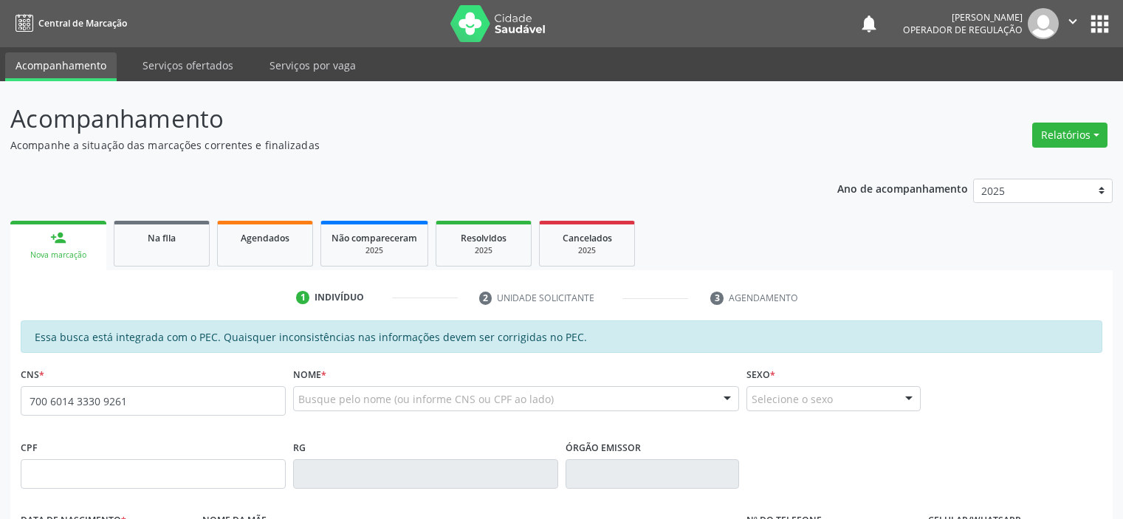
type input "700 6014 3330 9261"
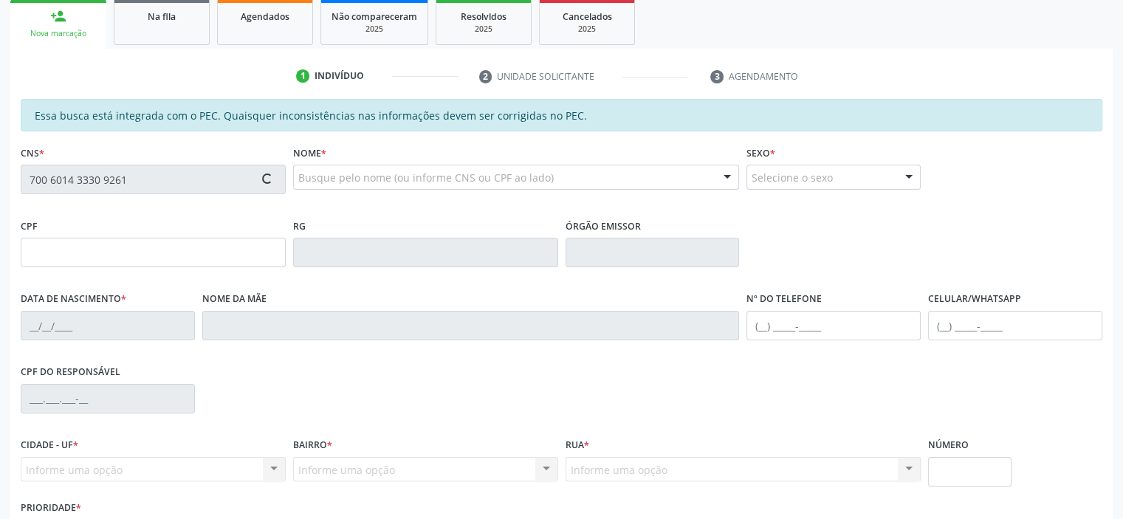
scroll to position [221, 0]
type input "063.634.144-58"
type input "[DATE]"
type input "Valdenir América da Conceição Cruz"
type input "[PHONE_NUMBER]"
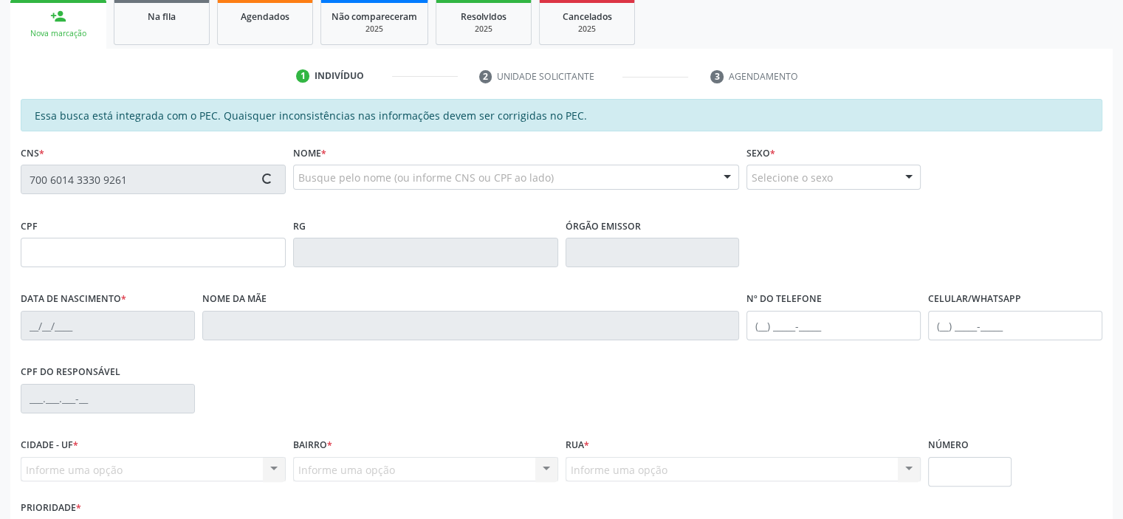
type input "S/N"
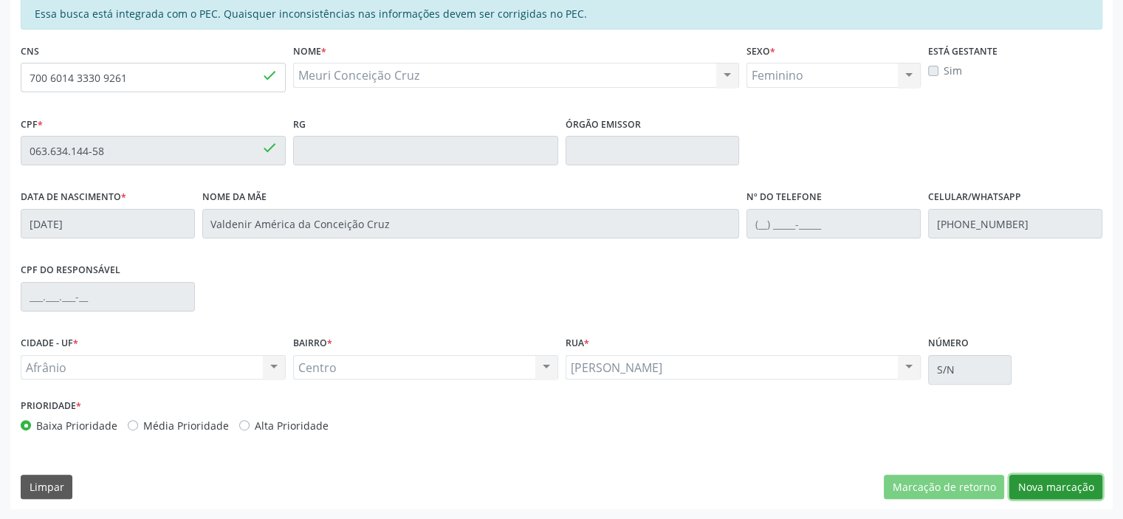
click at [1062, 481] on button "Nova marcação" at bounding box center [1055, 487] width 93 height 25
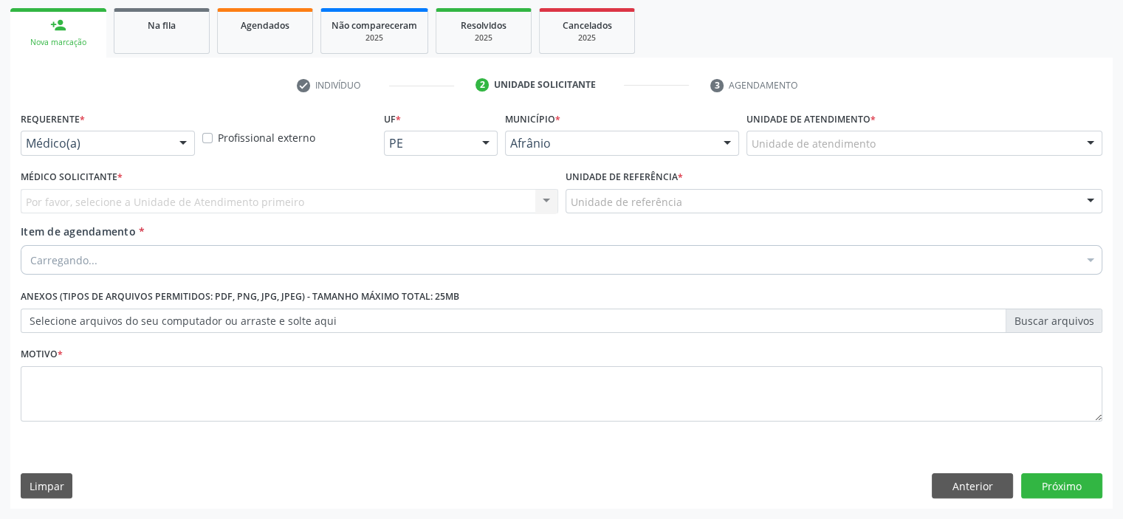
scroll to position [212, 0]
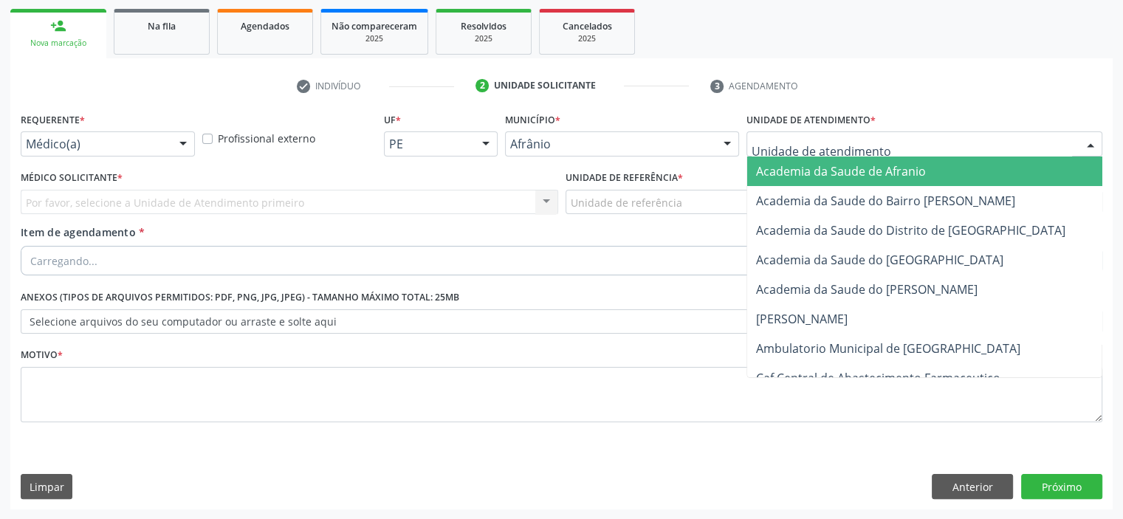
drag, startPoint x: 886, startPoint y: 132, endPoint x: 884, endPoint y: 144, distance: 11.9
click at [886, 137] on div at bounding box center [924, 143] width 356 height 25
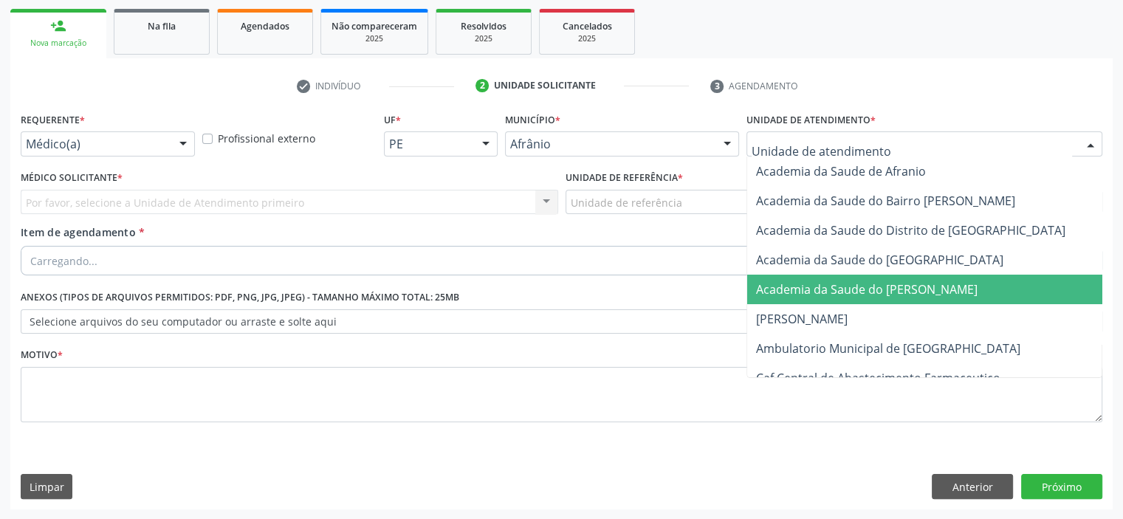
click at [875, 350] on span "Ambulatorio Municipal de [GEOGRAPHIC_DATA]" at bounding box center [888, 348] width 264 height 16
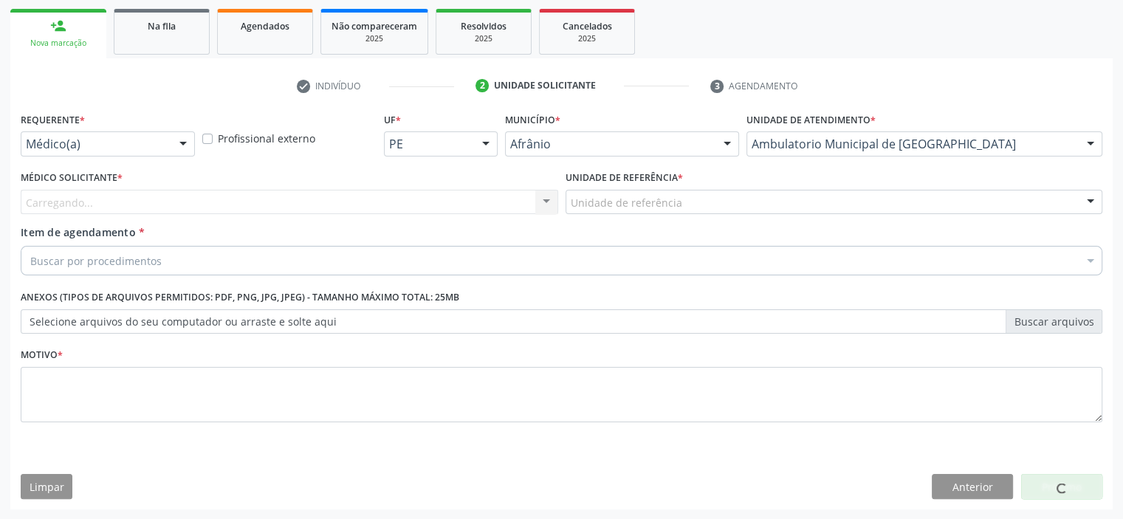
click at [401, 199] on div "Carregando... Nenhum resultado encontrado para: " " Não há nenhuma opção para s…" at bounding box center [289, 202] width 537 height 25
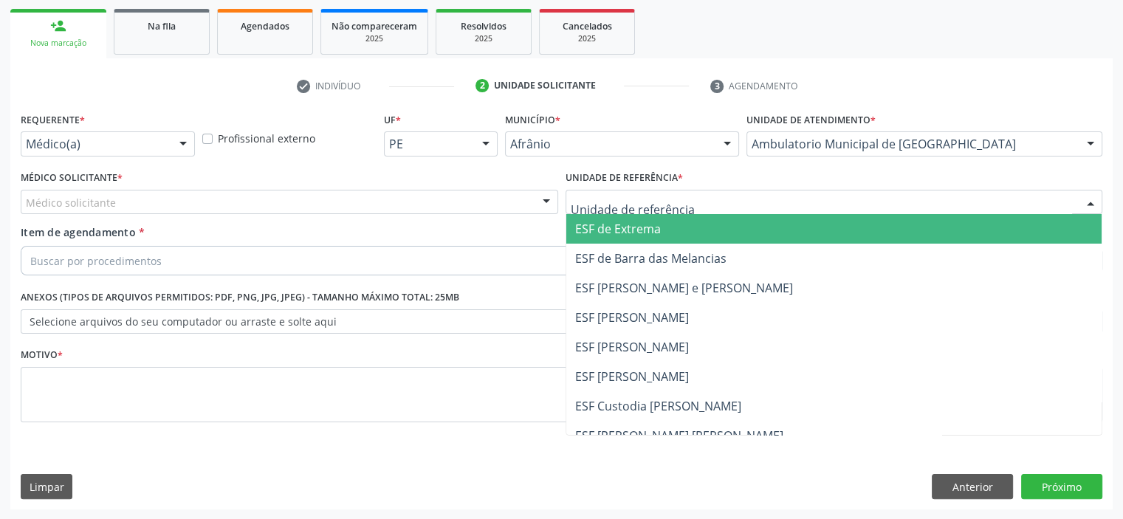
click at [602, 232] on span "ESF de Extrema" at bounding box center [618, 229] width 86 height 16
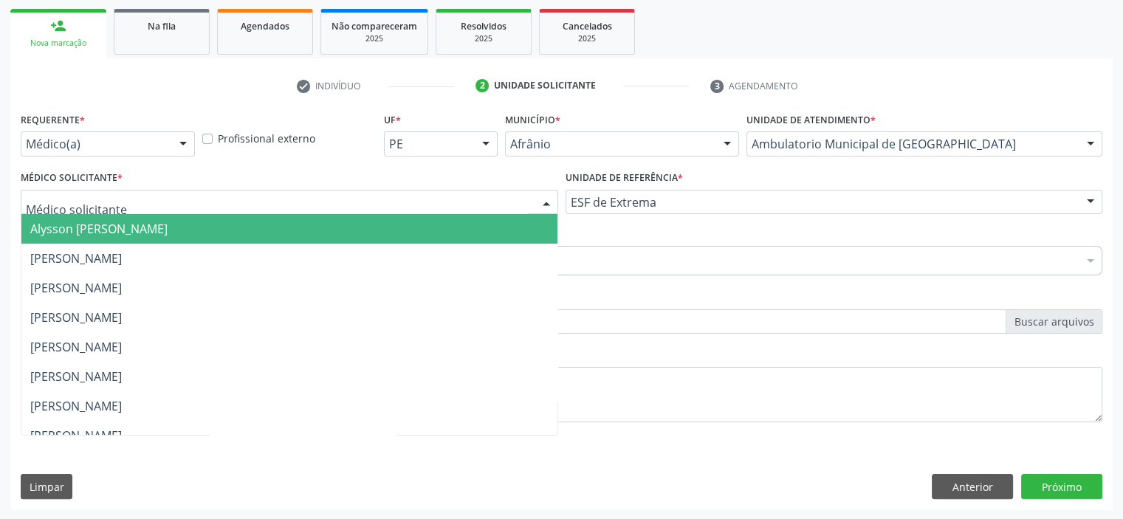
click at [457, 201] on div at bounding box center [289, 202] width 537 height 25
click at [463, 221] on span "Alysson [PERSON_NAME]" at bounding box center [289, 229] width 536 height 30
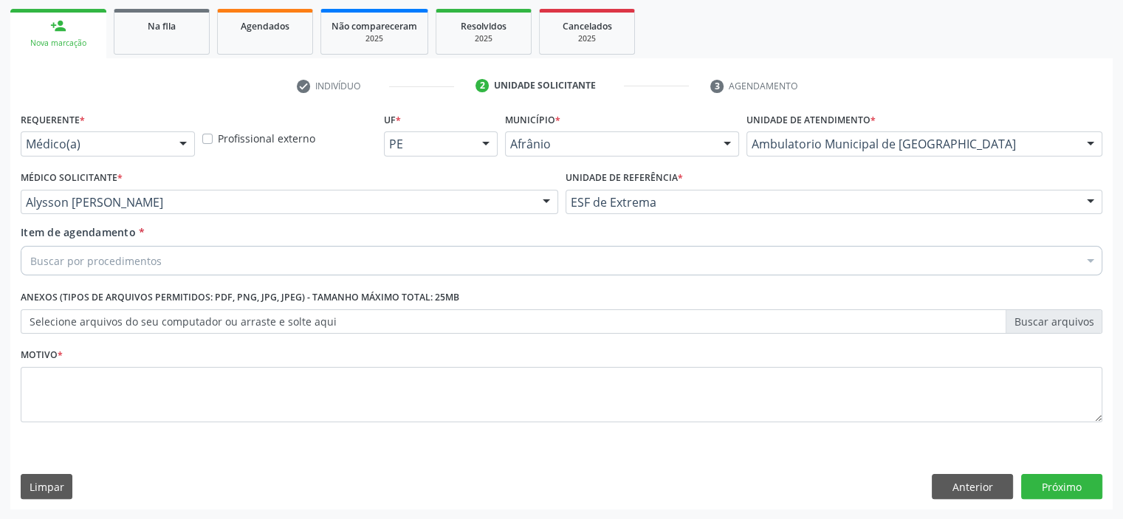
click at [323, 258] on div "Buscar por procedimentos" at bounding box center [562, 261] width 1082 height 30
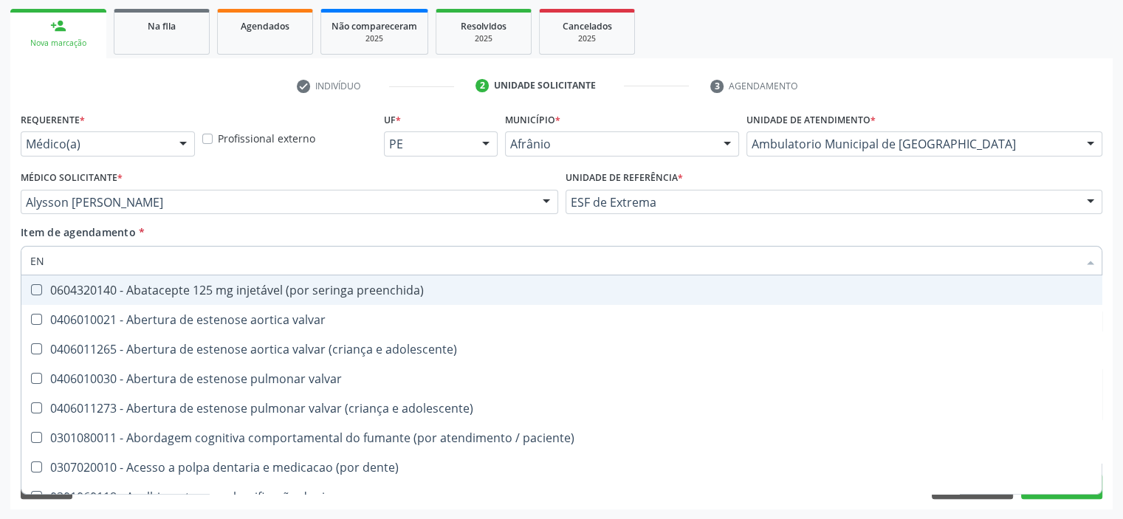
type input "E"
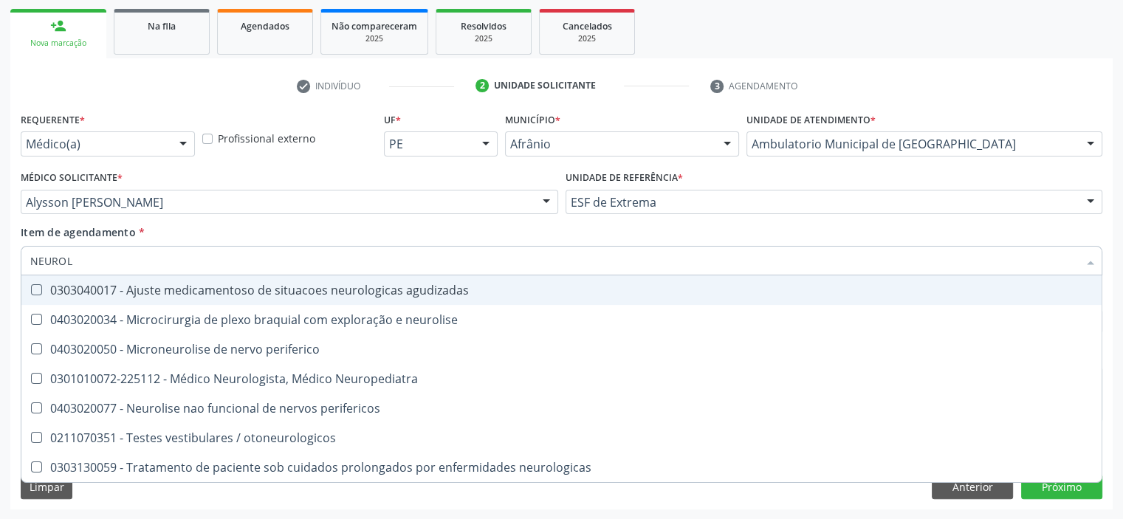
type input "NEUROLO"
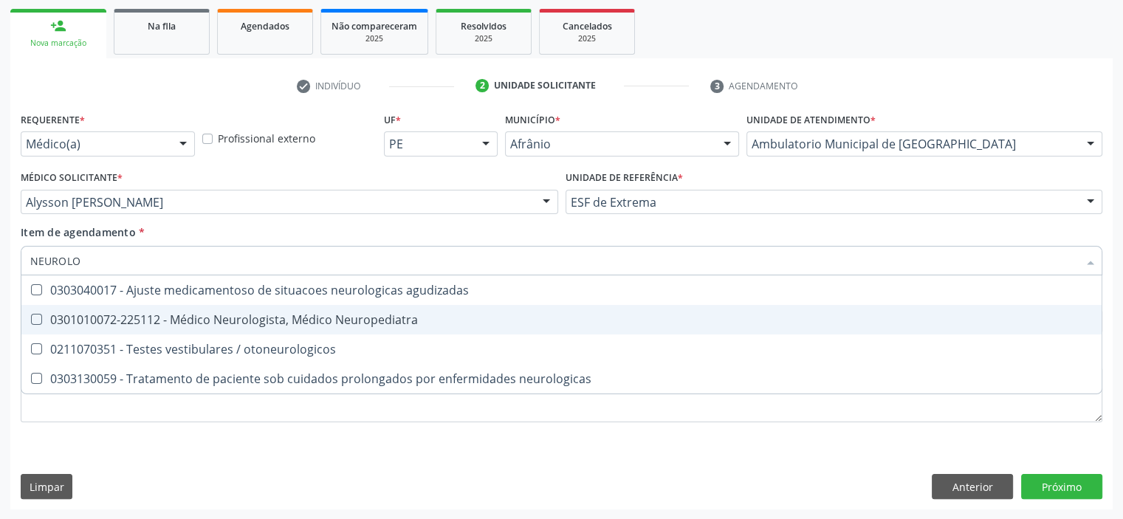
click at [321, 320] on div "0301010072-225112 - Médico Neurologista, Médico Neuropediatra" at bounding box center [561, 320] width 1062 height 12
checkbox Neuropediatra "true"
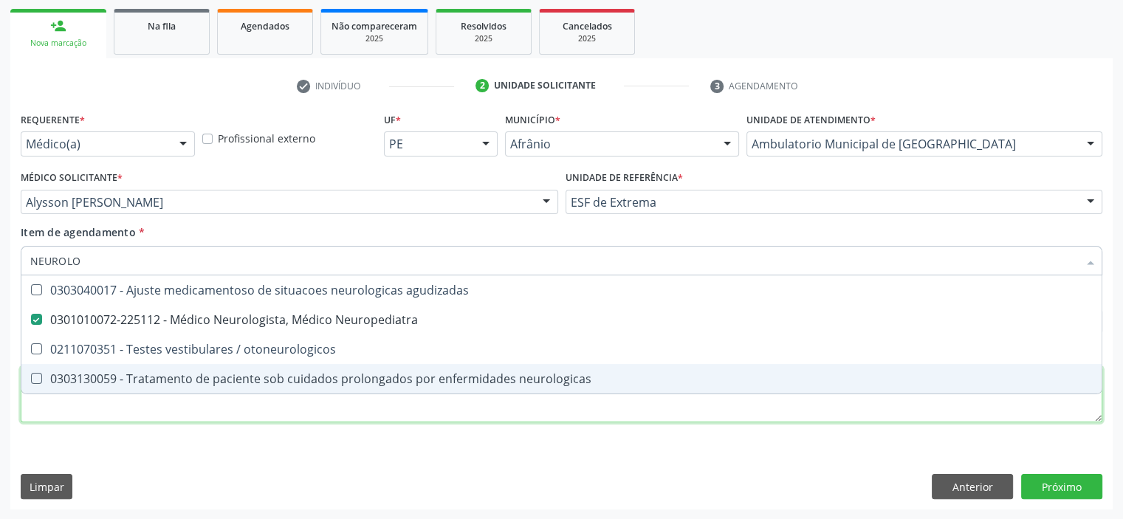
click at [260, 408] on div "Requerente * Médico(a) Médico(a) Enfermeiro(a) Paciente Nenhum resultado encont…" at bounding box center [562, 276] width 1082 height 334
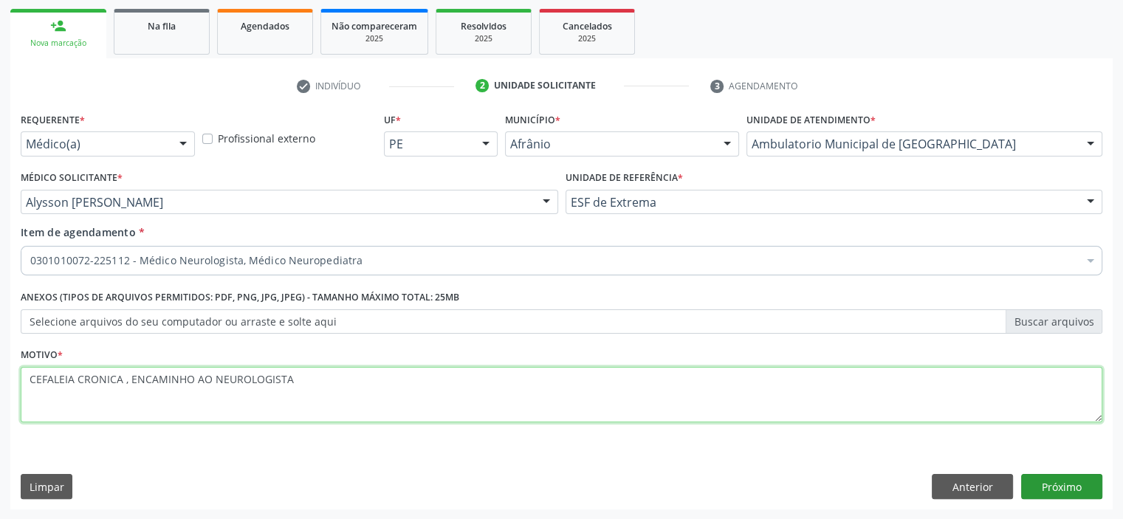
type textarea "CEFALEIA CRONICA , ENCAMINHO AO NEUROLOGISTA"
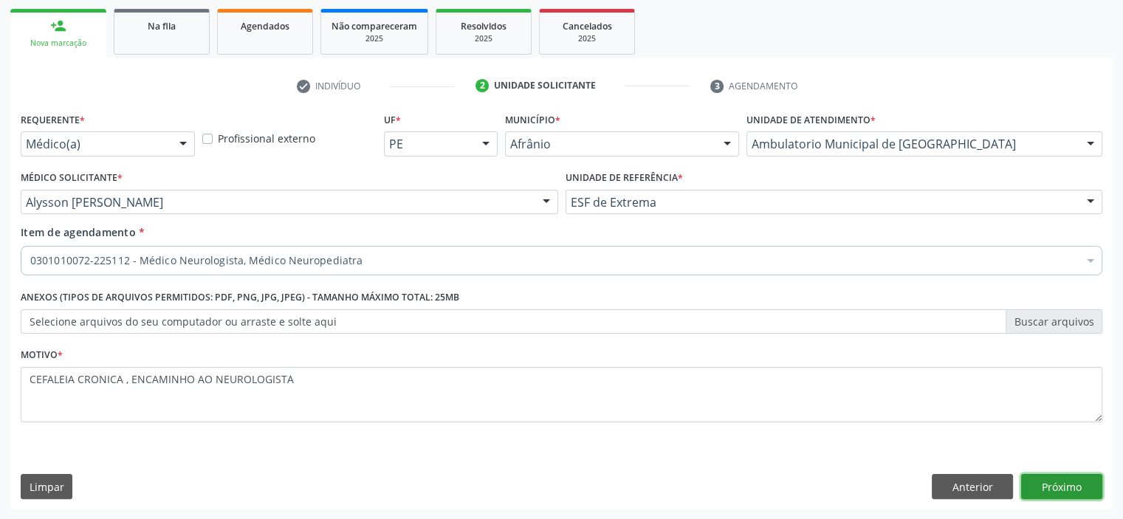
click at [1059, 480] on button "Próximo" at bounding box center [1061, 486] width 81 height 25
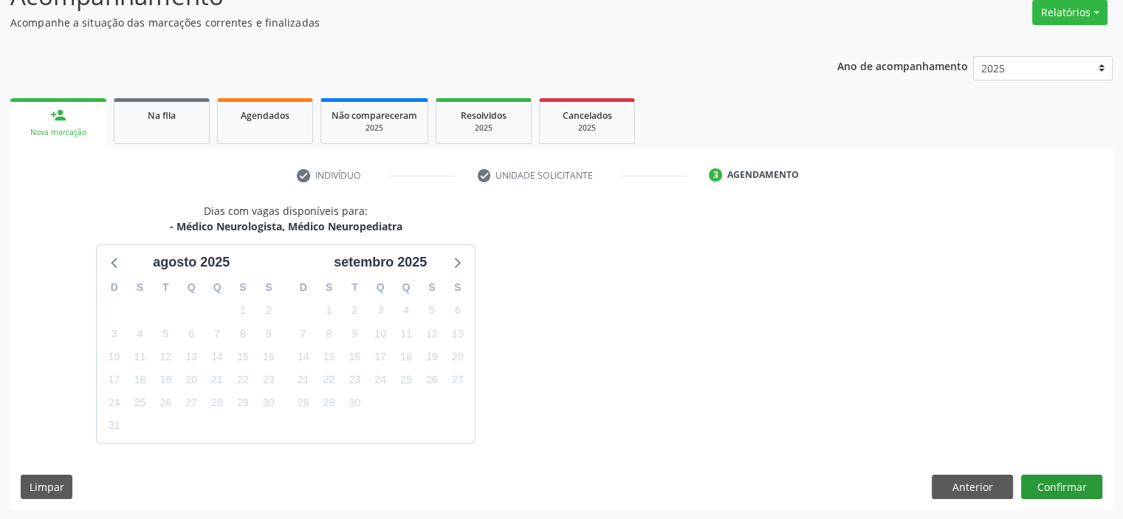
scroll to position [165, 0]
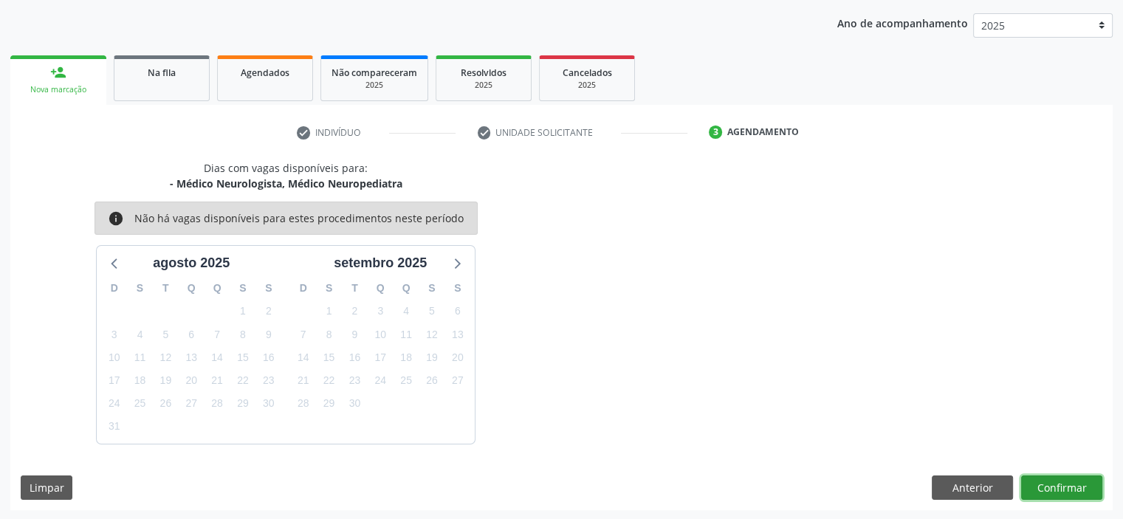
click at [1052, 481] on button "Confirmar" at bounding box center [1061, 487] width 81 height 25
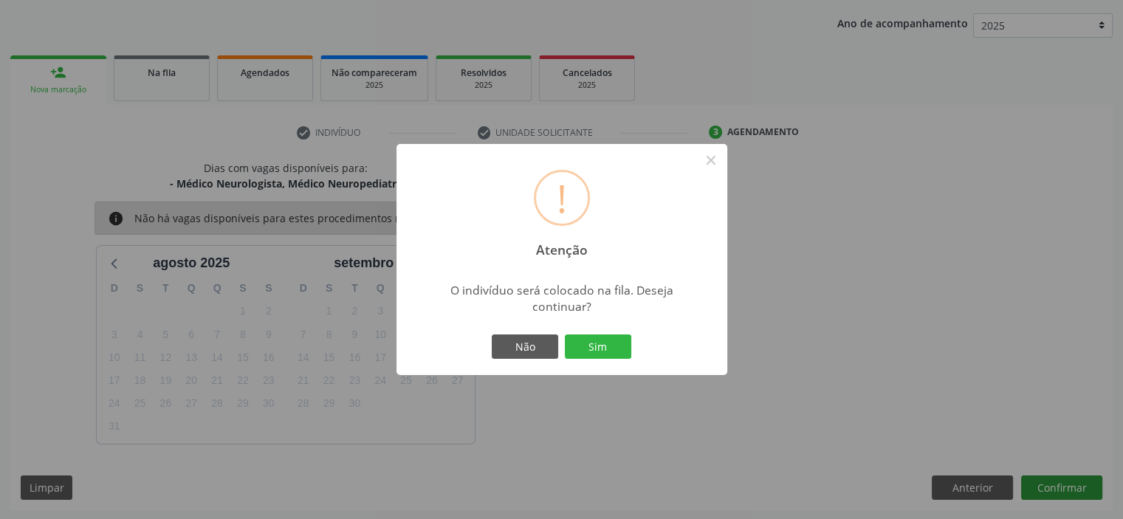
click at [565, 334] on button "Sim" at bounding box center [598, 346] width 66 height 25
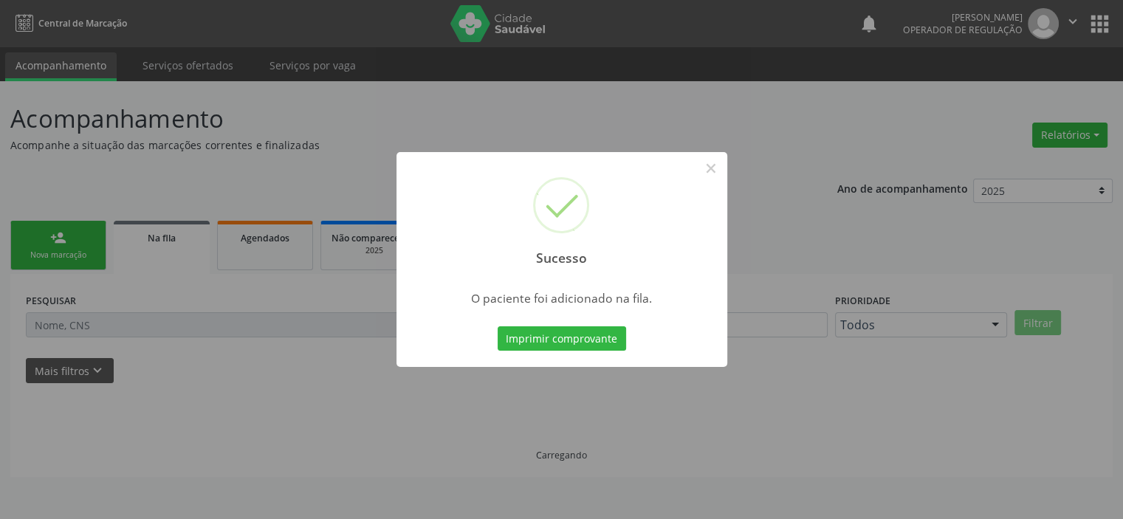
scroll to position [0, 0]
click at [723, 168] on button "×" at bounding box center [716, 168] width 25 height 25
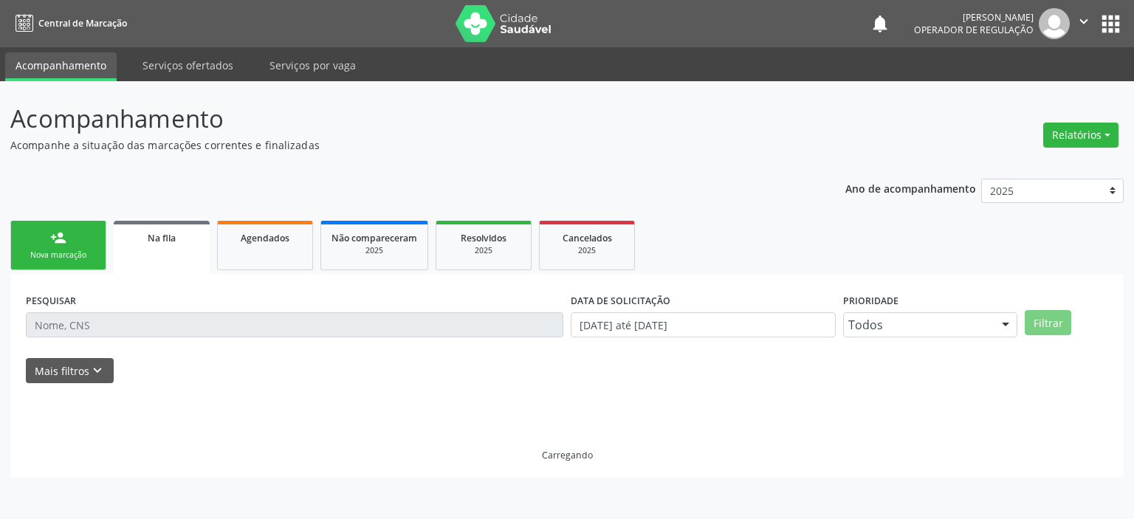
click at [83, 242] on link "person_add Nova marcação" at bounding box center [58, 245] width 96 height 49
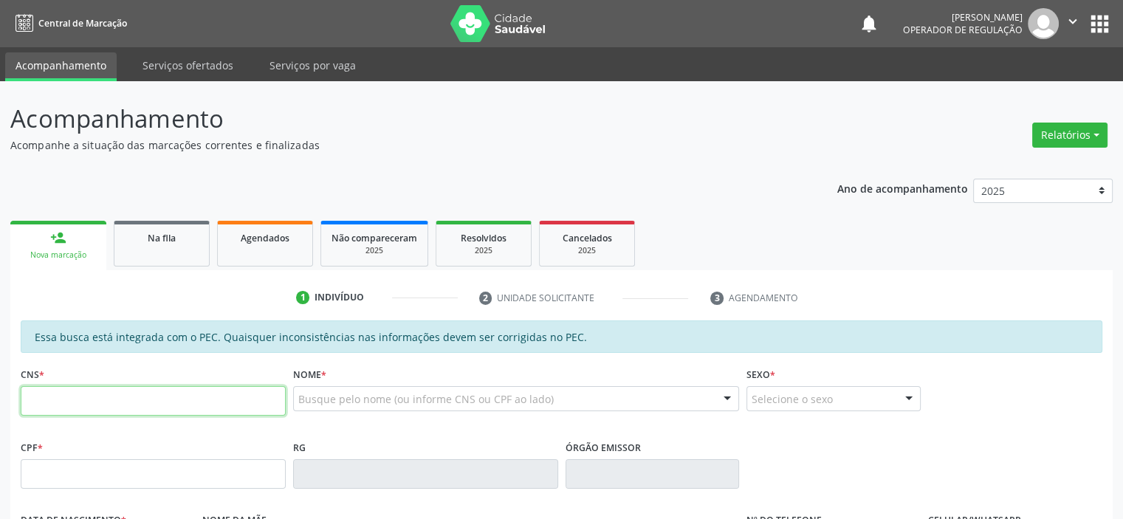
click at [137, 407] on input "text" at bounding box center [153, 401] width 265 height 30
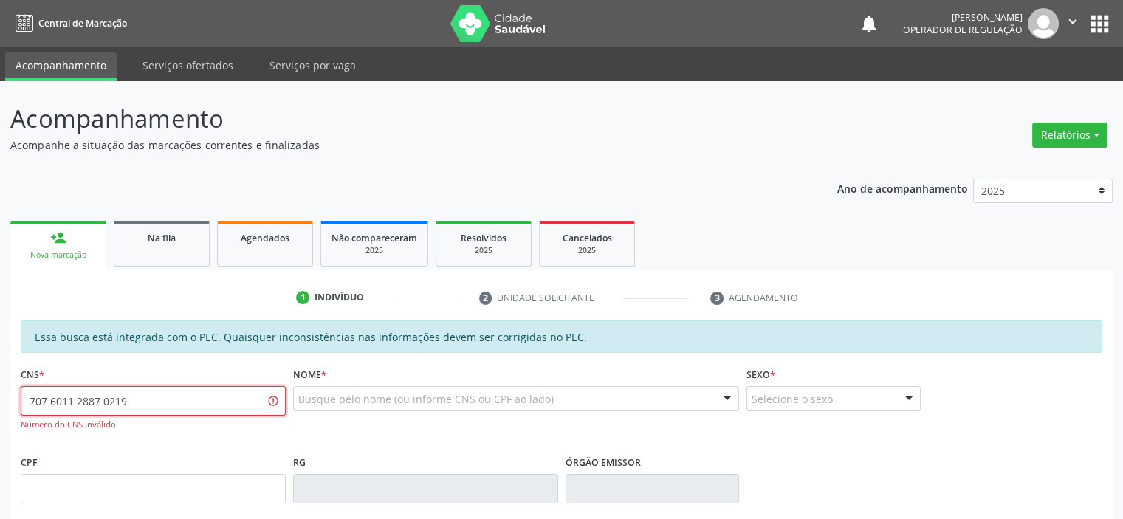
type input "707 6011 2887 0219"
type input "[PERSON_NAME]"
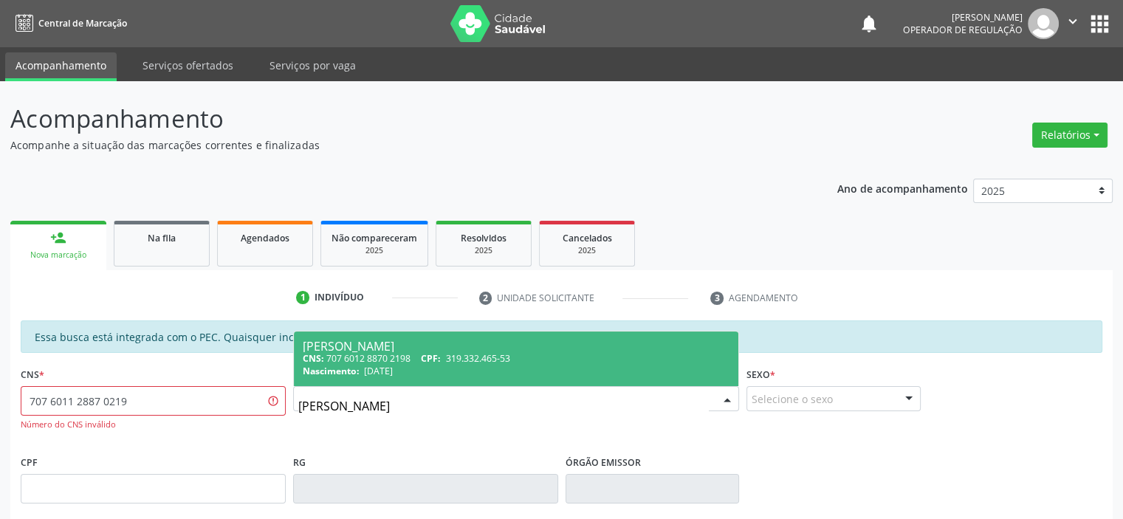
click at [393, 365] on span "[DATE]" at bounding box center [378, 371] width 29 height 13
type input "707 6012 8870 2198"
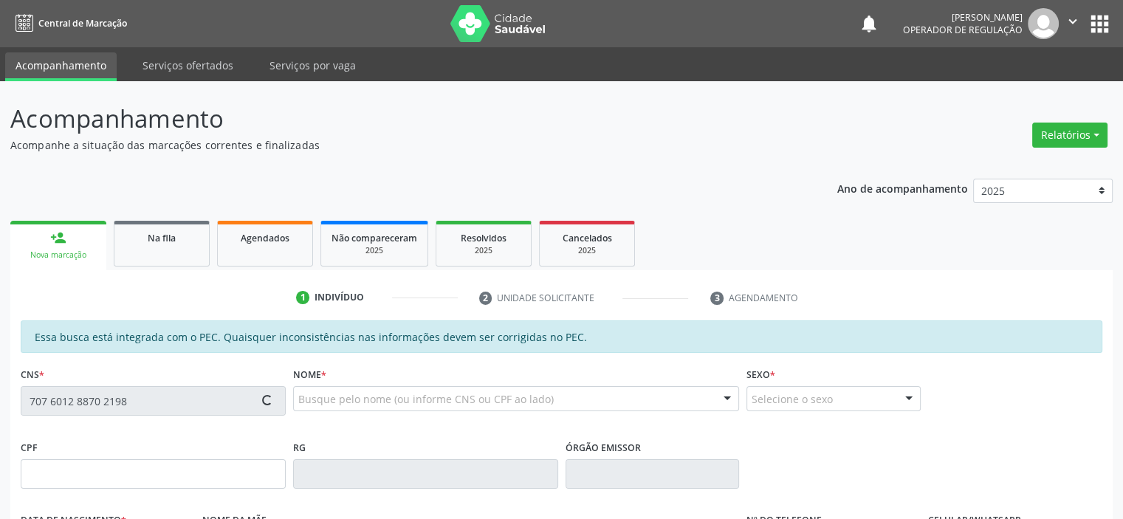
type input "319.332.465-53"
type input "[DATE]"
type input "[PERSON_NAME]"
type input "[PHONE_NUMBER]"
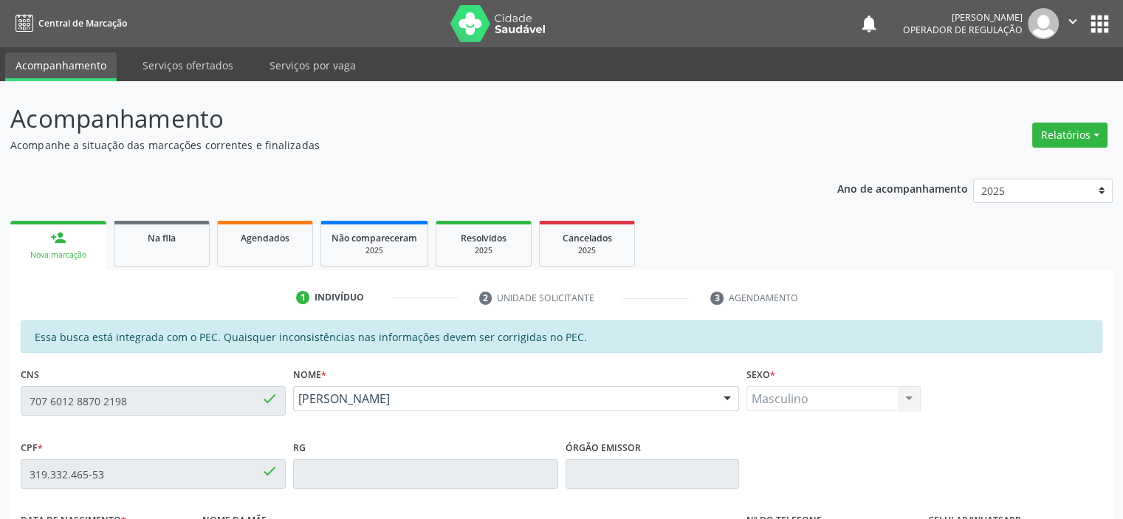
scroll to position [295, 0]
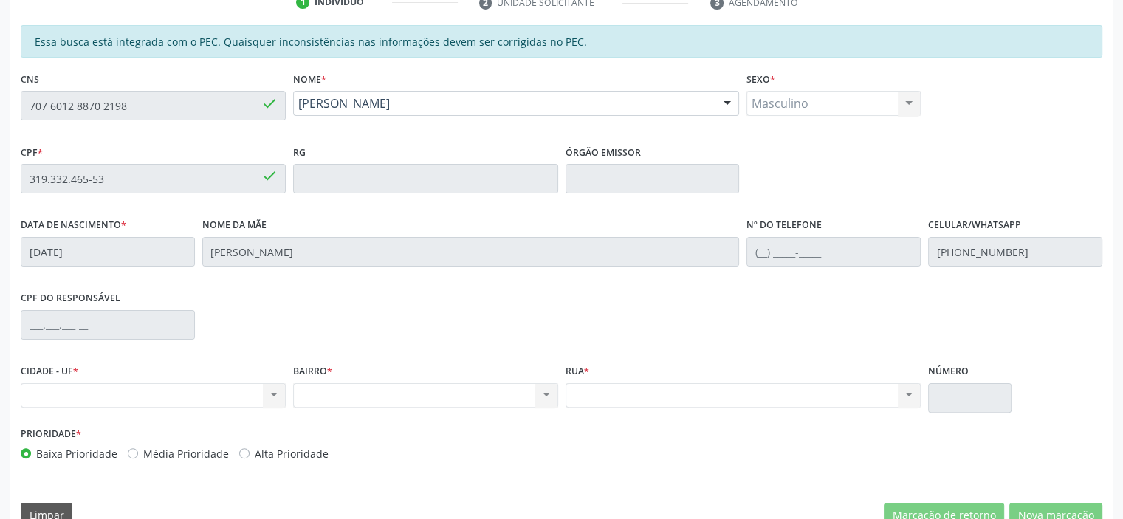
click at [13, 117] on div "Essa busca está integrada com o PEC. Quaisquer inconsistências nas informações …" at bounding box center [561, 281] width 1102 height 512
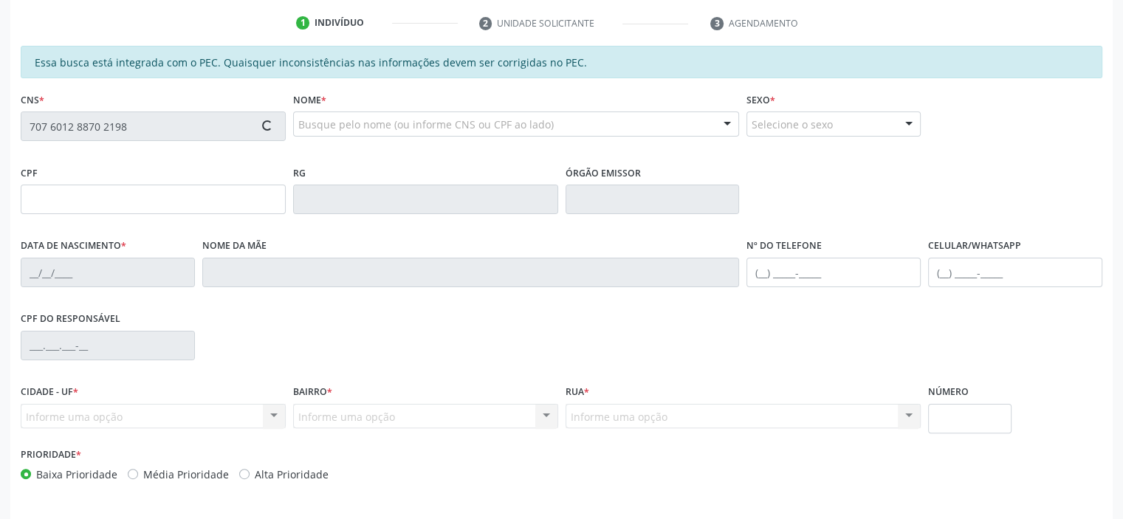
scroll to position [323, 0]
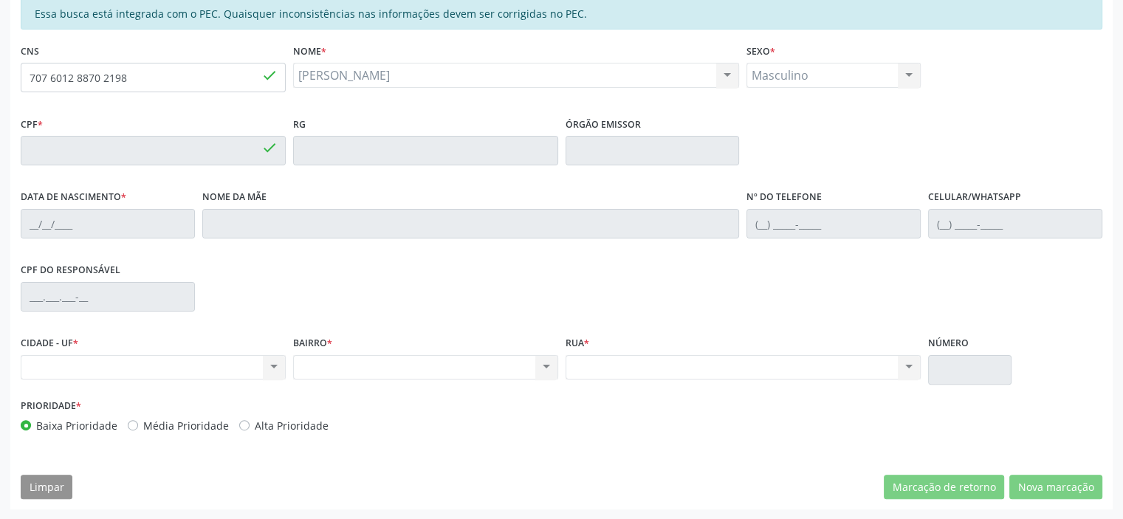
type input "319.332.465-53"
type input "[DATE]"
type input "[PERSON_NAME]"
type input "[PHONE_NUMBER]"
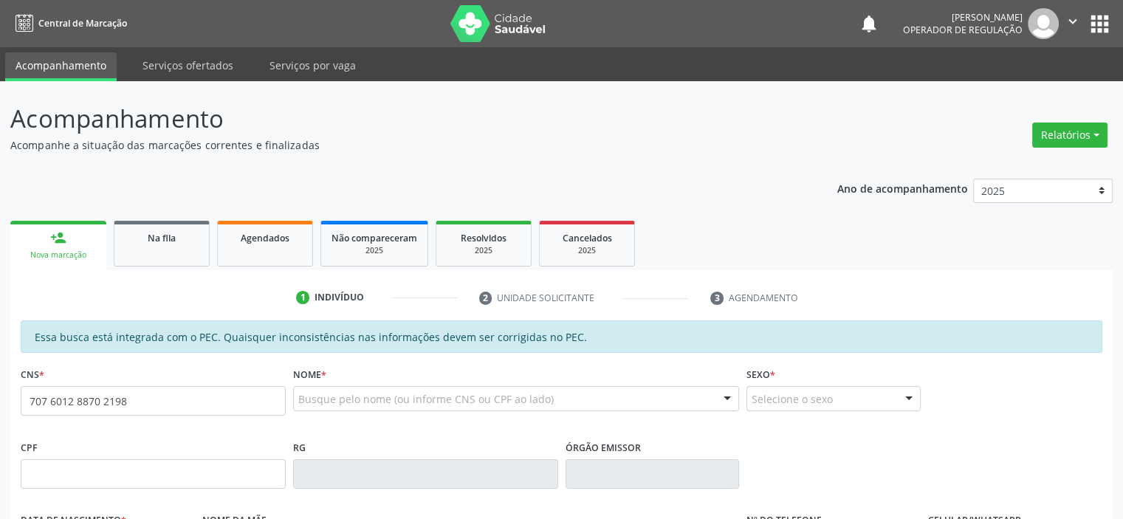
type input "707 6012 8870 2198"
type input "319.332.465-53"
type input "[DATE]"
type input "[PERSON_NAME]"
type input "[PHONE_NUMBER]"
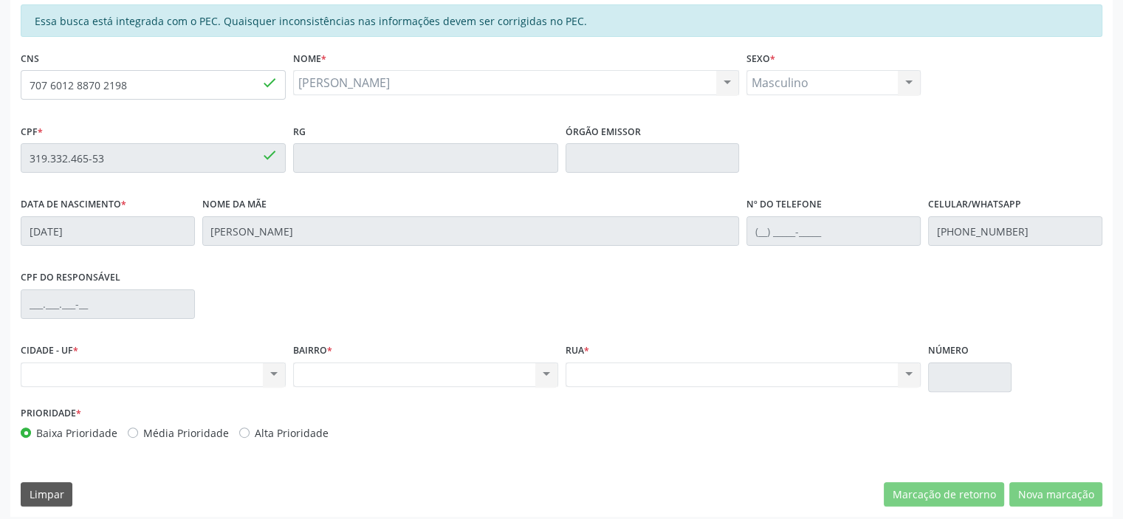
scroll to position [323, 0]
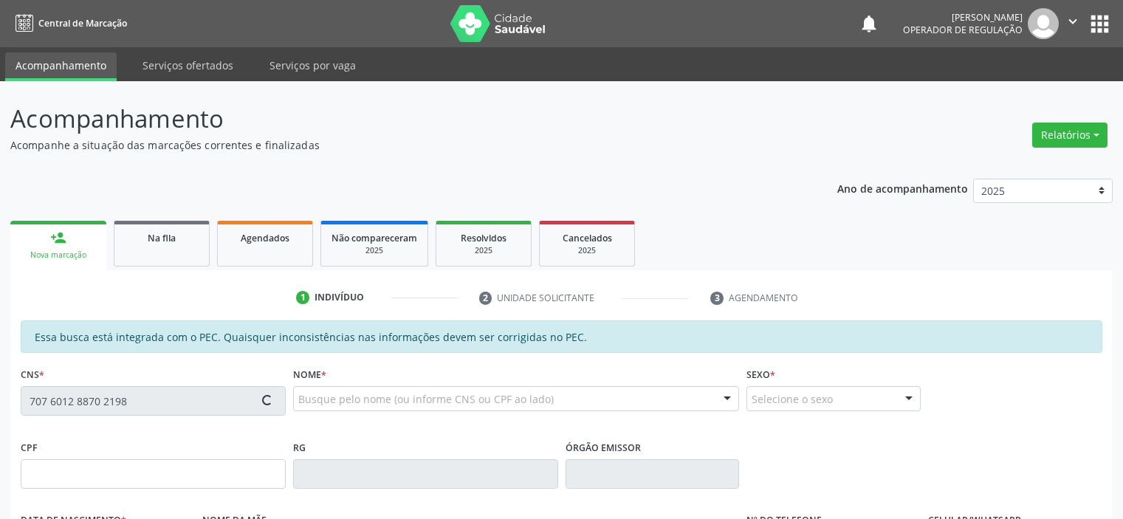
type input "319.332.465-53"
type input "[DATE]"
type input "[PERSON_NAME]"
type input "[PHONE_NUMBER]"
type input "S/N"
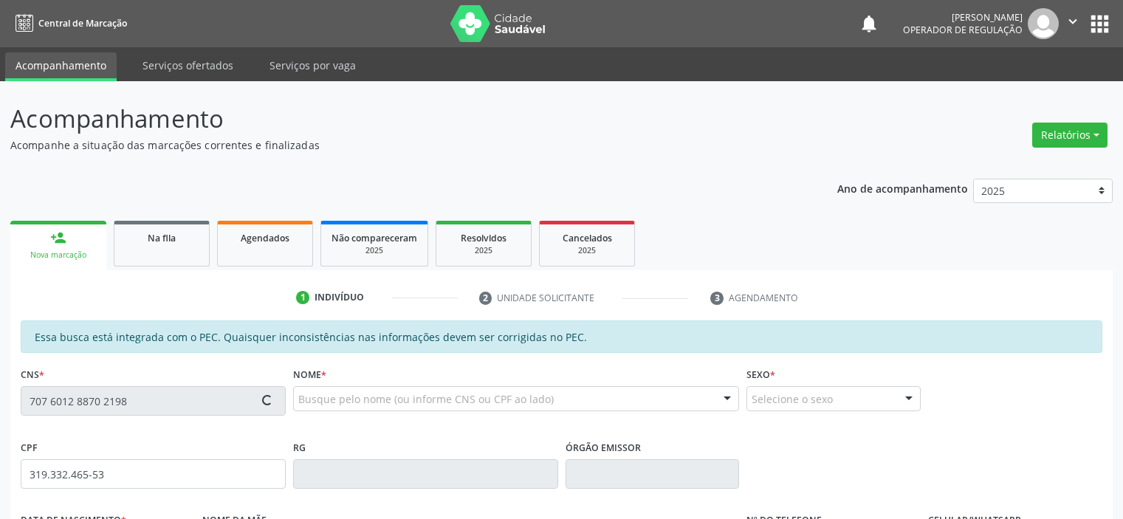
scroll to position [323, 0]
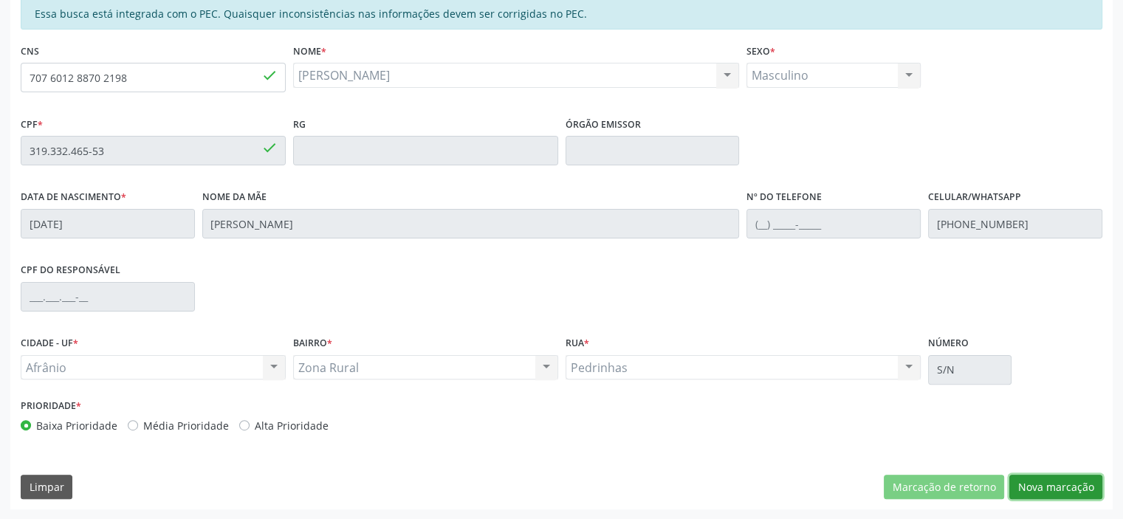
click at [1037, 481] on button "Nova marcação" at bounding box center [1055, 487] width 93 height 25
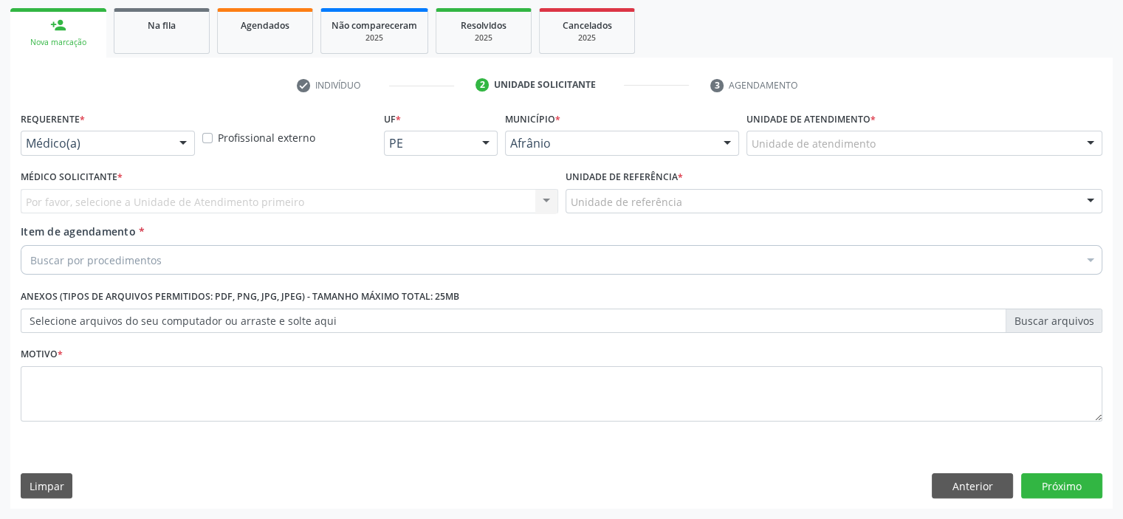
scroll to position [212, 0]
click at [1022, 134] on div "Unidade de atendimento" at bounding box center [924, 143] width 356 height 25
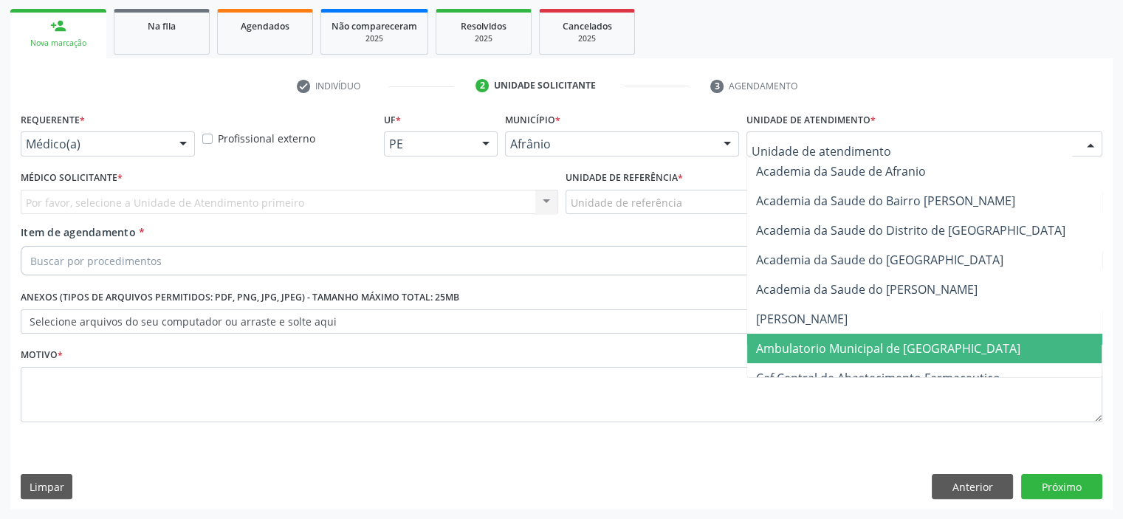
click at [976, 343] on span "Ambulatorio Municipal de [GEOGRAPHIC_DATA]" at bounding box center [927, 349] width 360 height 30
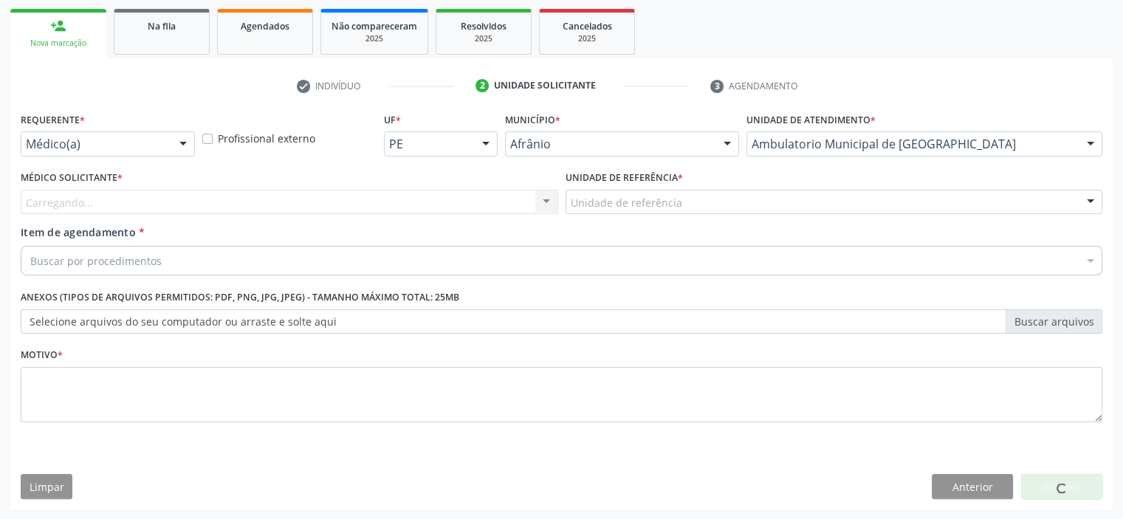
click at [439, 191] on div "Médico Solicitante * [GEOGRAPHIC_DATA]... Nenhum resultado encontrado para: " "…" at bounding box center [289, 190] width 537 height 47
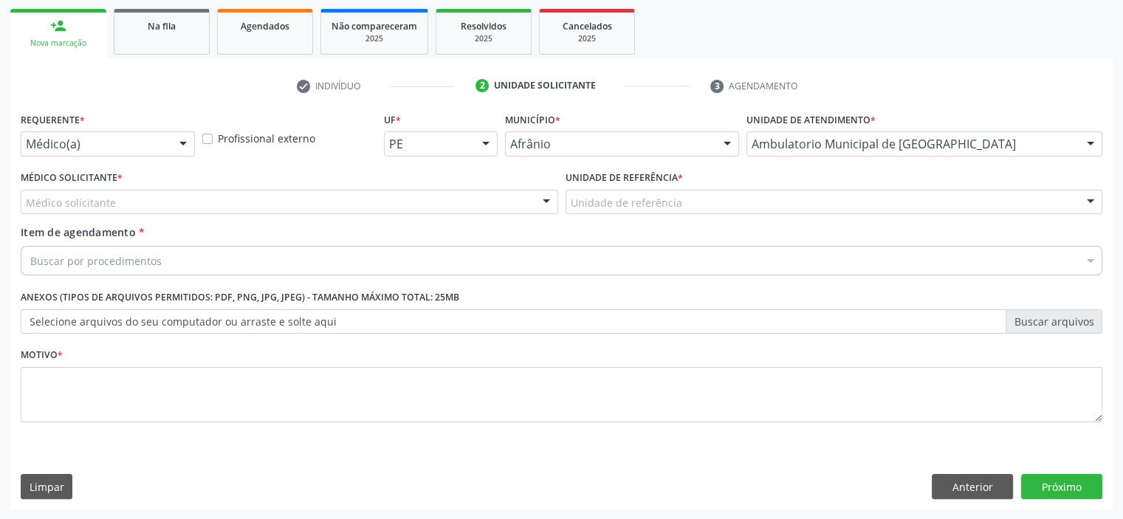
drag, startPoint x: 622, startPoint y: 204, endPoint x: 623, endPoint y: 215, distance: 11.1
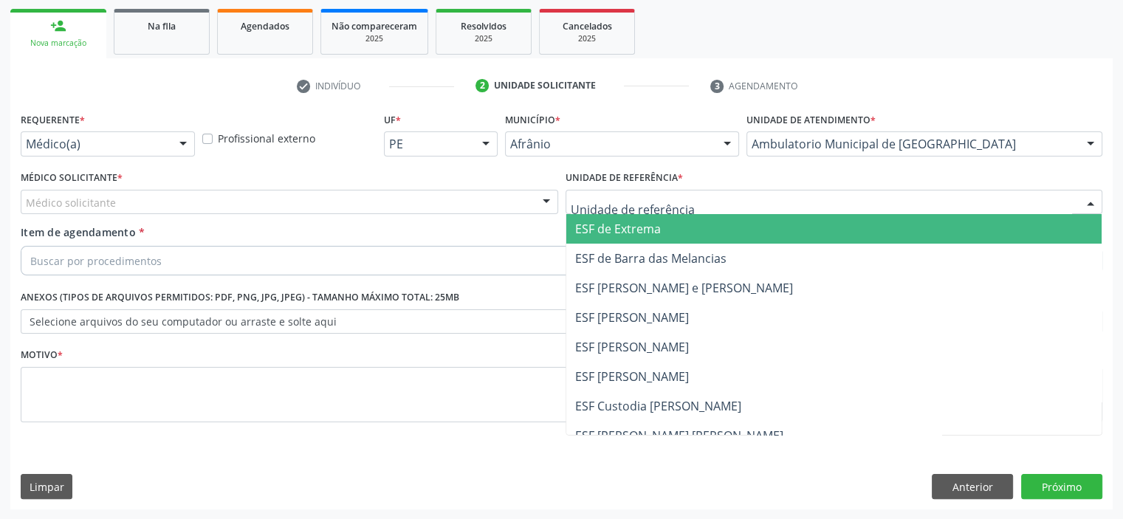
click at [626, 230] on span "ESF de Extrema" at bounding box center [618, 229] width 86 height 16
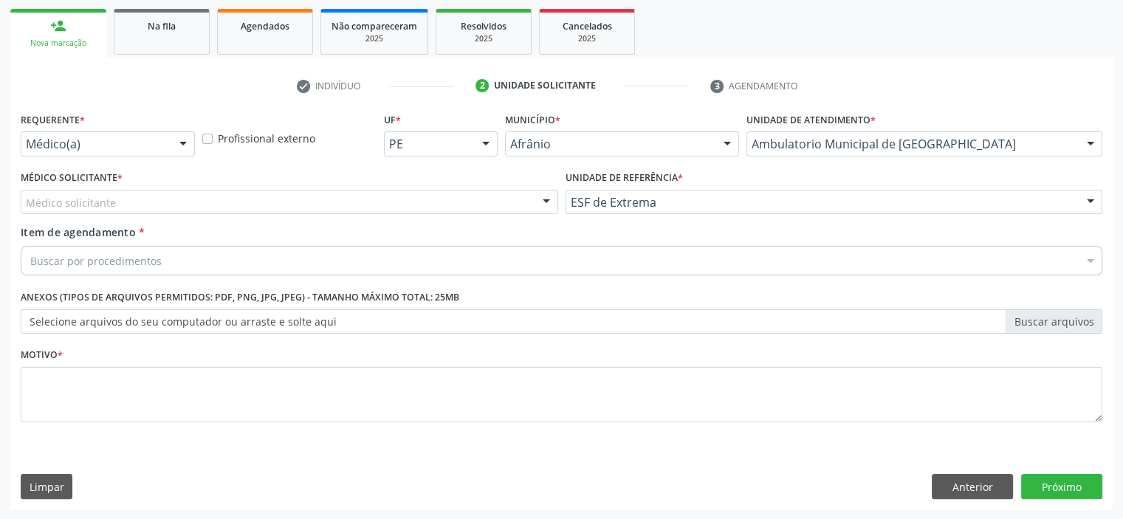
drag, startPoint x: 520, startPoint y: 194, endPoint x: 526, endPoint y: 203, distance: 10.6
click at [520, 194] on div "Médico solicitante" at bounding box center [289, 202] width 537 height 25
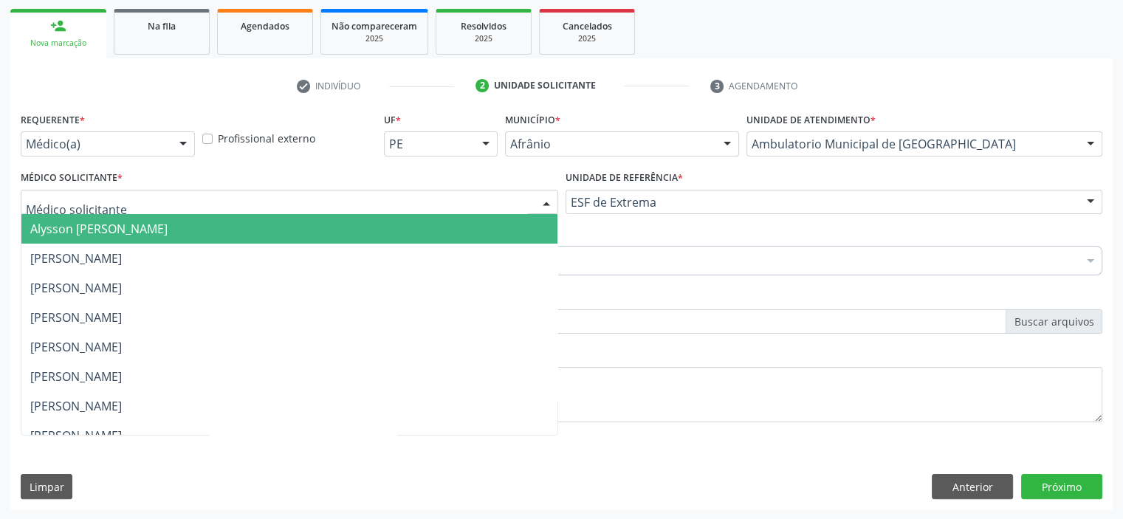
click at [508, 224] on span "Alysson [PERSON_NAME]" at bounding box center [289, 229] width 536 height 30
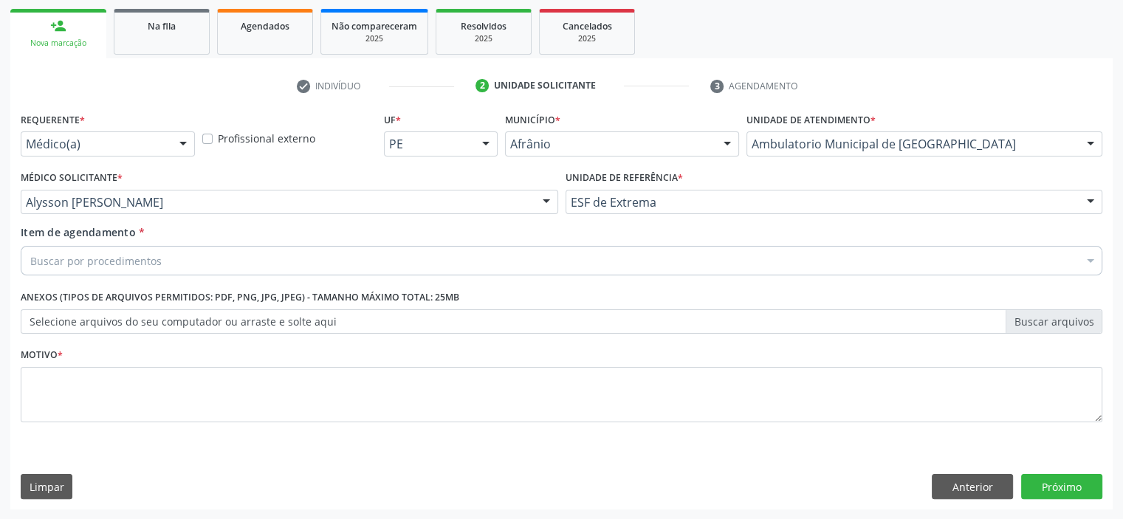
click at [381, 256] on div "Buscar por procedimentos" at bounding box center [562, 261] width 1082 height 30
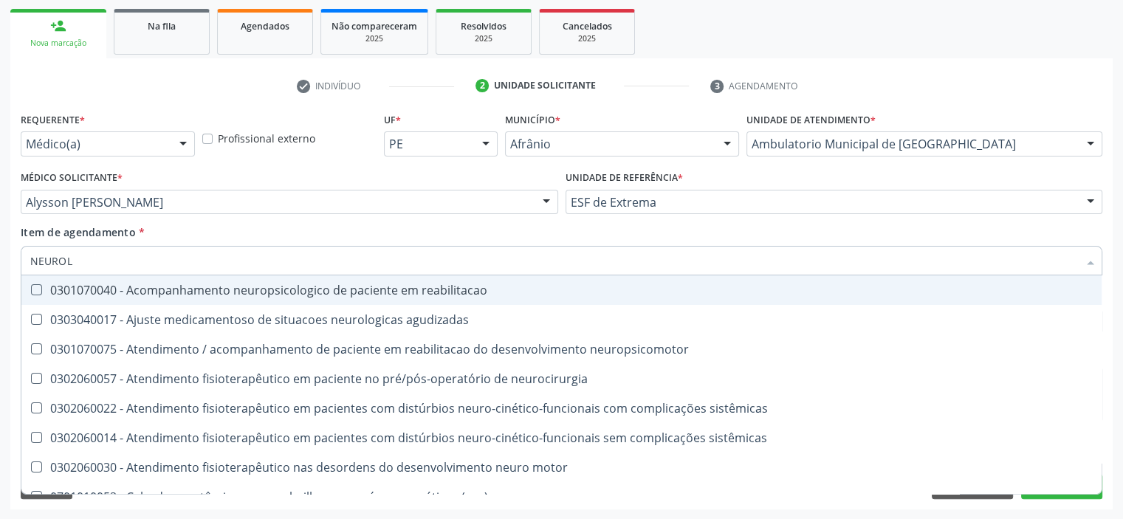
type input "NEUROLO"
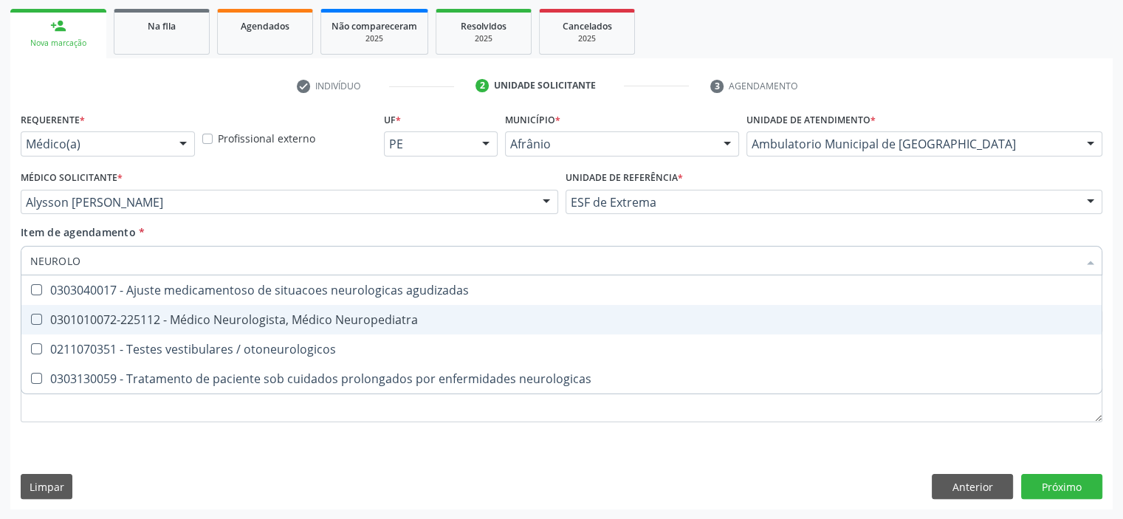
click at [362, 336] on span "0211070351 - Testes vestibulares / otoneurologicos" at bounding box center [561, 349] width 1080 height 30
checkbox otoneurologicos "true"
click at [369, 327] on span "0301010072-225112 - Médico Neurologista, Médico Neuropediatra" at bounding box center [561, 320] width 1080 height 30
checkbox Neuropediatra "true"
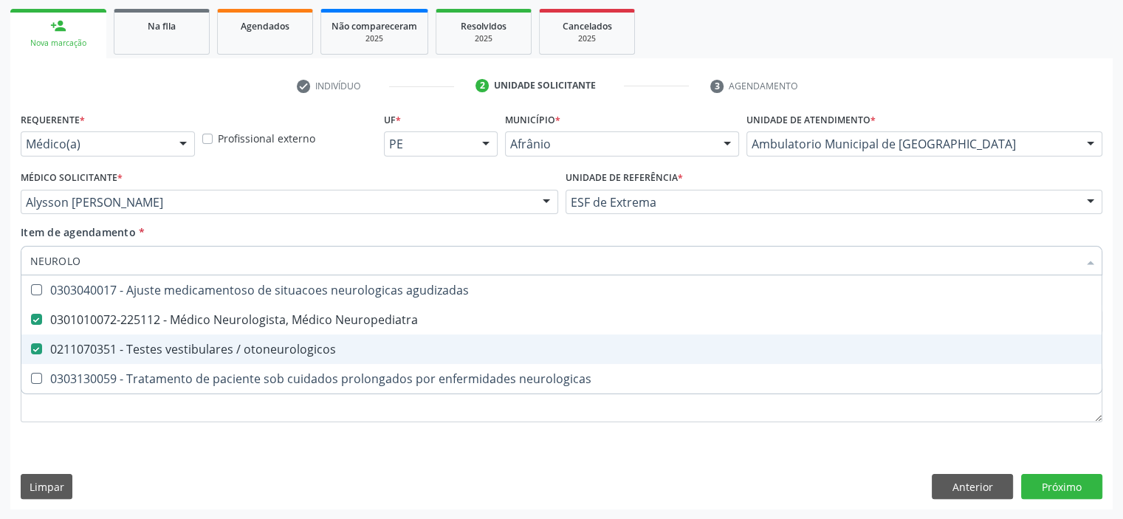
click at [357, 339] on span "0211070351 - Testes vestibulares / otoneurologicos" at bounding box center [561, 349] width 1080 height 30
checkbox otoneurologicos "false"
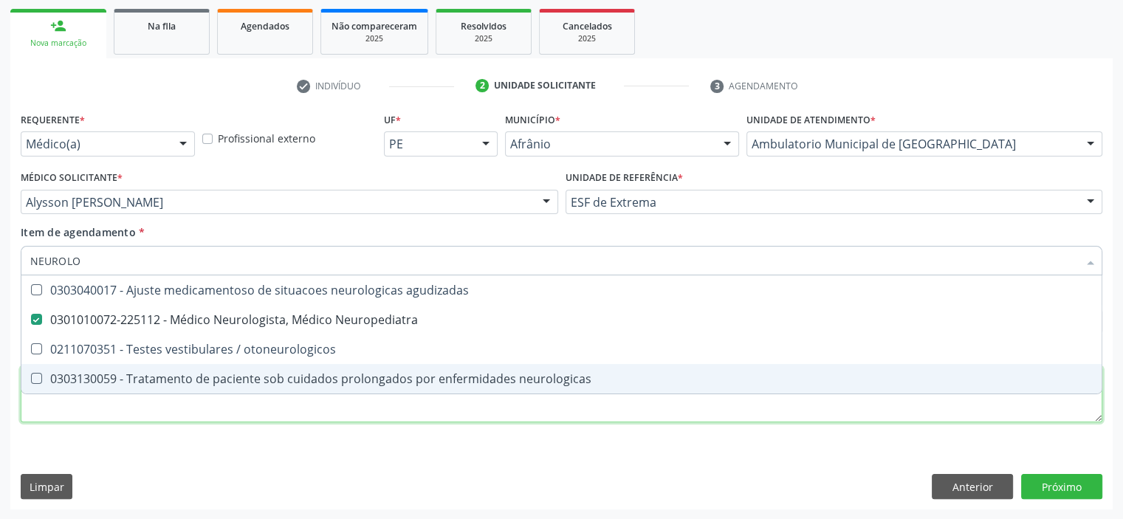
click at [323, 409] on div "Requerente * Médico(a) Médico(a) Enfermeiro(a) Paciente Nenhum resultado encont…" at bounding box center [562, 276] width 1082 height 334
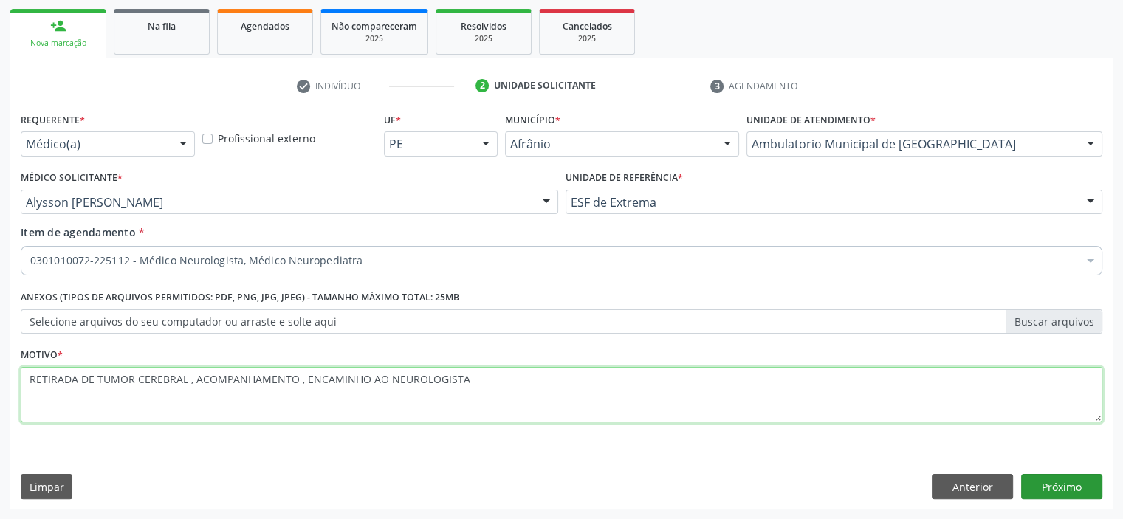
type textarea "RETIRADA DE TUMOR CEREBRAL , ACOMPANHAMENTO , ENCAMINHO AO NEUROLOGISTA"
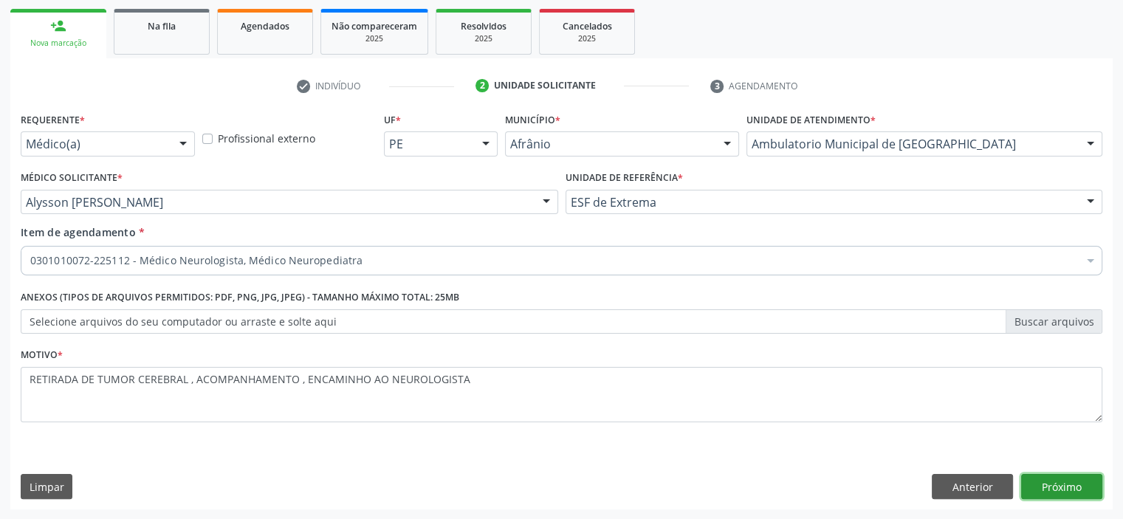
click at [1049, 498] on button "Próximo" at bounding box center [1061, 486] width 81 height 25
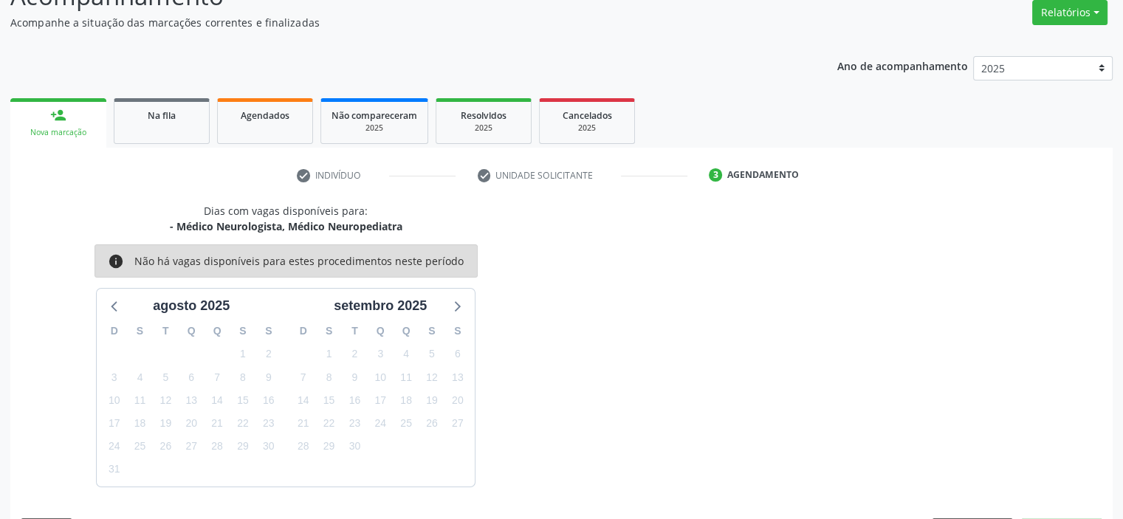
scroll to position [165, 0]
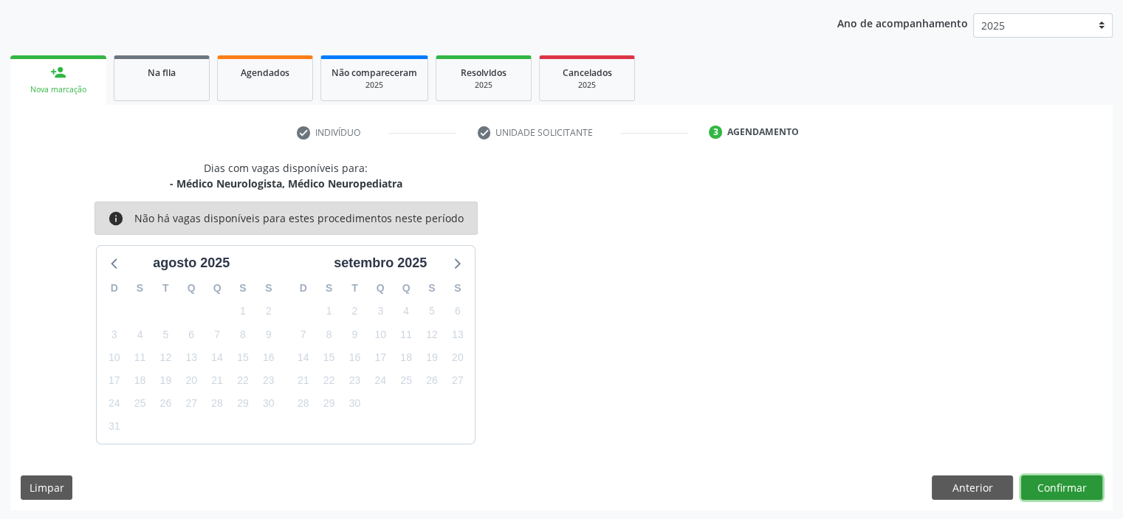
click at [1048, 487] on button "Confirmar" at bounding box center [1061, 487] width 81 height 25
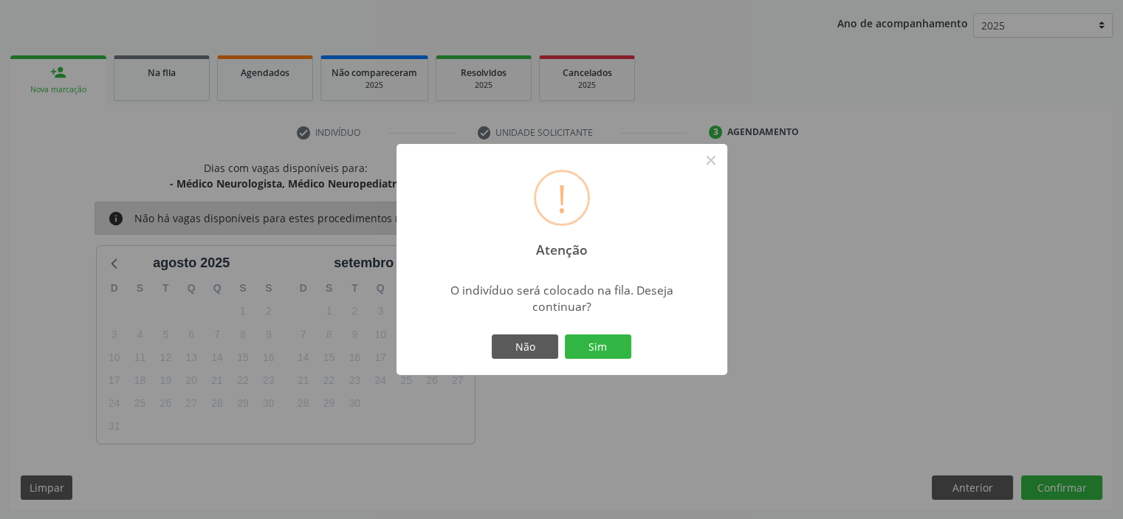
click at [591, 342] on button "Sim" at bounding box center [598, 346] width 66 height 25
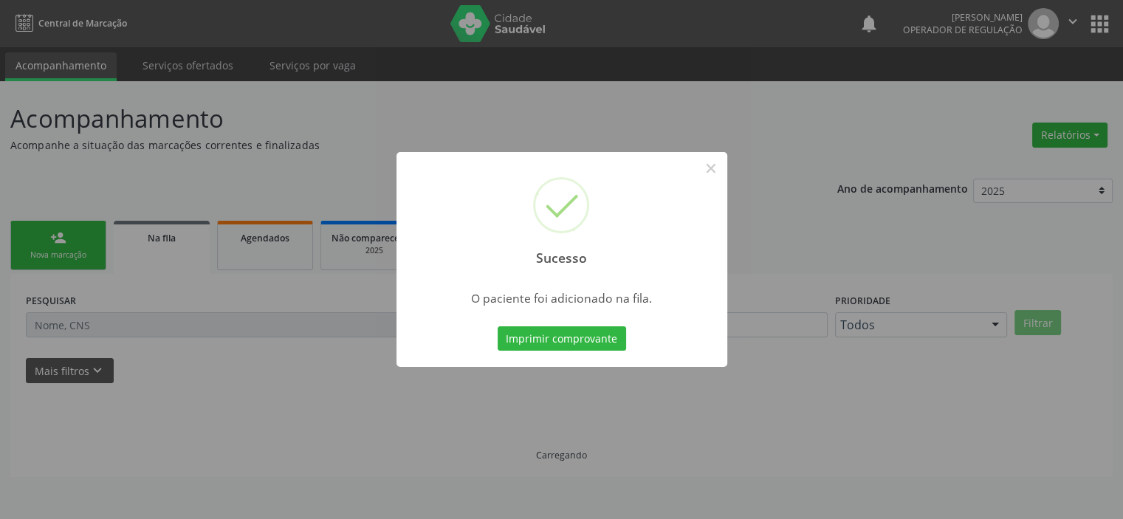
scroll to position [0, 0]
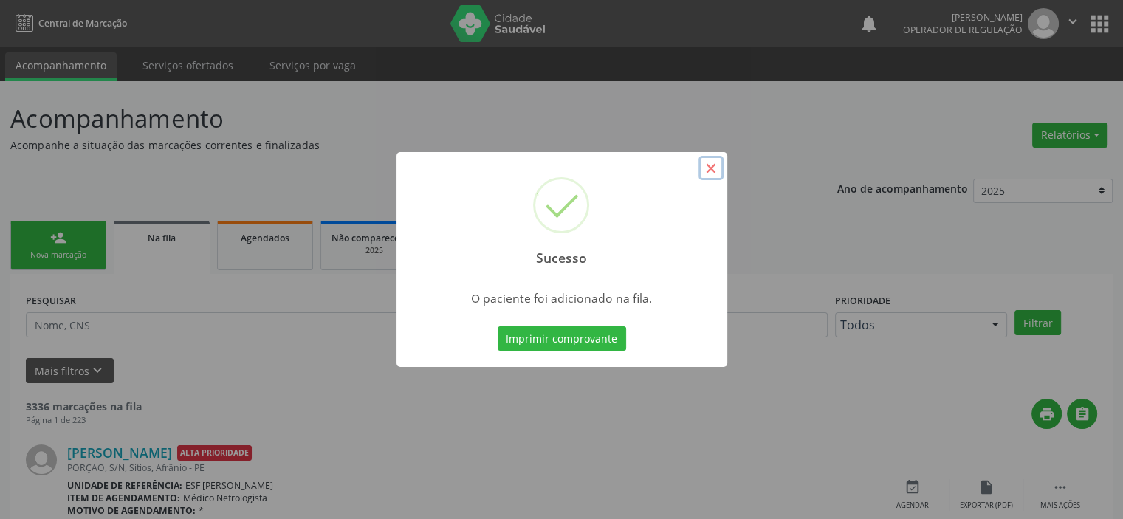
click at [712, 165] on button "×" at bounding box center [710, 168] width 25 height 25
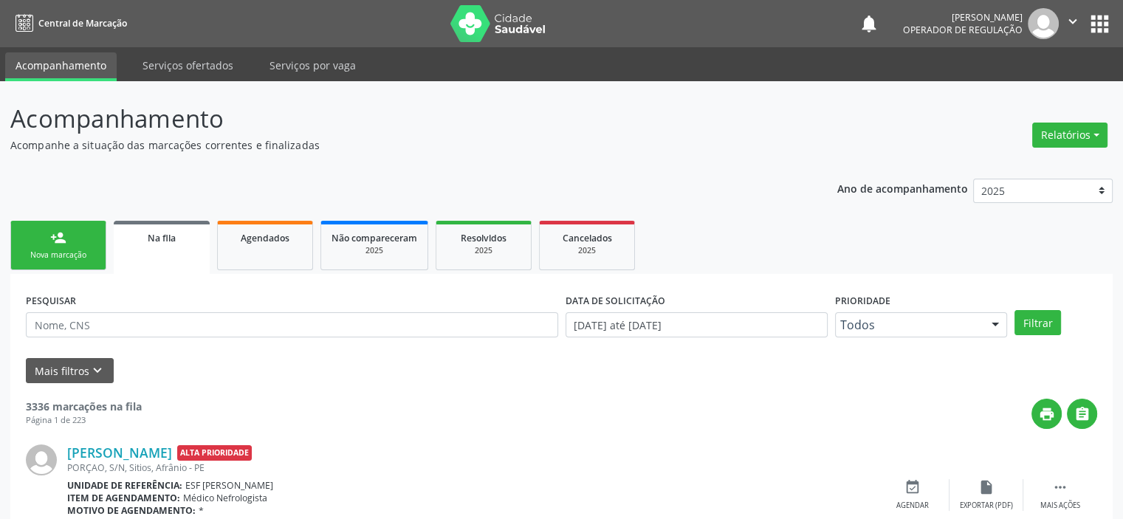
click at [65, 238] on div "person_add" at bounding box center [58, 238] width 16 height 16
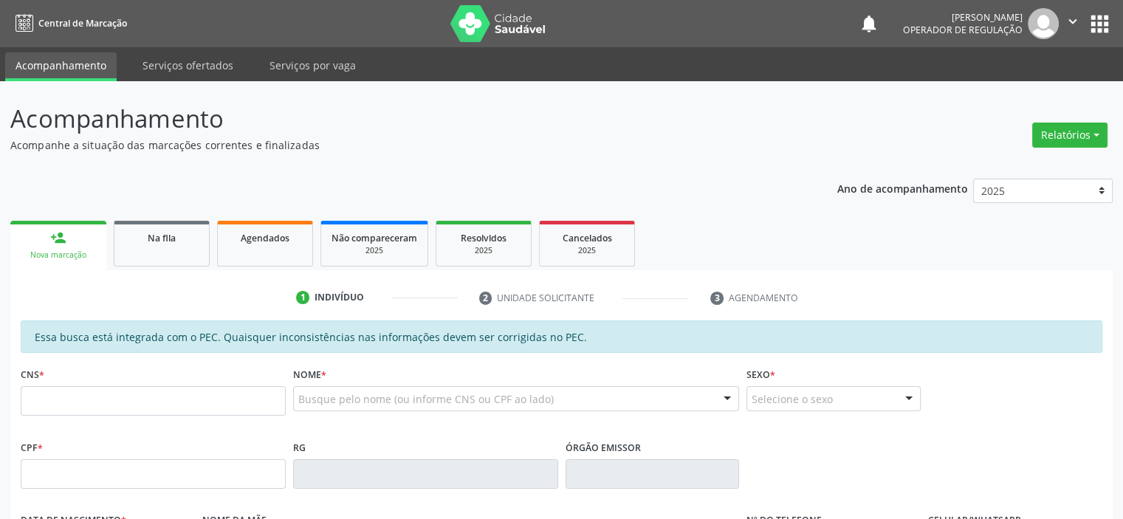
click at [219, 416] on fieldset "CNS *" at bounding box center [153, 394] width 265 height 63
click at [219, 410] on input "text" at bounding box center [153, 401] width 265 height 30
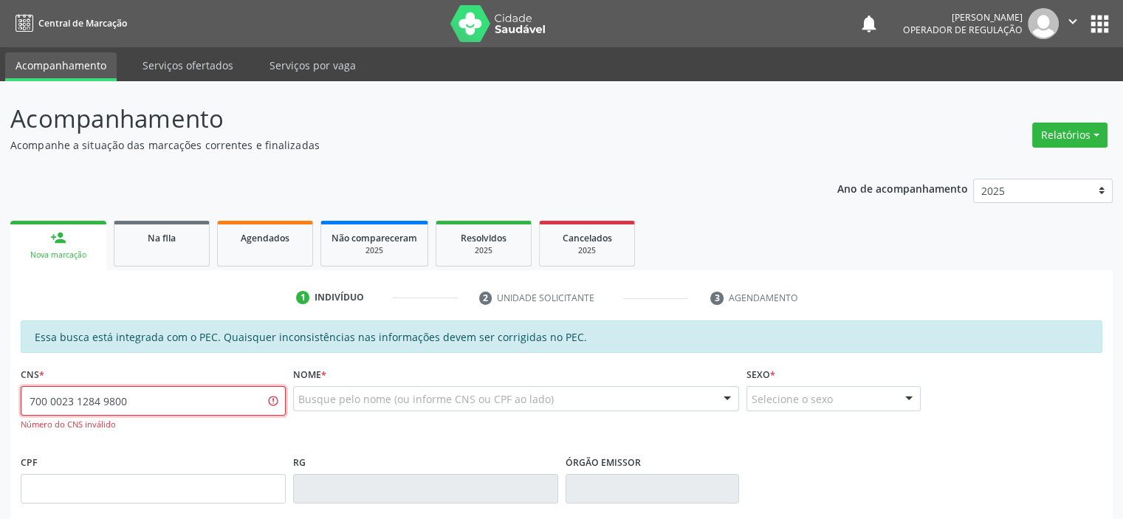
click at [108, 396] on input "700 0023 1284 9800" at bounding box center [153, 401] width 265 height 30
type input "700 0023 1284 5800"
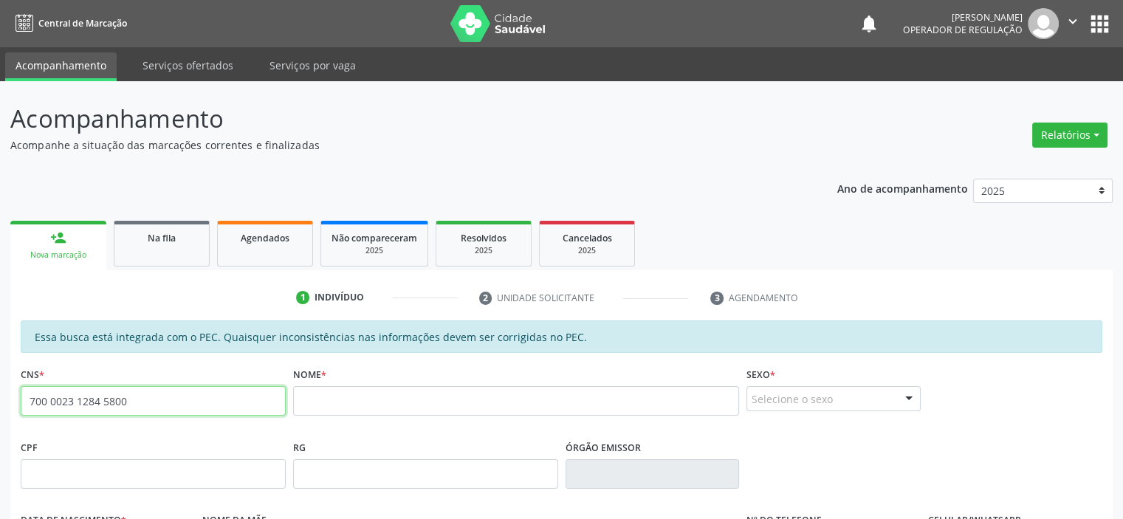
drag, startPoint x: 169, startPoint y: 404, endPoint x: 0, endPoint y: 385, distance: 170.1
click at [0, 385] on div "Acompanhamento Acompanhe a situação das marcações correntes e finalizadas Relat…" at bounding box center [561, 462] width 1123 height 762
